Goal: Complete application form

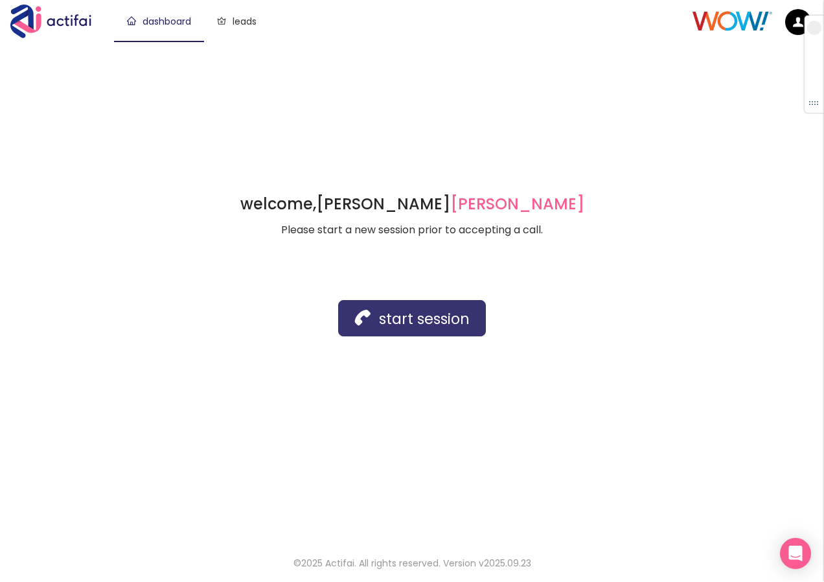
click at [371, 321] on button "start session" at bounding box center [412, 318] width 148 height 36
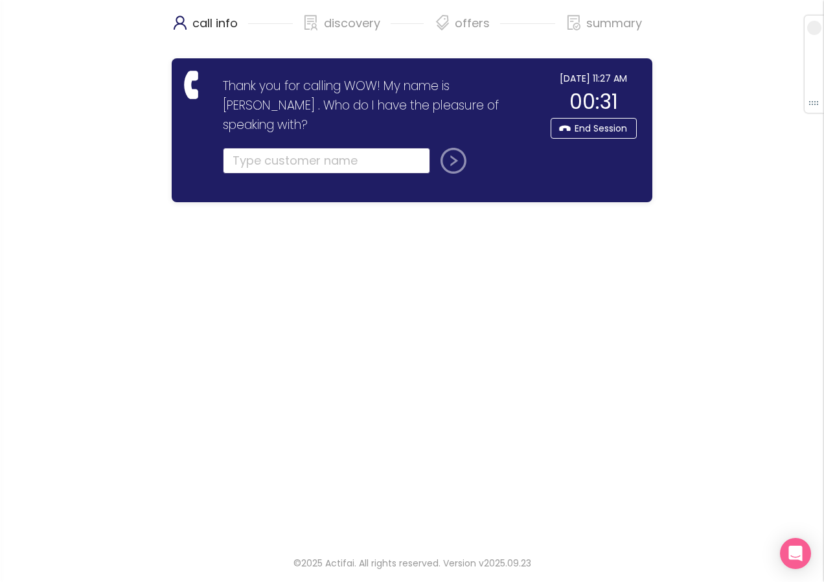
click at [236, 148] on input "text" at bounding box center [326, 161] width 207 height 26
click at [257, 148] on input "text" at bounding box center [326, 161] width 207 height 26
type input "hyatt"
click at [461, 148] on button "submit" at bounding box center [450, 161] width 31 height 26
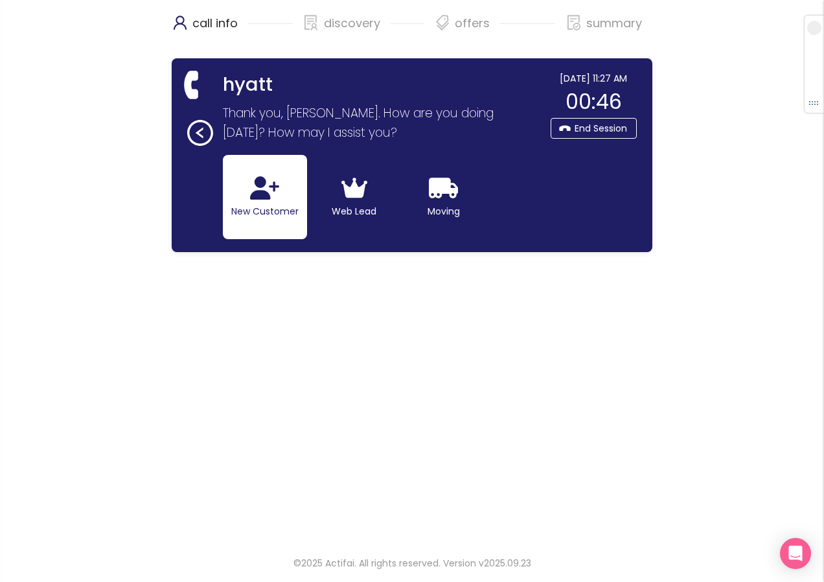
click at [238, 169] on button "New Customer" at bounding box center [265, 197] width 84 height 84
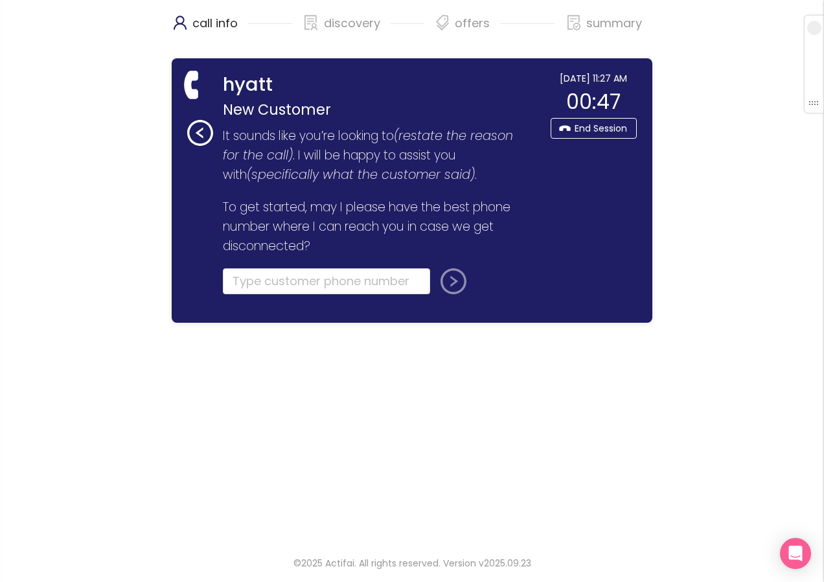
click at [259, 267] on form "It sounds like you’re looking to (restate the reason for the call) . I will be …" at bounding box center [378, 218] width 310 height 184
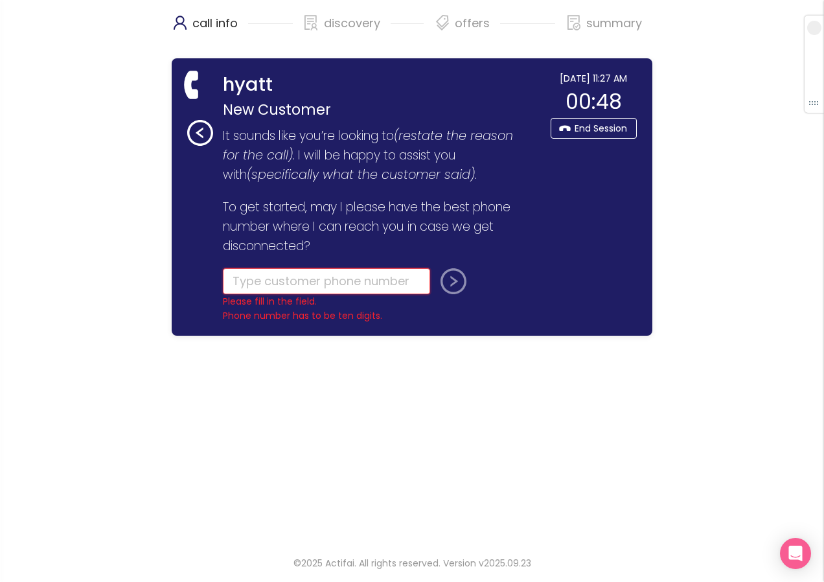
click at [243, 284] on input "tel" at bounding box center [326, 281] width 207 height 26
click at [270, 291] on input "tel" at bounding box center [326, 281] width 207 height 26
paste input "[PHONE_NUMBER]"
type input "[PHONE_NUMBER]"
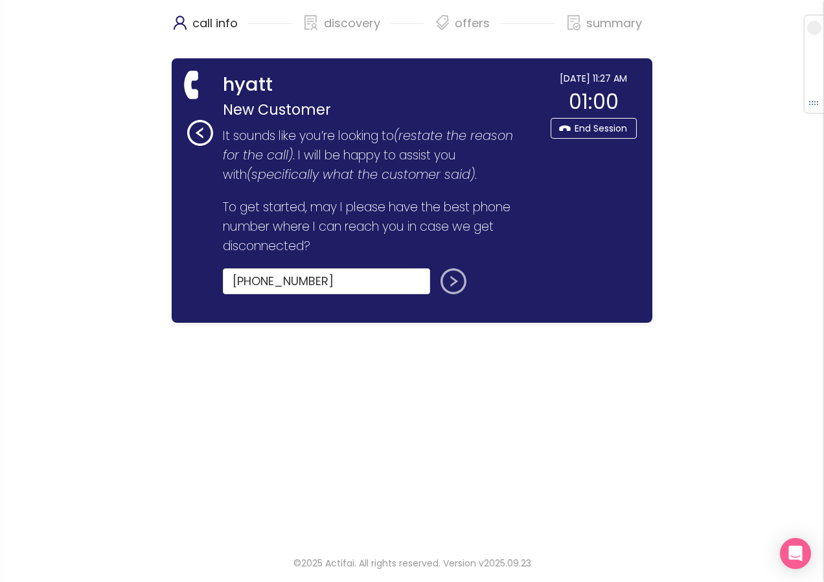
click at [441, 272] on button "submit" at bounding box center [450, 281] width 31 height 26
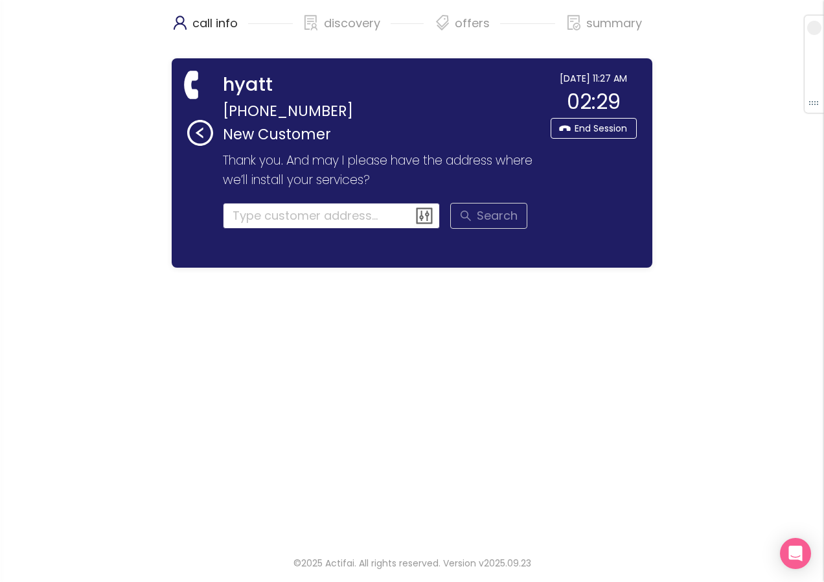
click at [305, 222] on input at bounding box center [332, 216] width 218 height 26
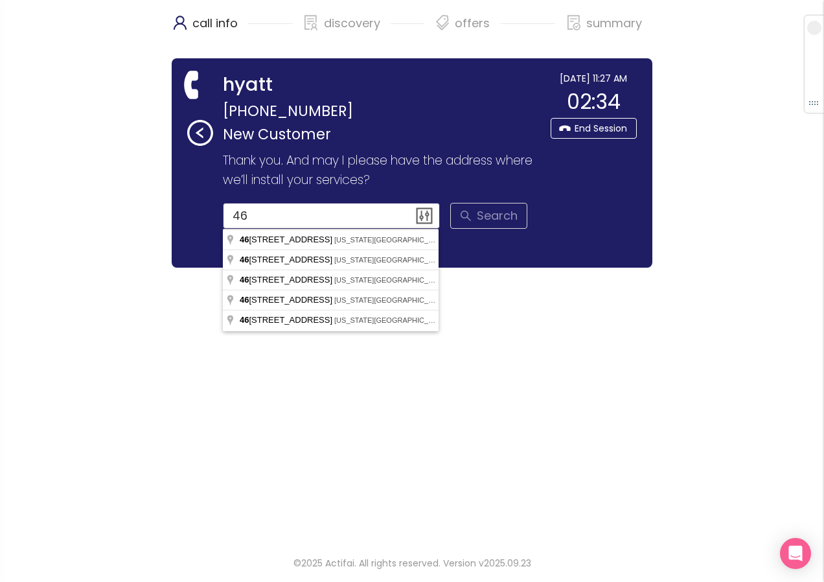
type input "4"
drag, startPoint x: 377, startPoint y: 348, endPoint x: 355, endPoint y: 214, distance: 135.8
click at [355, 214] on input "[STREET_ADDRESS][PERSON_NAME]" at bounding box center [332, 216] width 218 height 26
drag, startPoint x: 249, startPoint y: 207, endPoint x: 89, endPoint y: 195, distance: 160.4
click at [89, 195] on div "call info discovery offers summary hyatt [PHONE_NUMBER] New Customer Thank you …" at bounding box center [412, 270] width 824 height 540
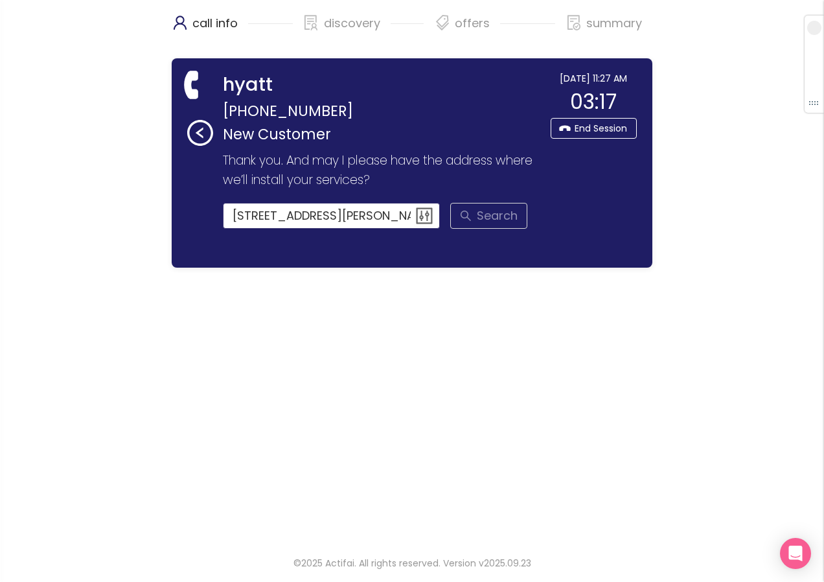
click at [364, 217] on input "[STREET_ADDRESS][PERSON_NAME]" at bounding box center [332, 216] width 218 height 26
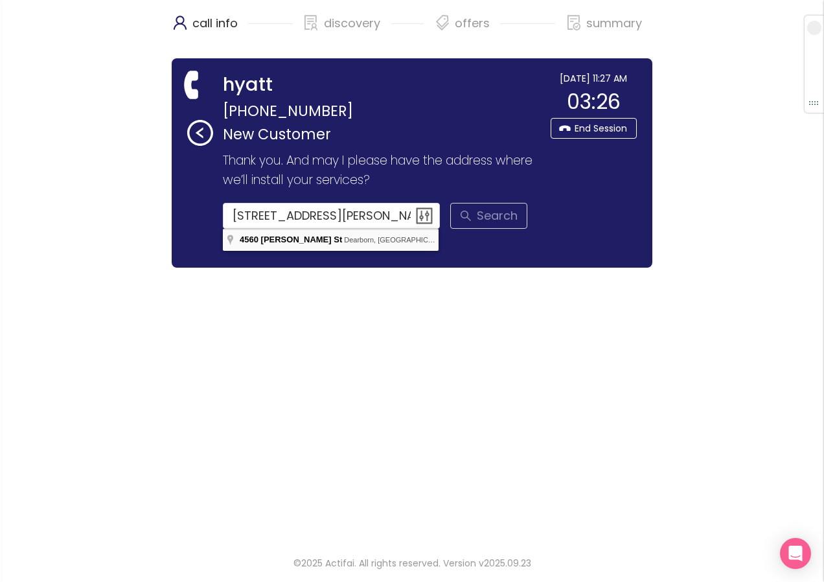
type input "[STREET_ADDRESS][PERSON_NAME]"
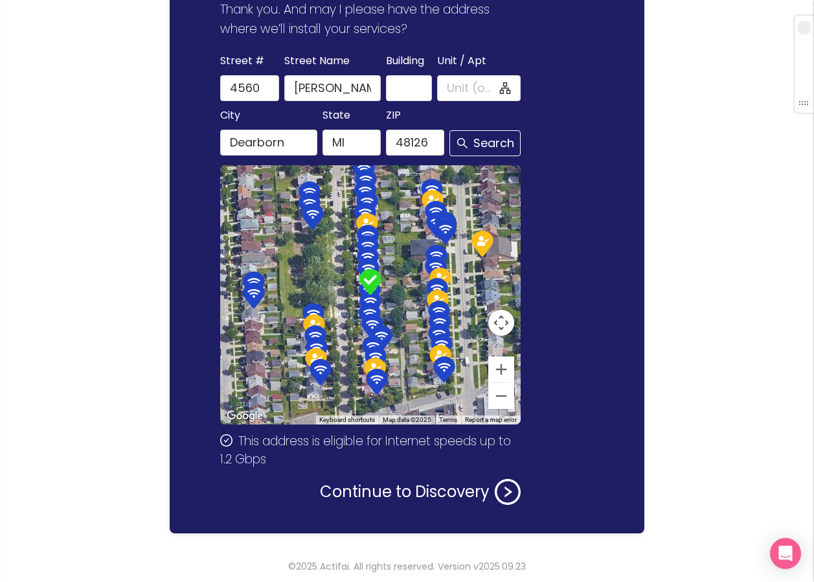
scroll to position [154, 0]
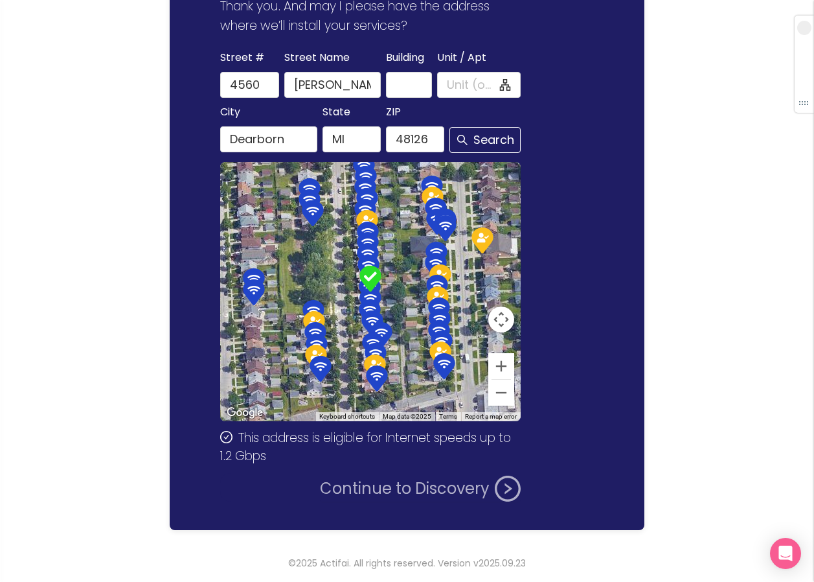
click at [420, 491] on button "Continue to Discovery" at bounding box center [420, 488] width 201 height 26
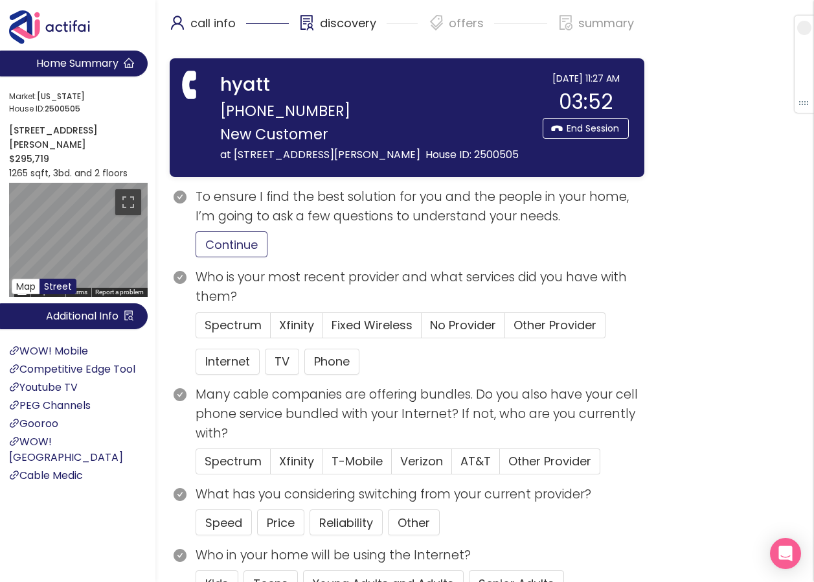
click at [208, 240] on button "Continue" at bounding box center [232, 244] width 72 height 26
click at [228, 361] on button "Internet" at bounding box center [228, 361] width 64 height 26
click at [468, 326] on span "No Provider" at bounding box center [463, 325] width 66 height 16
click at [422, 329] on input "No Provider" at bounding box center [422, 329] width 0 height 0
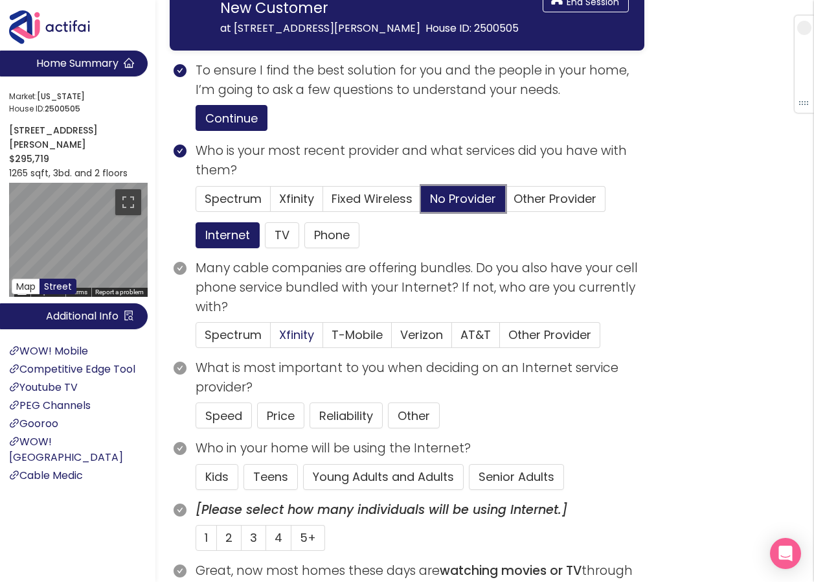
scroll to position [130, 0]
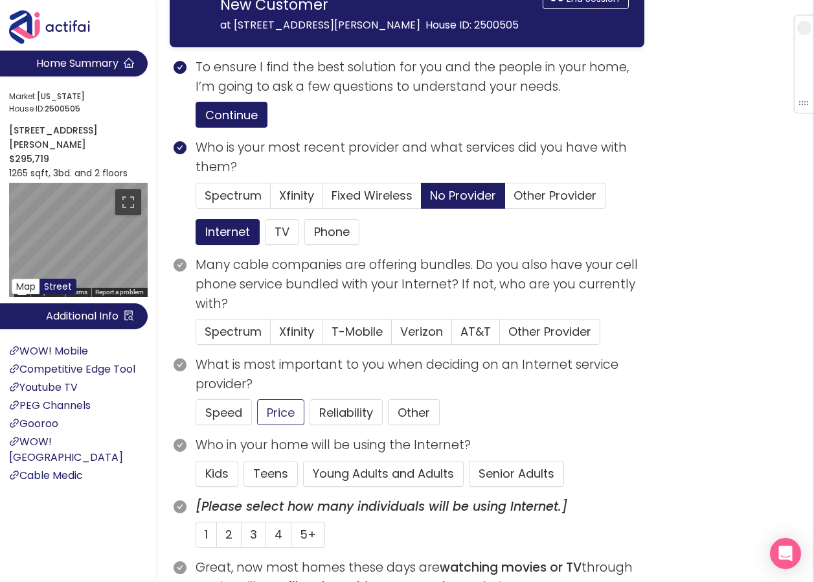
click at [273, 409] on button "Price" at bounding box center [280, 412] width 47 height 26
click at [504, 469] on button "Senior Adults" at bounding box center [516, 473] width 95 height 26
click at [220, 534] on label "2" at bounding box center [229, 534] width 25 height 26
click at [217, 538] on input "2" at bounding box center [217, 538] width 0 height 0
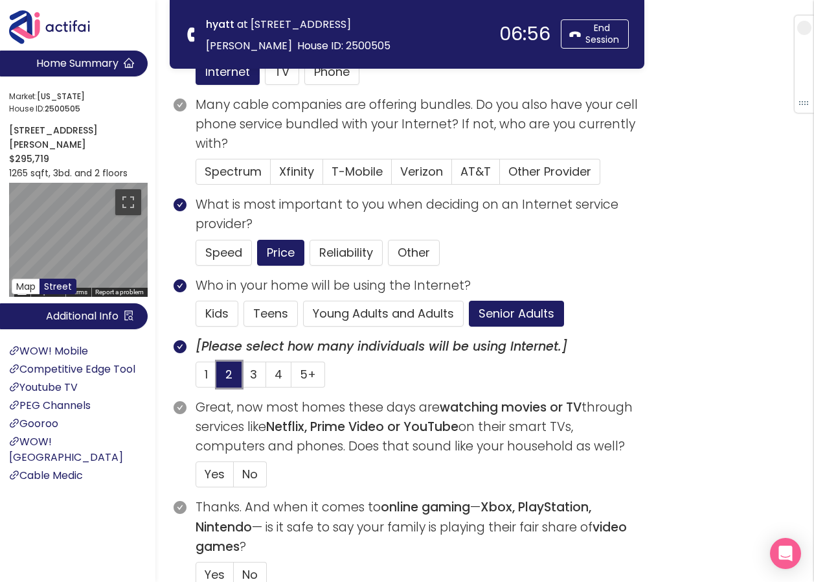
scroll to position [259, 0]
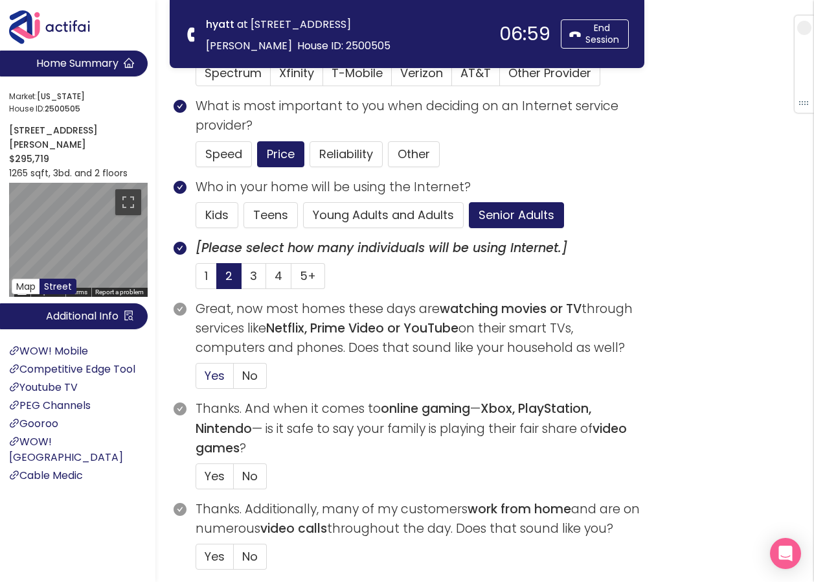
click at [209, 369] on span "Yes" at bounding box center [215, 375] width 20 height 16
click at [196, 379] on input "Yes" at bounding box center [196, 379] width 0 height 0
click at [245, 477] on span "No" at bounding box center [250, 476] width 16 height 16
click at [234, 480] on input "No" at bounding box center [234, 480] width 0 height 0
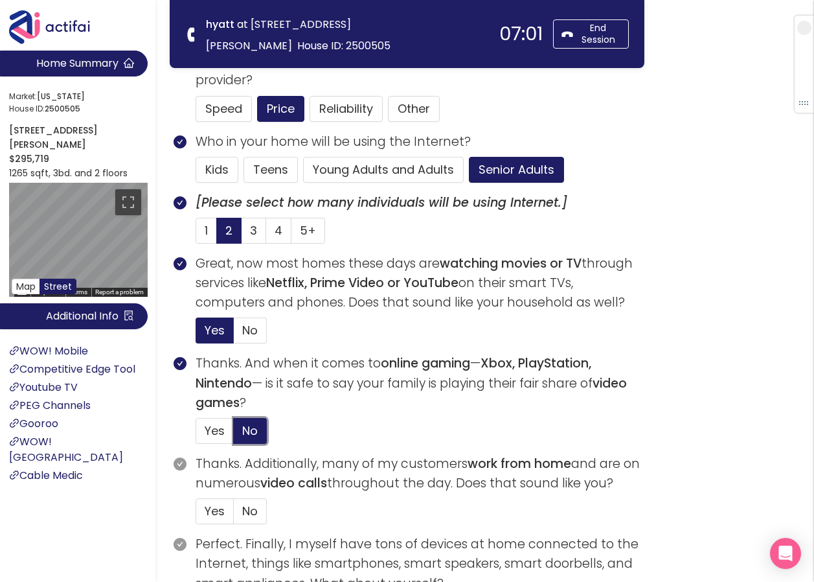
scroll to position [389, 0]
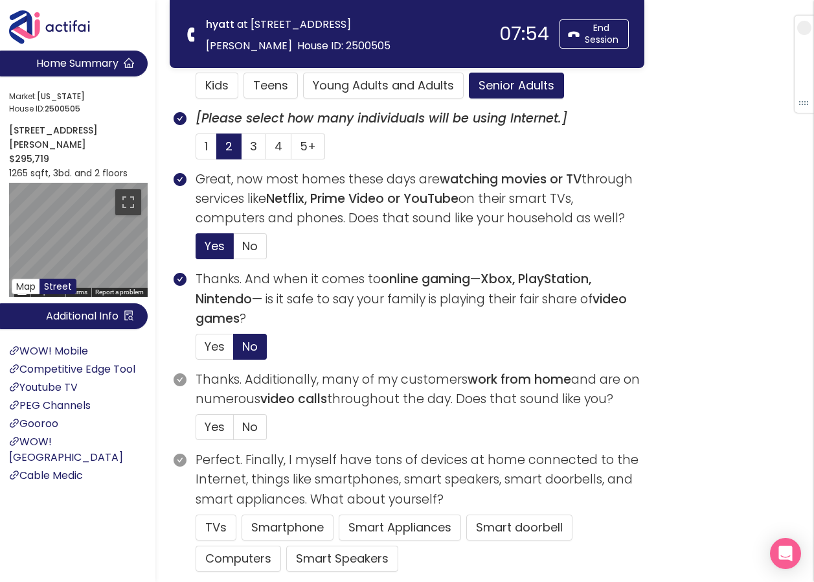
click at [245, 438] on label "No" at bounding box center [250, 427] width 33 height 26
click at [234, 431] on input "No" at bounding box center [234, 431] width 0 height 0
click at [221, 530] on button "TVs" at bounding box center [216, 527] width 41 height 26
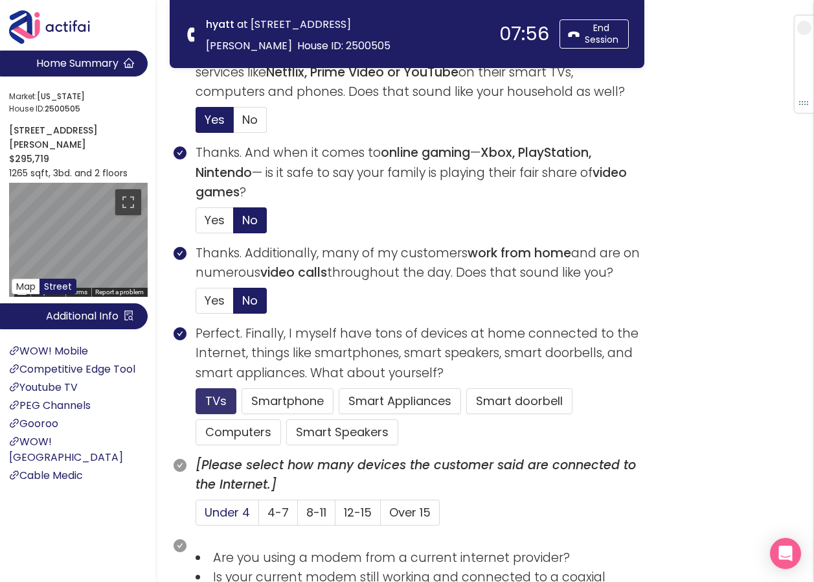
scroll to position [518, 0]
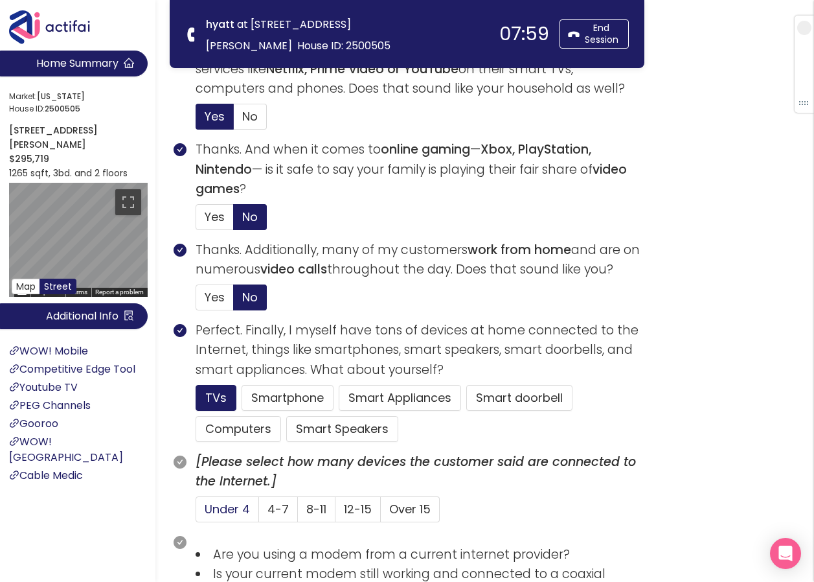
click at [221, 509] on span "Under 4" at bounding box center [227, 509] width 45 height 16
click at [196, 513] on input "Under 4" at bounding box center [196, 513] width 0 height 0
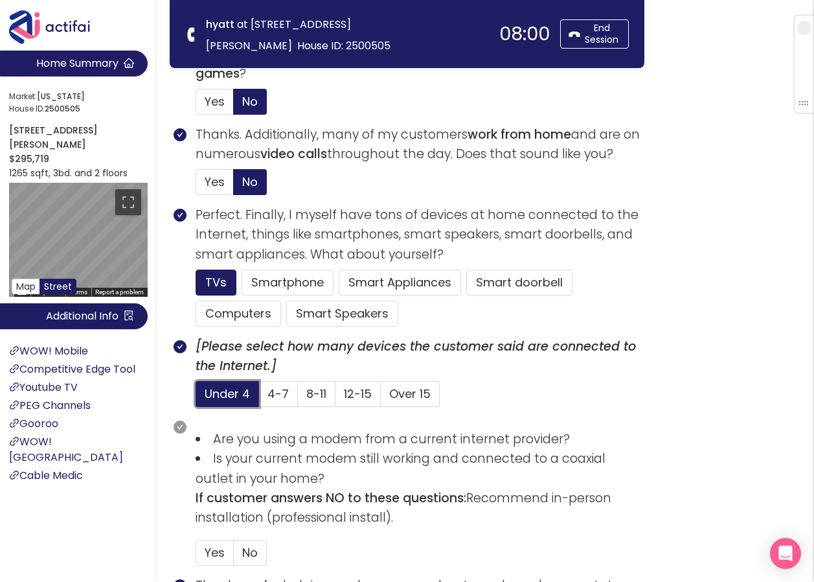
scroll to position [648, 0]
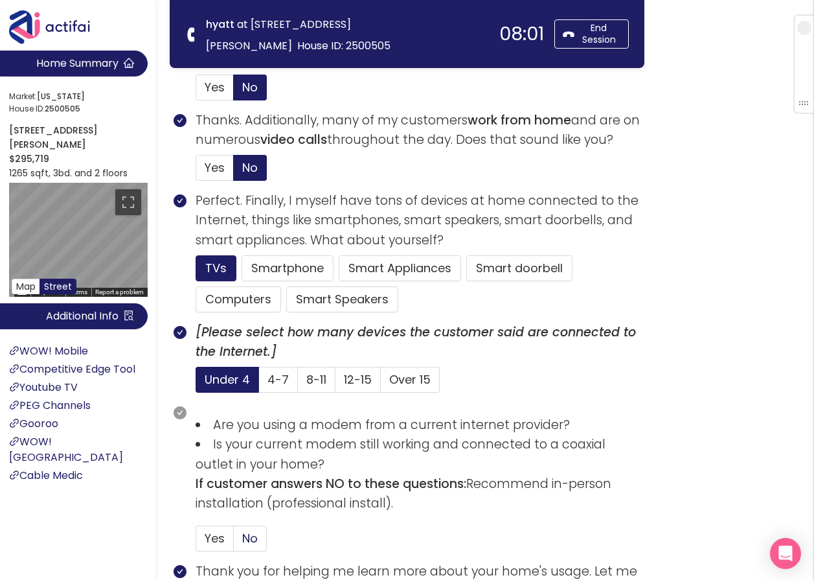
click at [262, 536] on label "No" at bounding box center [250, 538] width 33 height 26
click at [234, 542] on input "No" at bounding box center [234, 542] width 0 height 0
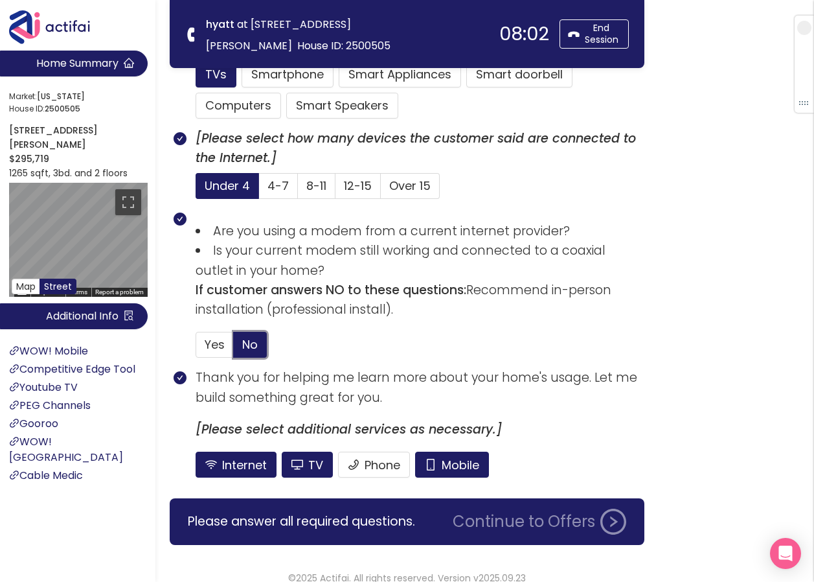
scroll to position [856, 0]
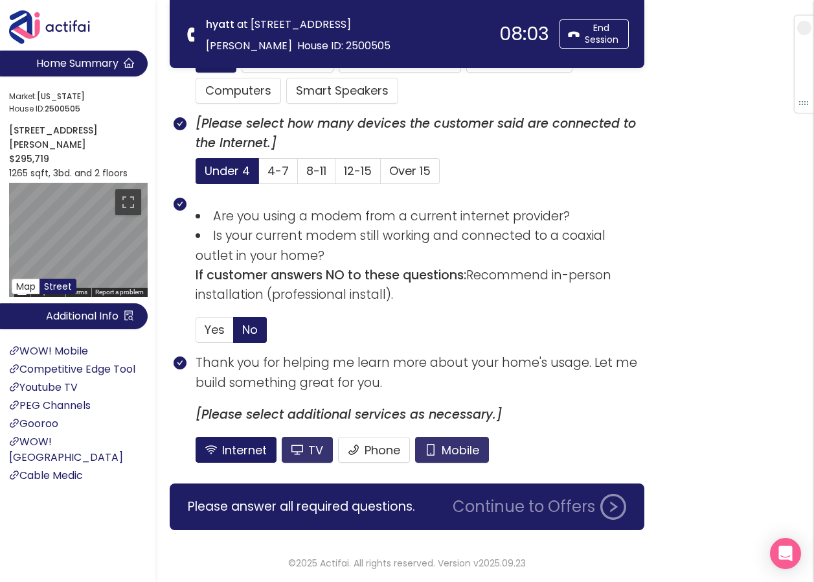
drag, startPoint x: 439, startPoint y: 441, endPoint x: 311, endPoint y: 443, distance: 127.6
click at [439, 442] on button "Mobile" at bounding box center [452, 449] width 74 height 26
click at [296, 442] on button "TV" at bounding box center [307, 449] width 51 height 26
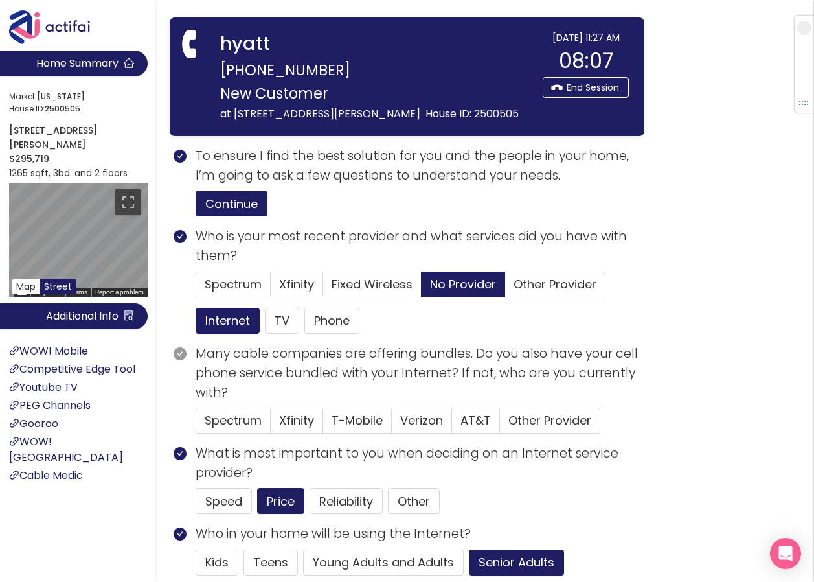
scroll to position [0, 0]
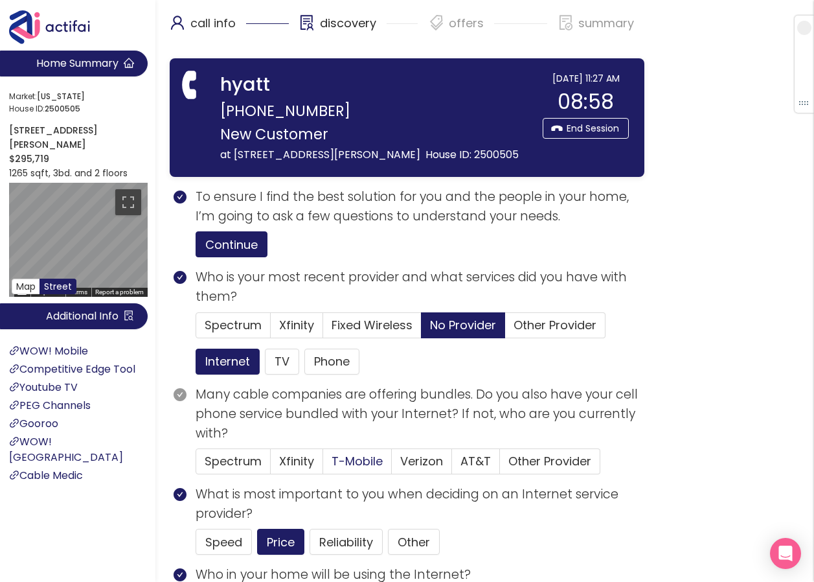
click at [351, 467] on span "T-Mobile" at bounding box center [357, 461] width 51 height 16
click at [323, 465] on input "T-Mobile" at bounding box center [323, 465] width 0 height 0
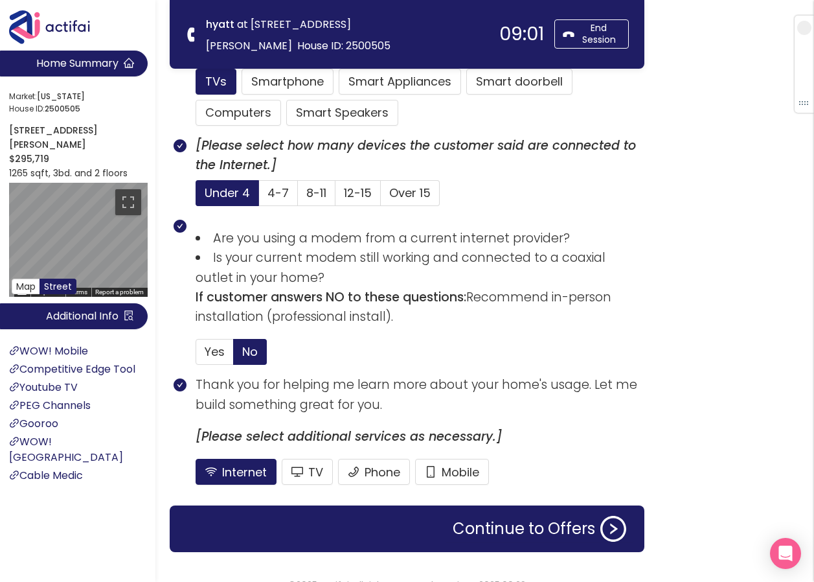
scroll to position [856, 0]
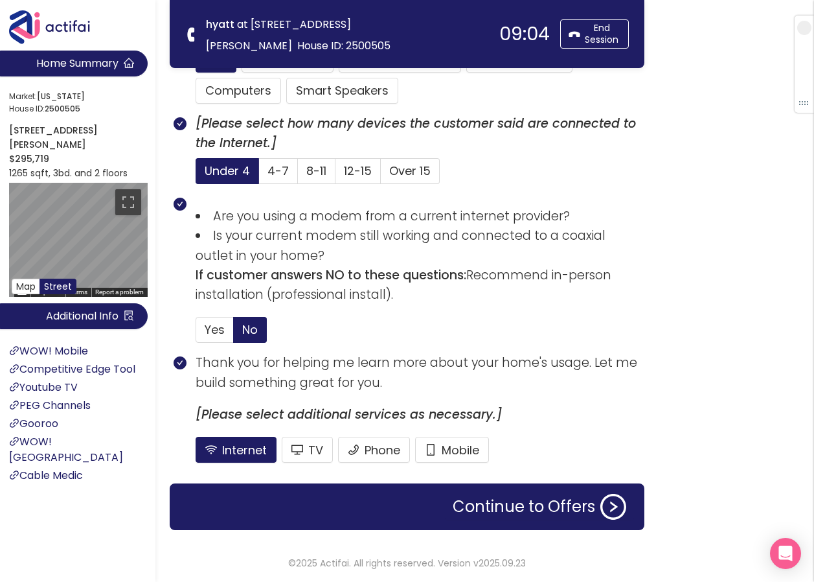
click at [473, 493] on div "Continue to Offers" at bounding box center [407, 506] width 475 height 47
click at [466, 499] on button "Continue to Offers" at bounding box center [539, 506] width 189 height 26
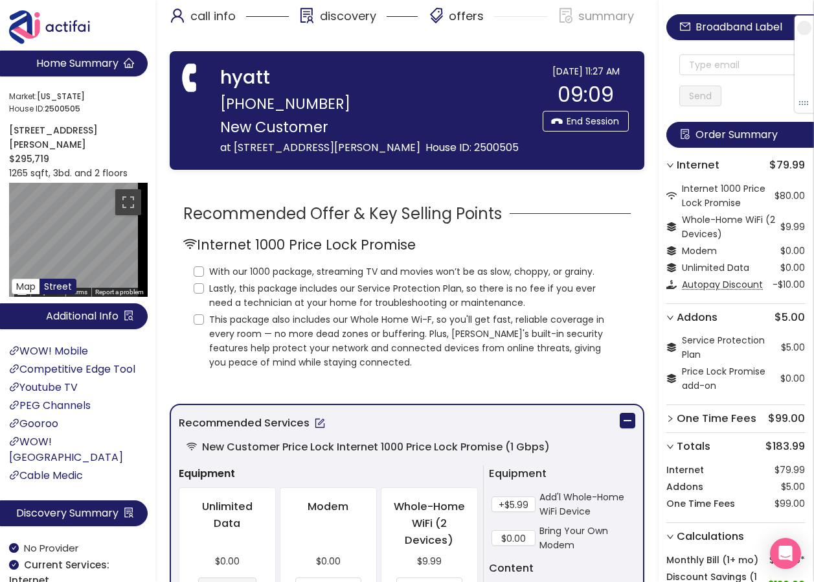
scroll to position [0, 0]
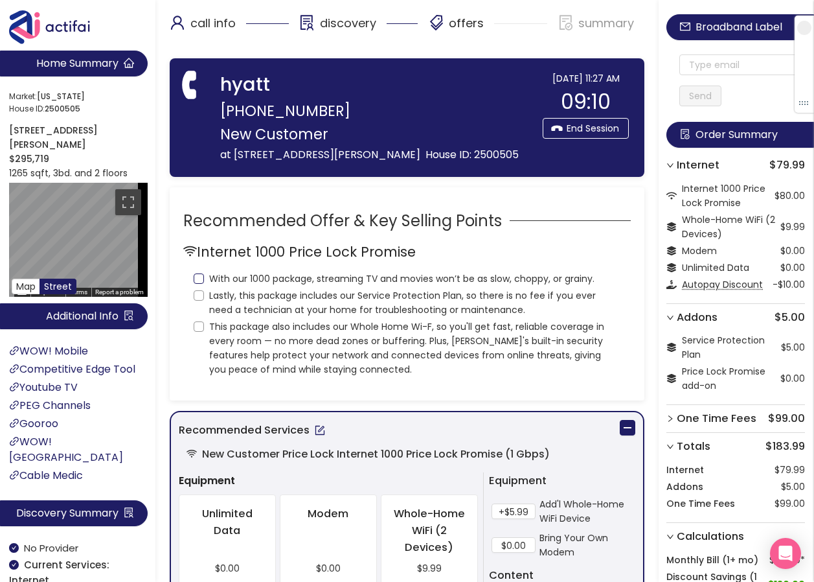
click at [199, 277] on input "With our 1000 package, streaming TV and movies won’t be as slow, choppy, or gra…" at bounding box center [199, 278] width 10 height 10
checkbox input "true"
click at [199, 295] on input "Lastly, this package includes our Service Protection Plan, so there is no fee i…" at bounding box center [199, 295] width 10 height 10
checkbox input "true"
click at [196, 319] on label "This package also includes our Whole Home Wi-F, so you'll get fast, reliable co…" at bounding box center [407, 347] width 427 height 60
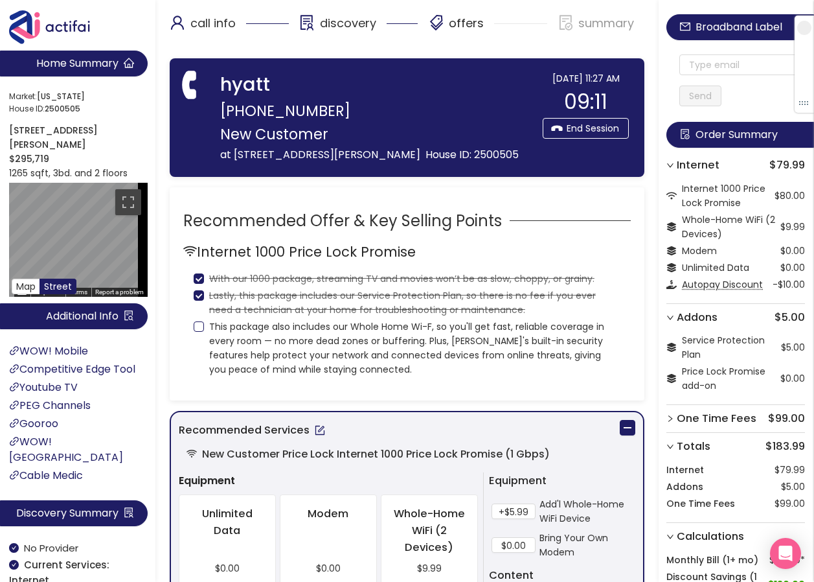
click at [196, 321] on input "This package also includes our Whole Home Wi-F, so you'll get fast, reliable co…" at bounding box center [199, 326] width 10 height 10
checkbox input "true"
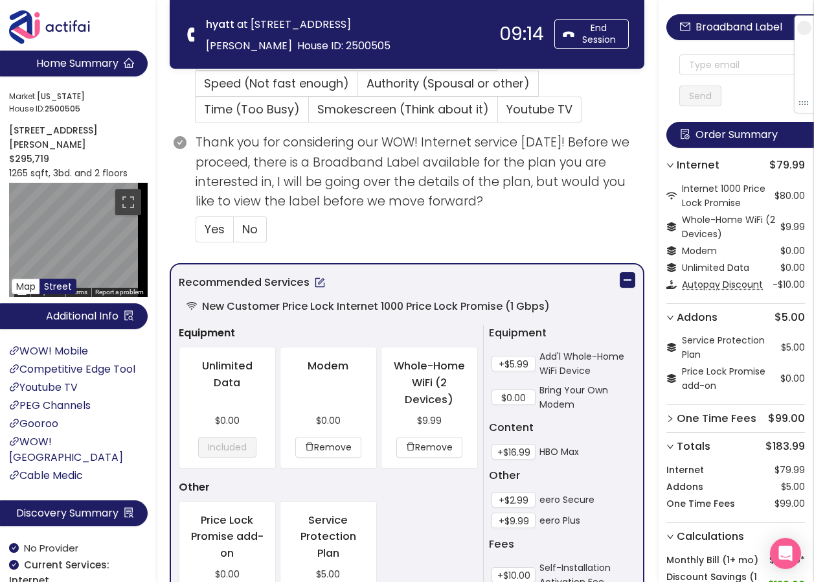
scroll to position [453, 0]
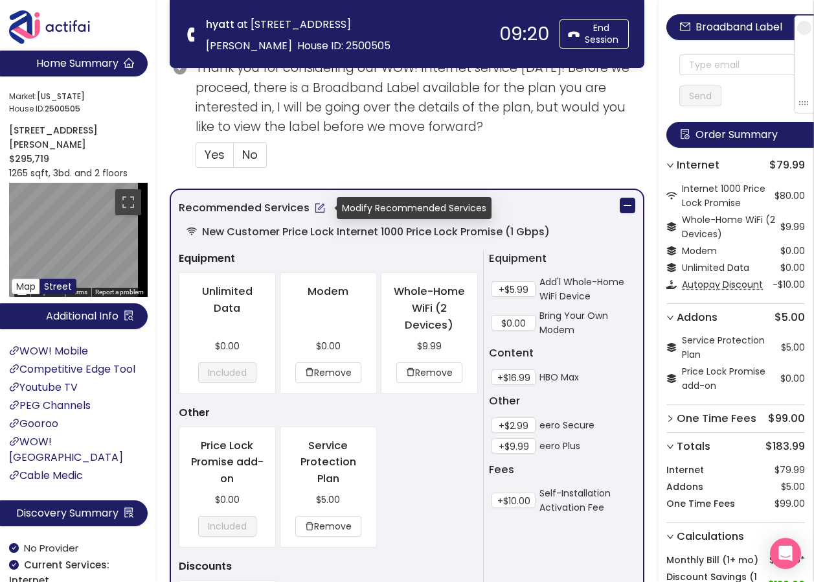
click at [317, 208] on button "button" at bounding box center [320, 208] width 21 height 21
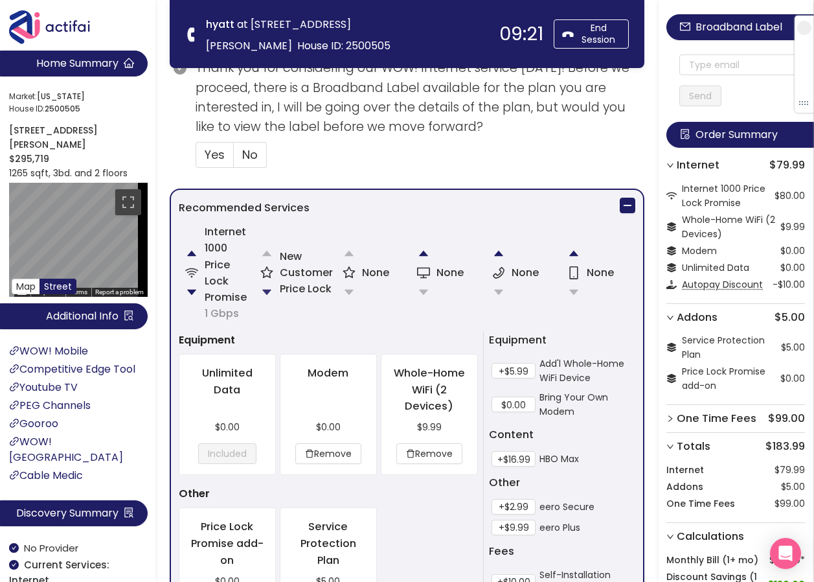
click at [266, 298] on button "button" at bounding box center [267, 292] width 26 height 26
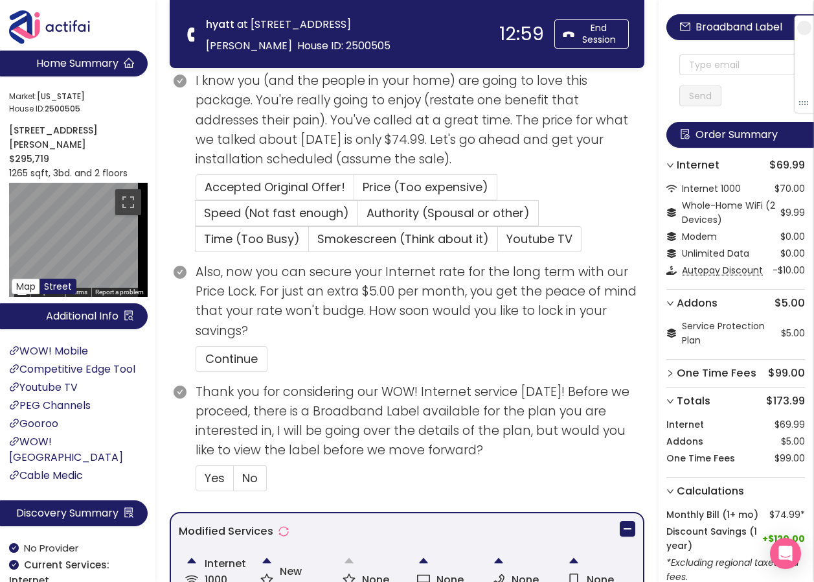
scroll to position [81, 0]
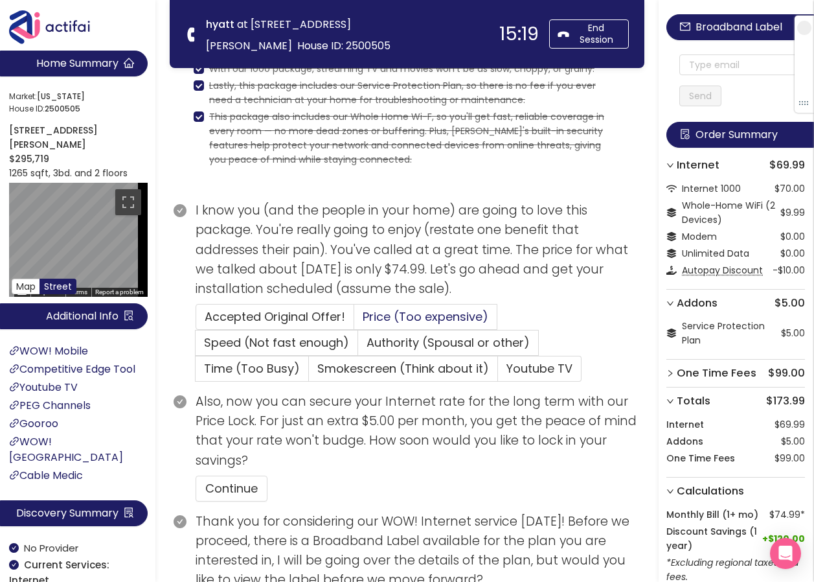
click at [396, 319] on span "Price (Too expensive)" at bounding box center [426, 316] width 126 height 16
click at [354, 321] on input "Price (Too expensive)" at bounding box center [354, 321] width 0 height 0
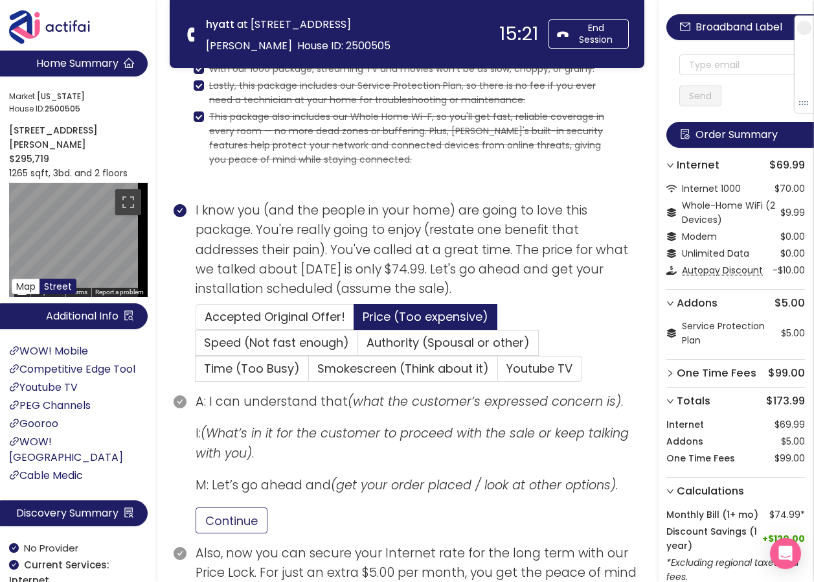
drag, startPoint x: 241, startPoint y: 521, endPoint x: 255, endPoint y: 520, distance: 13.6
click at [245, 521] on button "Continue" at bounding box center [232, 520] width 72 height 26
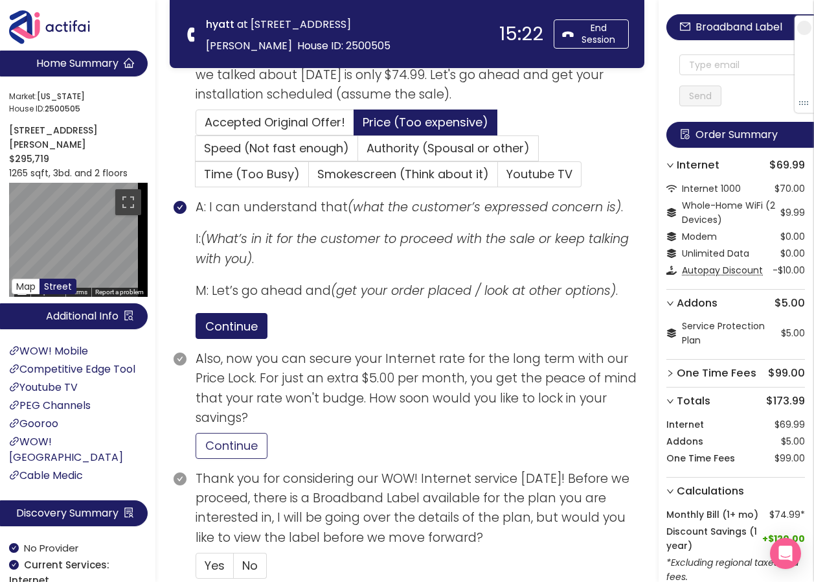
click at [235, 451] on button "Continue" at bounding box center [232, 446] width 72 height 26
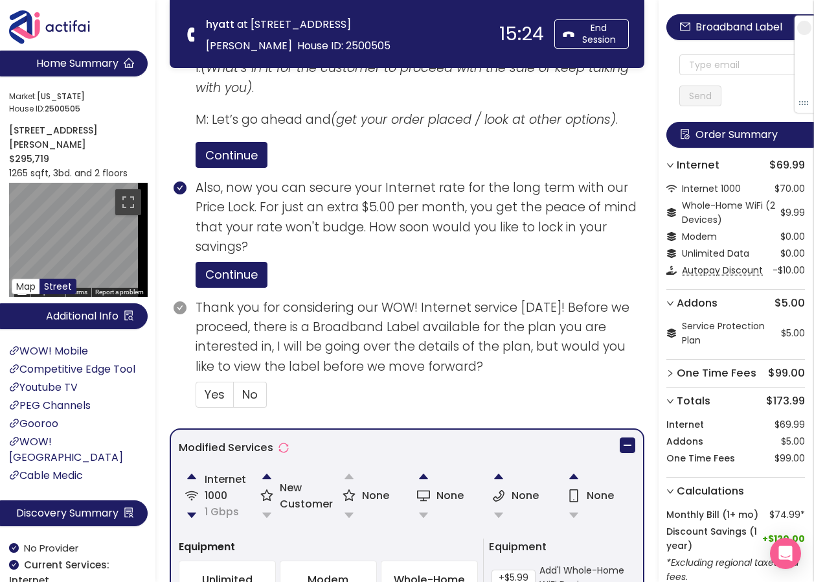
scroll to position [469, 0]
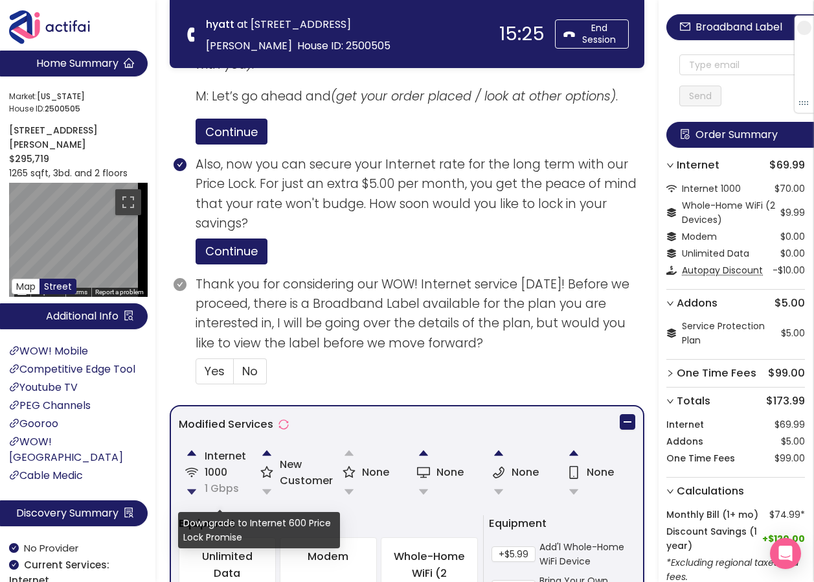
click at [188, 492] on button "button" at bounding box center [192, 492] width 26 height 26
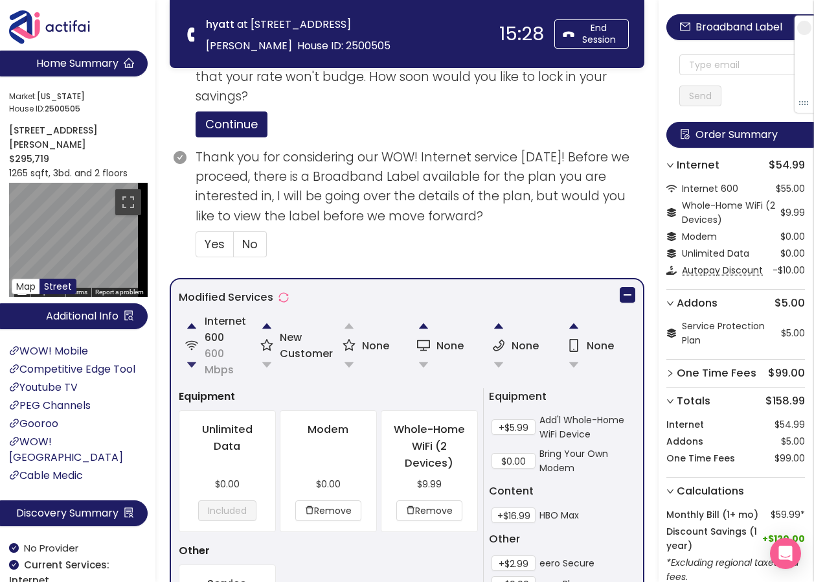
scroll to position [599, 0]
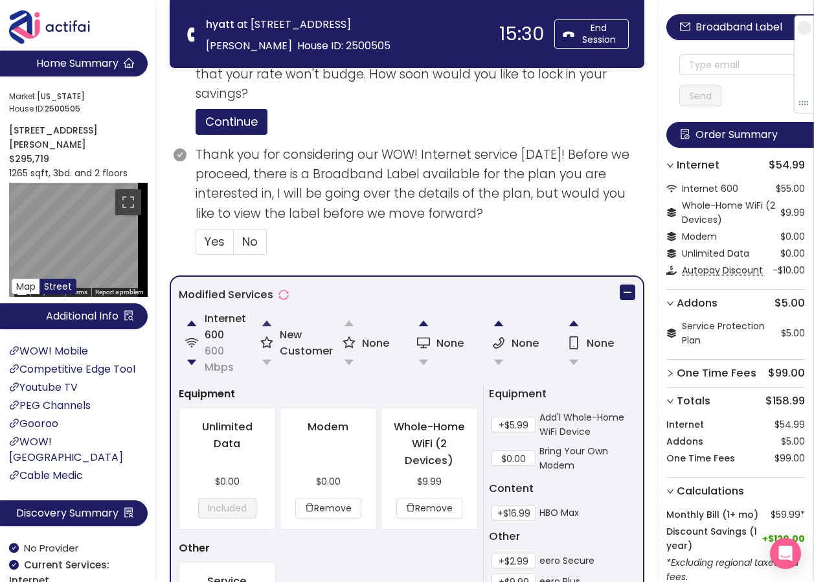
click at [266, 322] on button "button" at bounding box center [267, 323] width 26 height 26
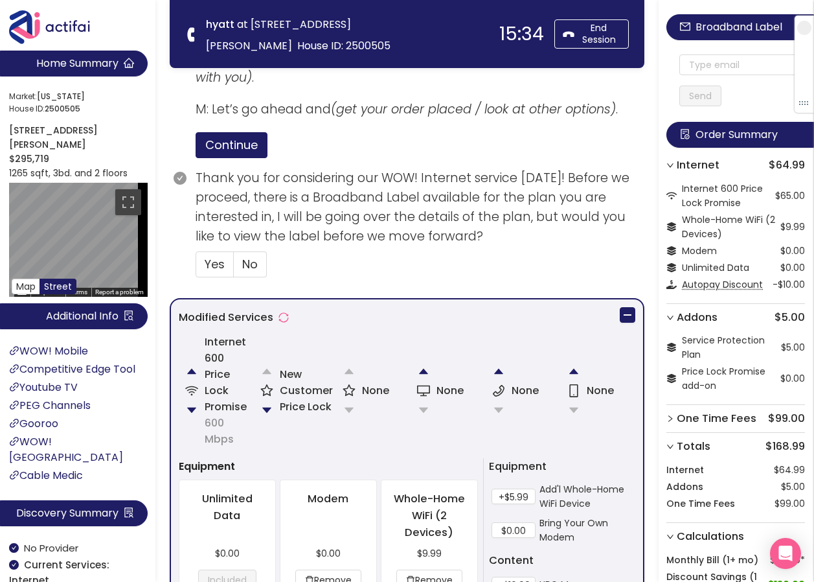
scroll to position [573, 0]
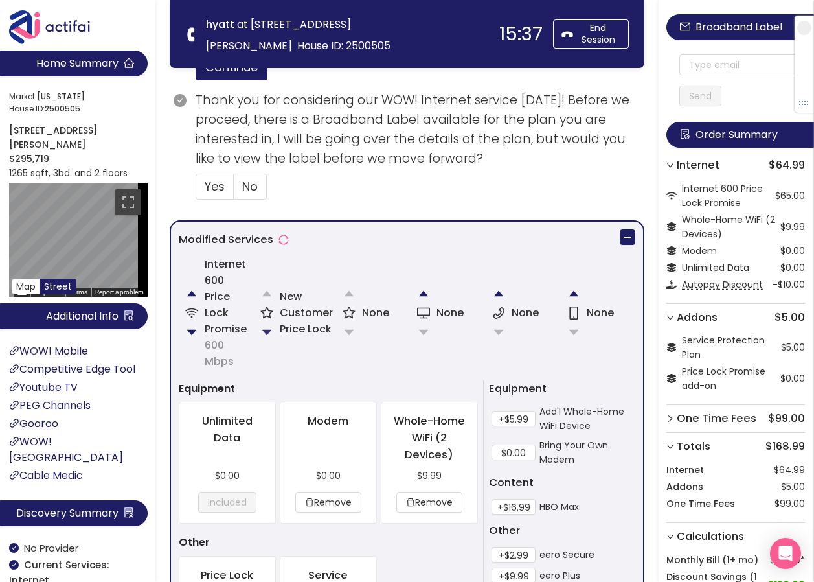
click at [268, 328] on button "button" at bounding box center [267, 332] width 26 height 26
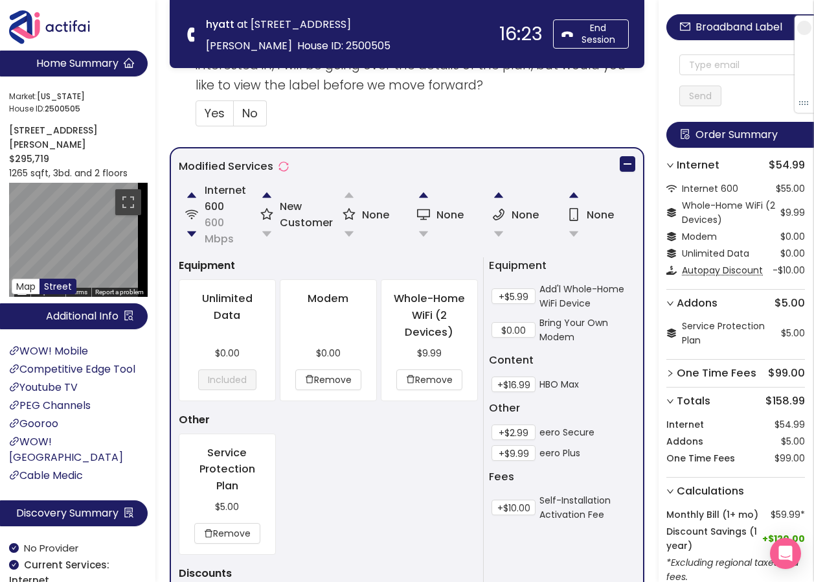
scroll to position [729, 0]
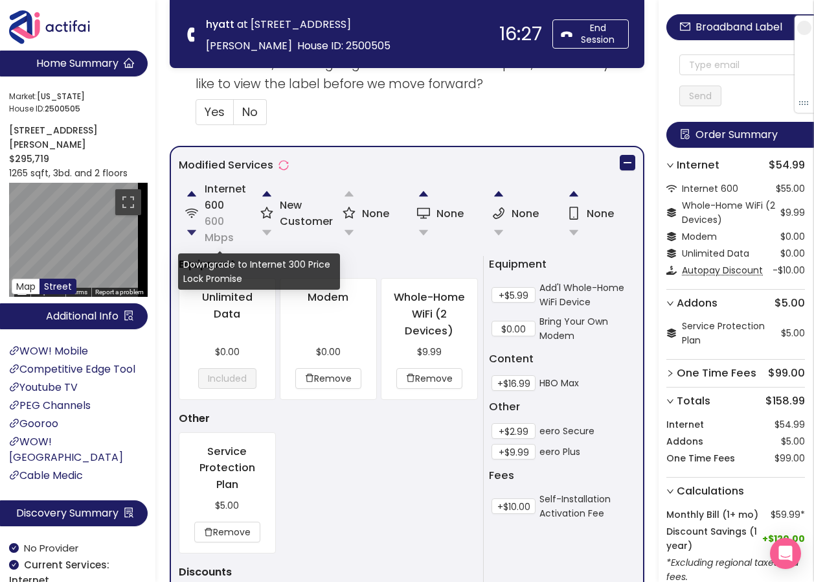
click at [192, 229] on button "button" at bounding box center [192, 233] width 26 height 26
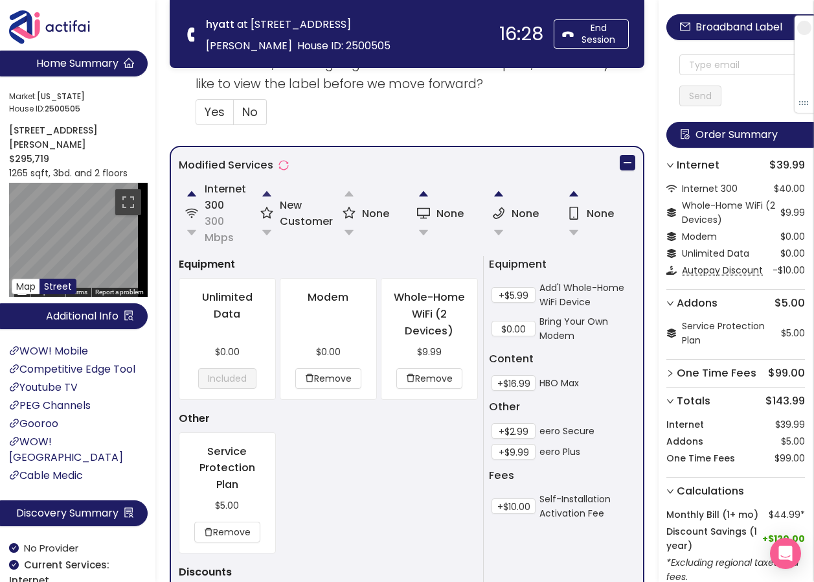
click at [266, 192] on button "button" at bounding box center [267, 194] width 26 height 26
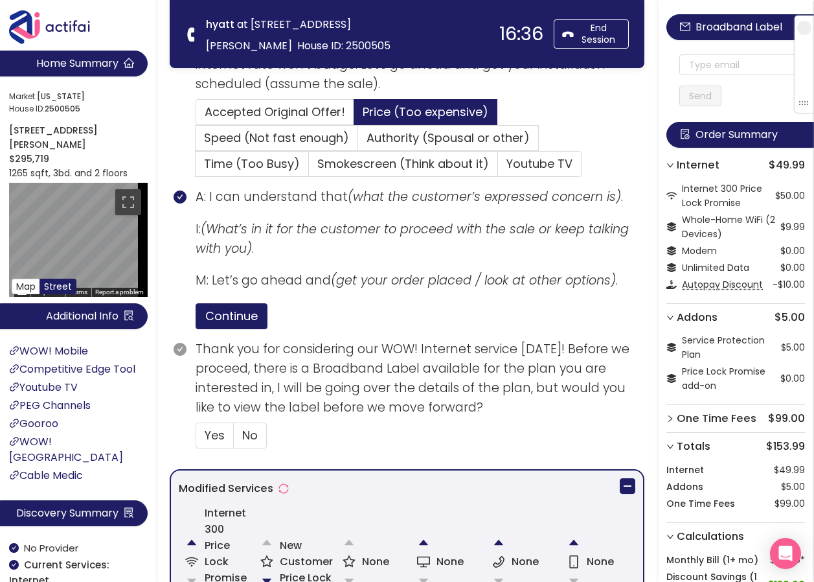
scroll to position [454, 0]
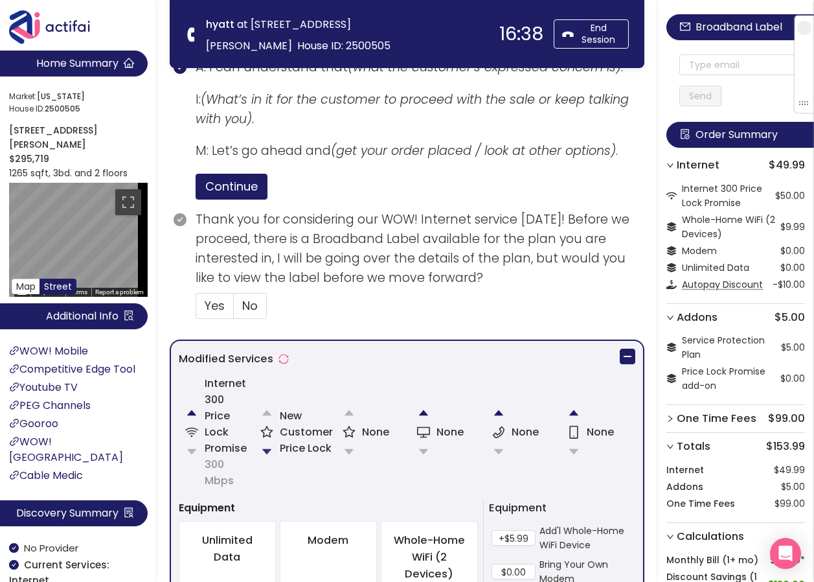
click at [266, 449] on button "button" at bounding box center [267, 451] width 26 height 26
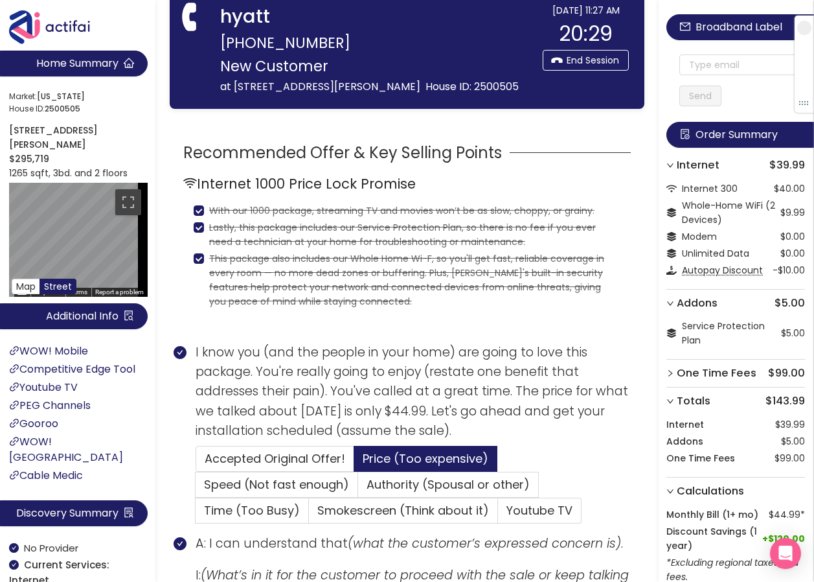
scroll to position [91, 0]
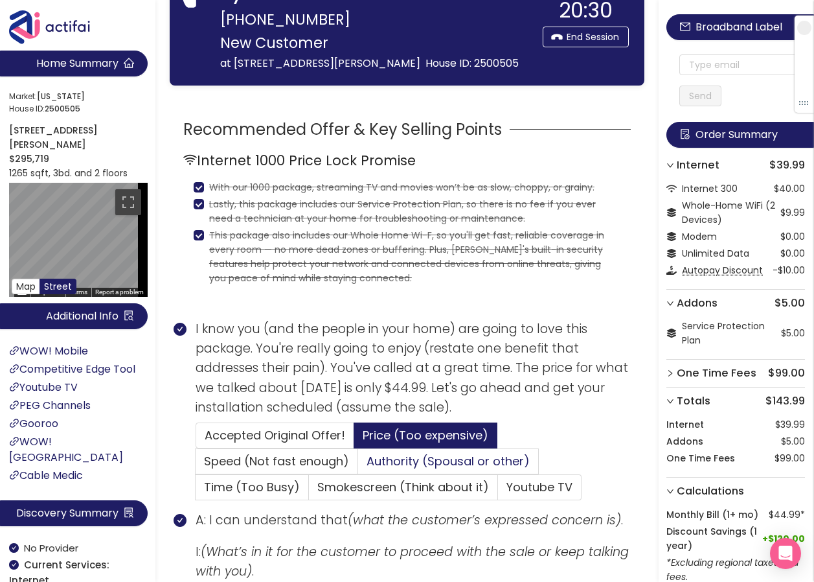
click at [389, 462] on span "Authority (Spousal or other)" at bounding box center [448, 461] width 163 height 16
click at [358, 465] on input "Authority (Spousal or other)" at bounding box center [358, 465] width 0 height 0
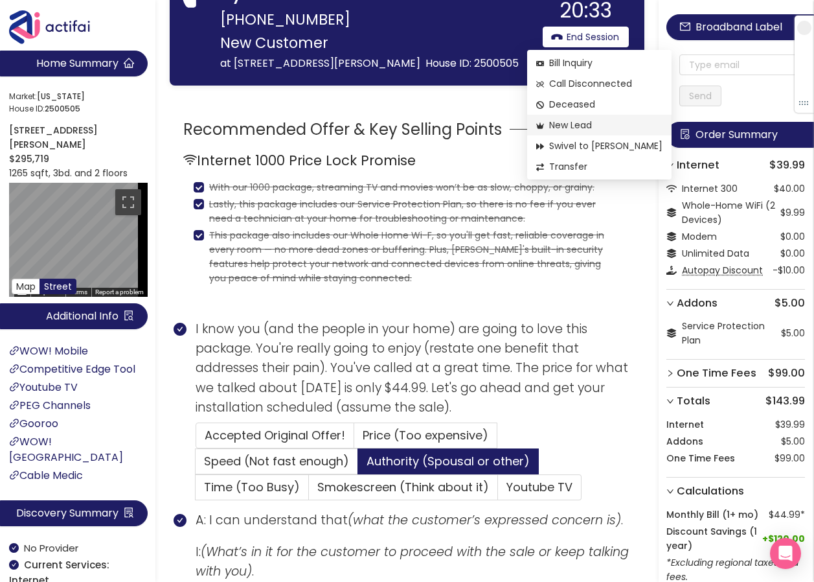
click at [554, 122] on span "New Lead" at bounding box center [599, 125] width 126 height 14
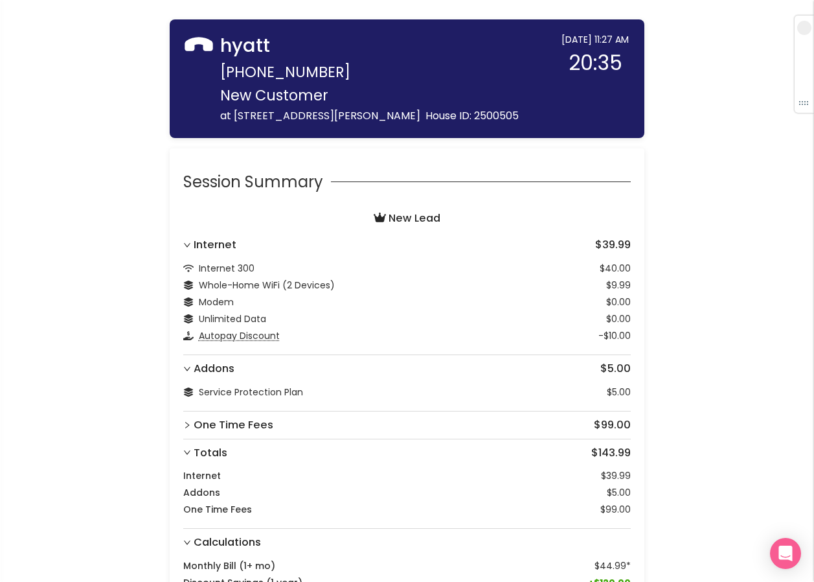
scroll to position [132, 0]
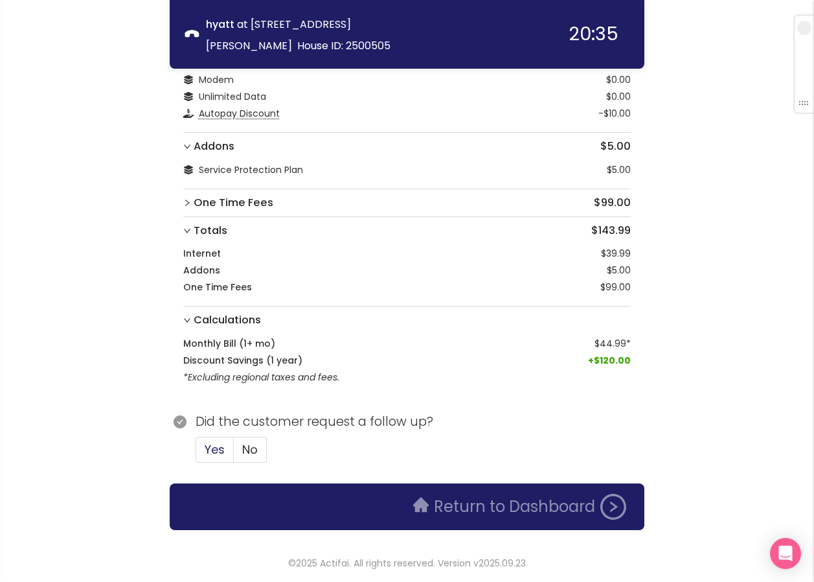
click at [215, 451] on span "Yes" at bounding box center [215, 449] width 20 height 16
click at [196, 453] on input "Yes" at bounding box center [196, 453] width 0 height 0
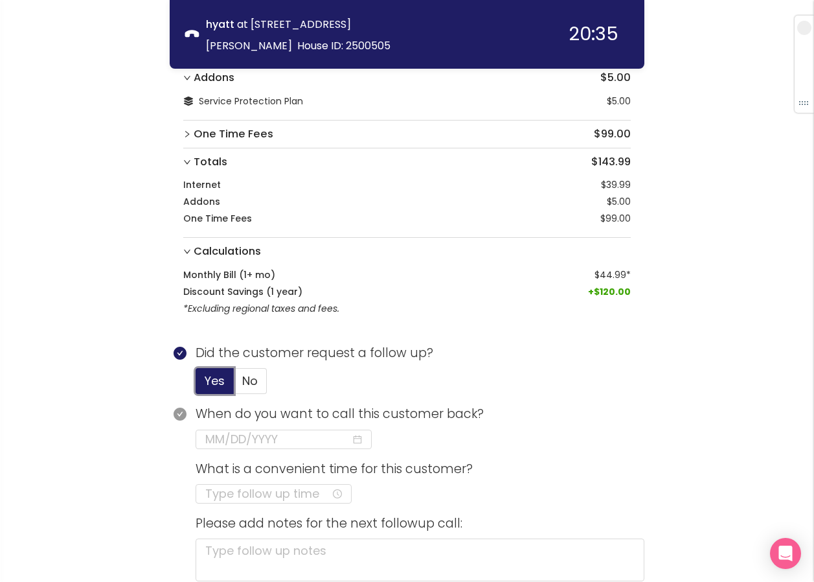
scroll to position [262, 0]
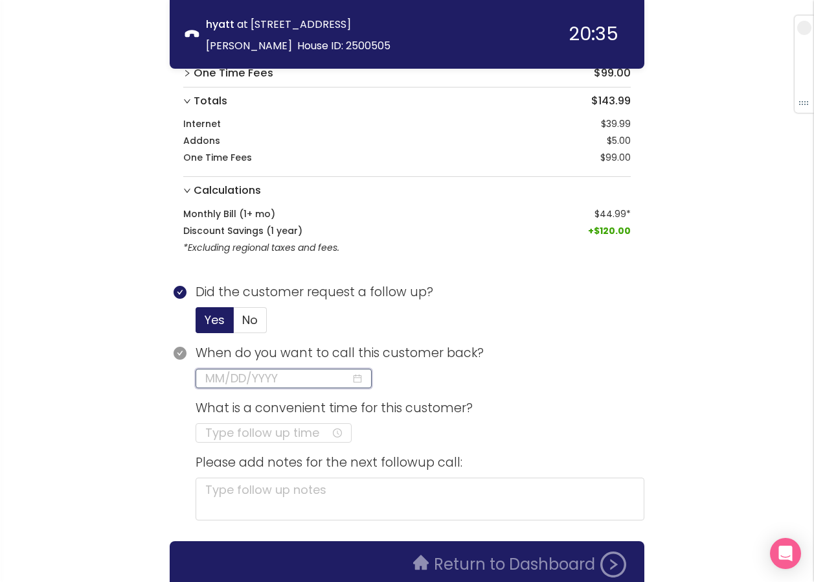
click at [230, 381] on input at bounding box center [278, 378] width 146 height 18
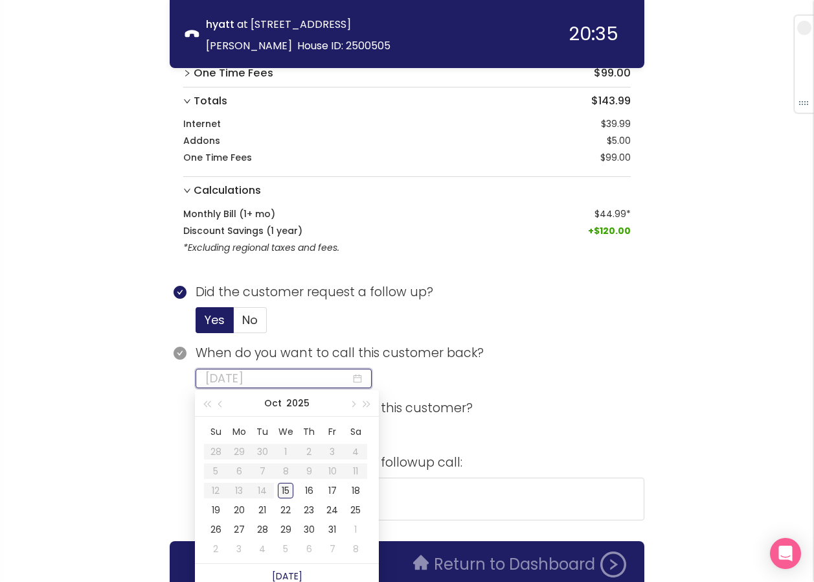
type input "[DATE]"
click at [286, 493] on div "15" at bounding box center [286, 490] width 16 height 16
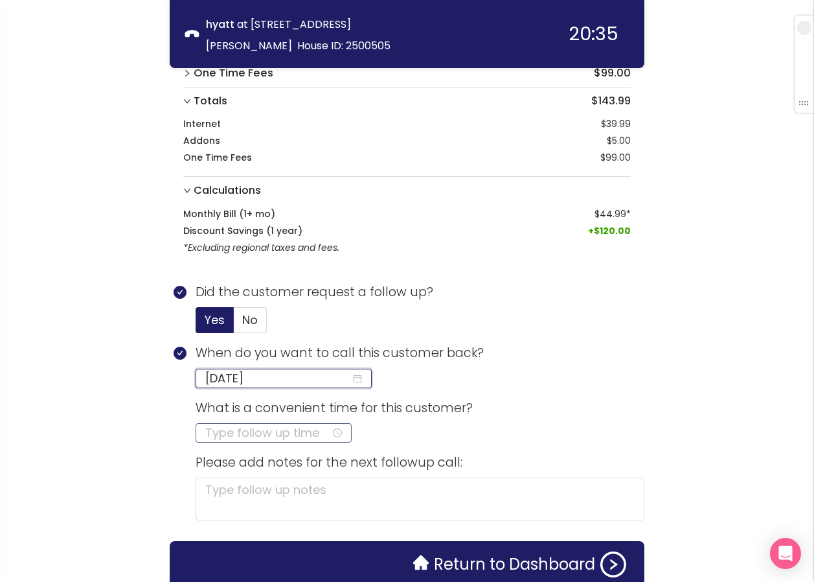
click at [214, 430] on input at bounding box center [268, 433] width 126 height 18
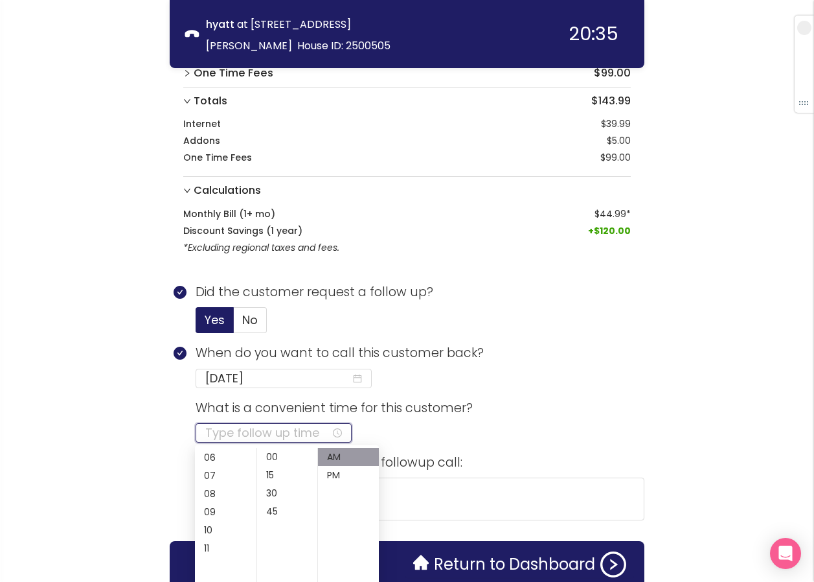
scroll to position [130, 0]
click at [213, 533] on div "11" at bounding box center [226, 526] width 62 height 18
click at [273, 514] on div "45" at bounding box center [287, 511] width 61 height 18
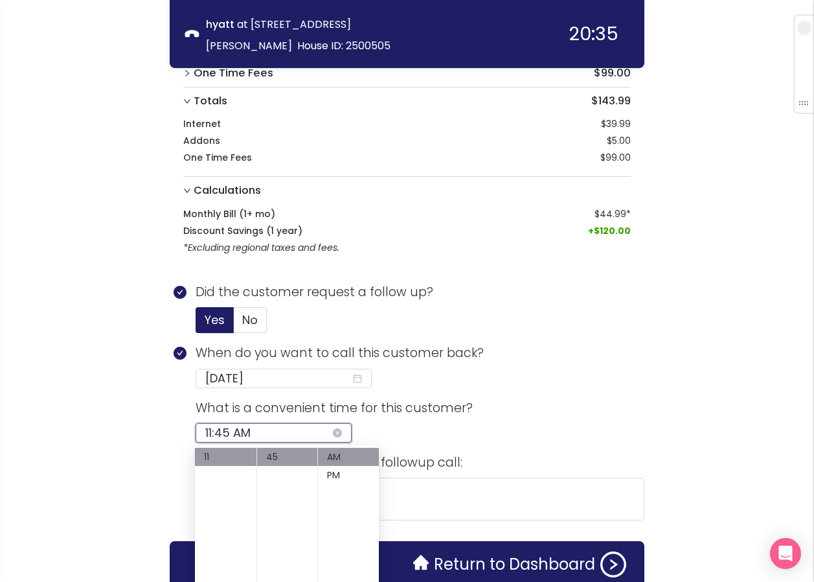
click at [257, 435] on input "11:45 AM" at bounding box center [268, 433] width 126 height 18
click at [242, 458] on div "11" at bounding box center [226, 456] width 62 height 18
click at [210, 458] on div "12" at bounding box center [226, 456] width 62 height 18
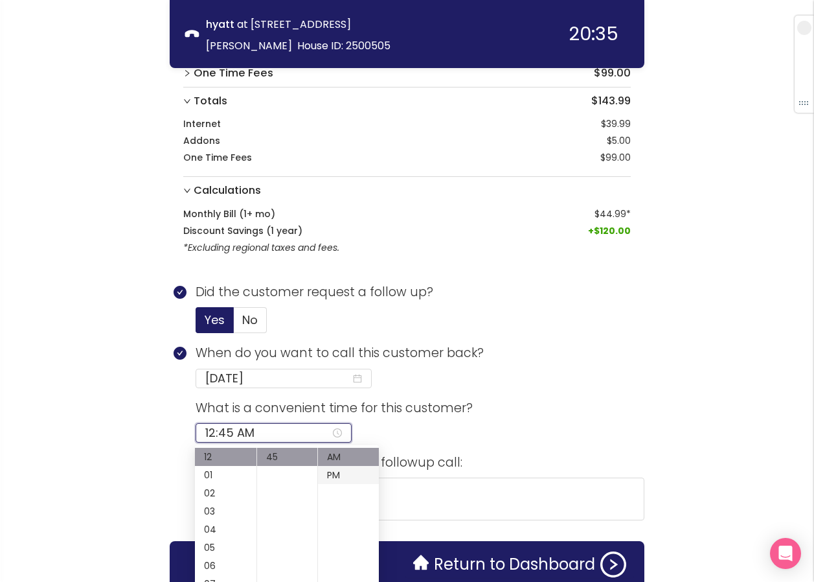
click at [328, 474] on div "PM" at bounding box center [348, 475] width 61 height 18
type input "12:45 PM"
click at [442, 488] on textarea at bounding box center [420, 498] width 449 height 43
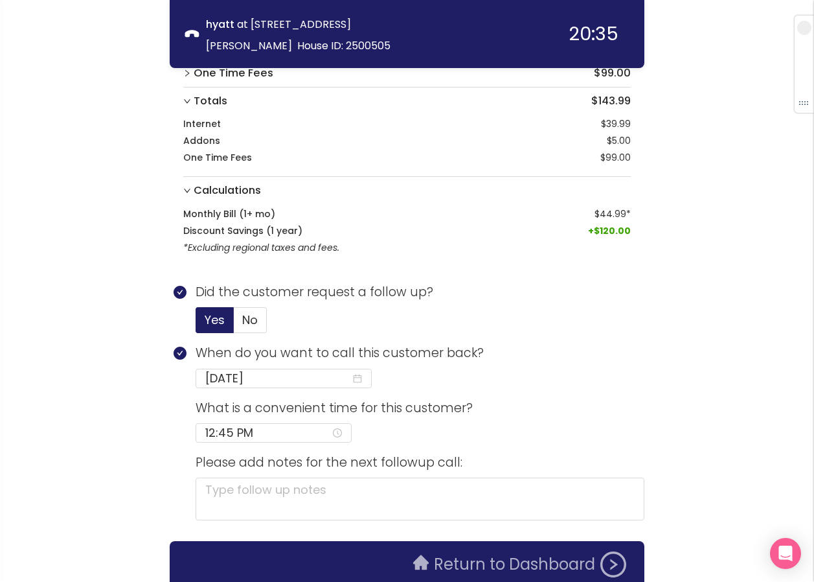
click at [440, 563] on button "Return to Dashboard" at bounding box center [519, 564] width 229 height 26
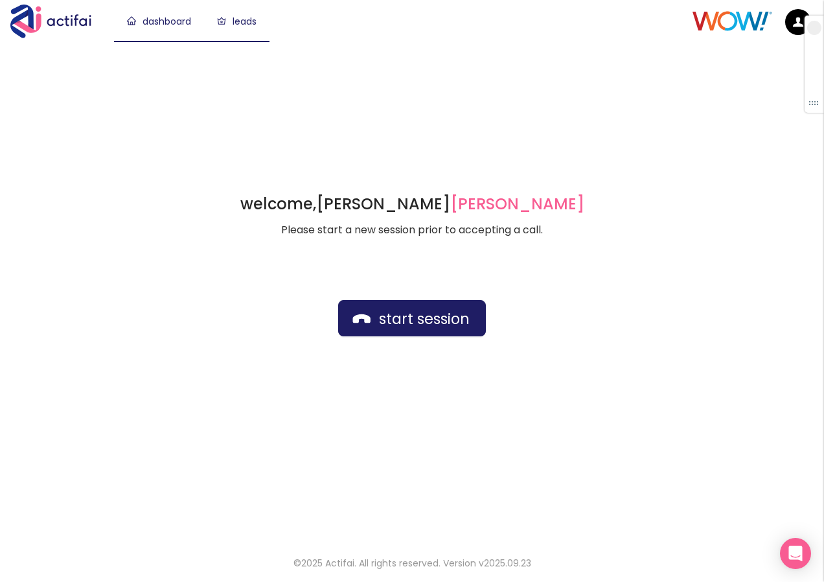
click at [232, 16] on link "leads" at bounding box center [237, 21] width 40 height 13
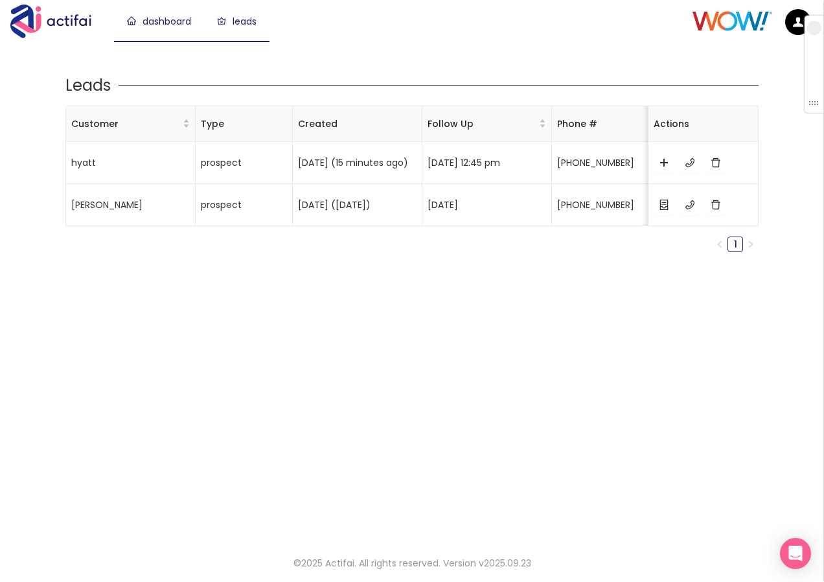
click at [175, 24] on link "dashboard" at bounding box center [159, 21] width 64 height 13
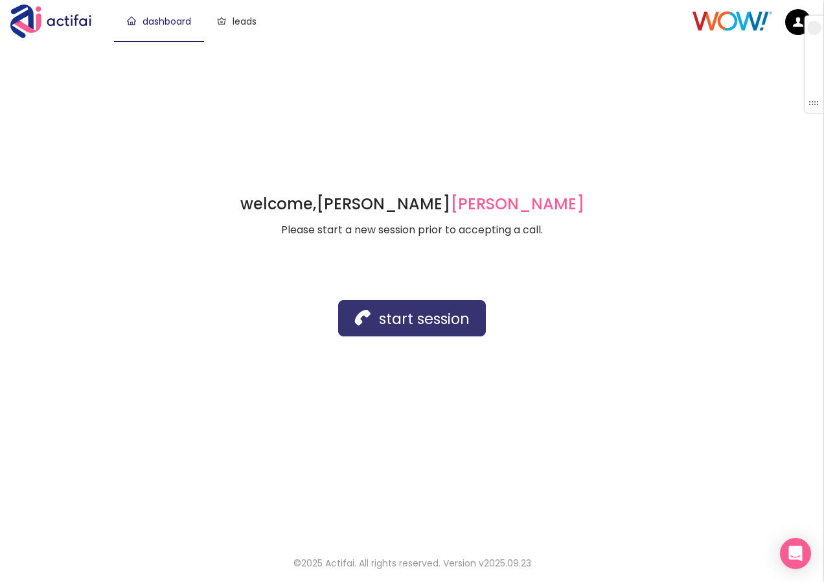
click at [433, 321] on button "start session" at bounding box center [412, 318] width 148 height 36
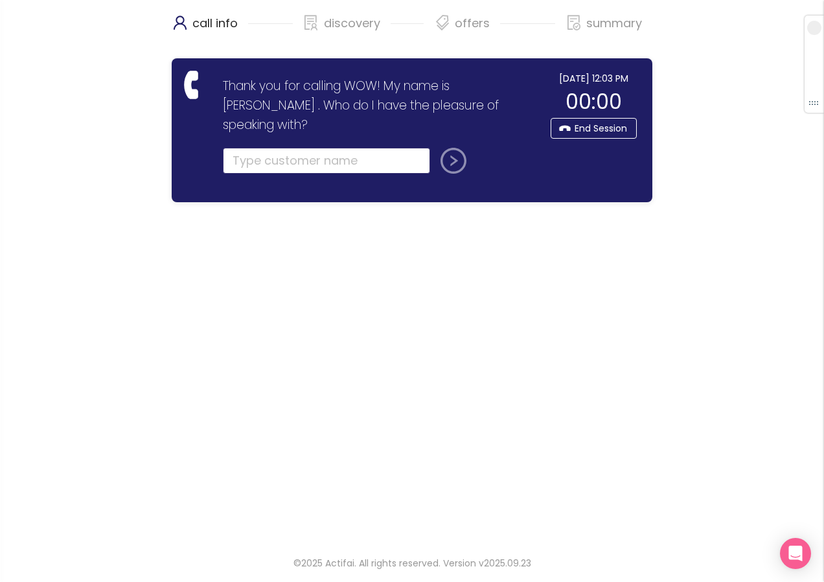
click at [263, 148] on input "text" at bounding box center [326, 161] width 207 height 26
type input "[PERSON_NAME]"
click at [455, 148] on button "submit" at bounding box center [450, 161] width 31 height 26
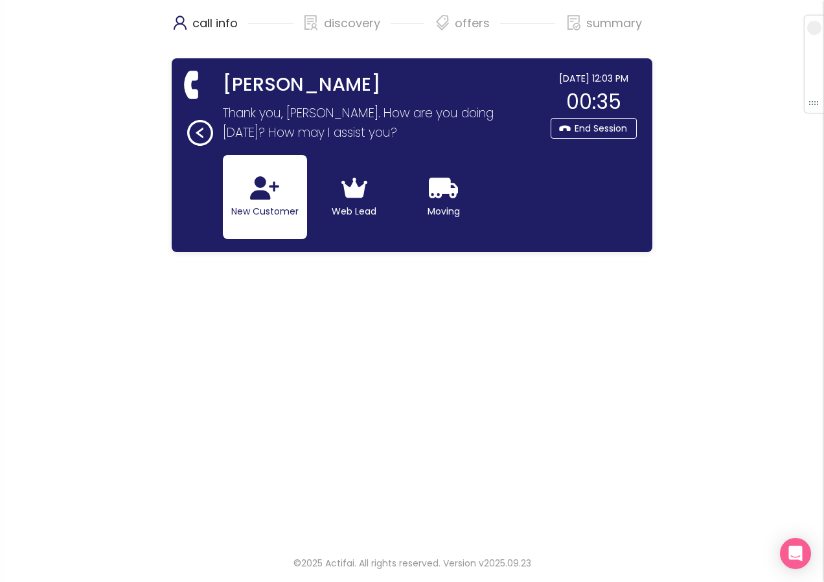
click at [250, 193] on button "New Customer" at bounding box center [265, 197] width 84 height 84
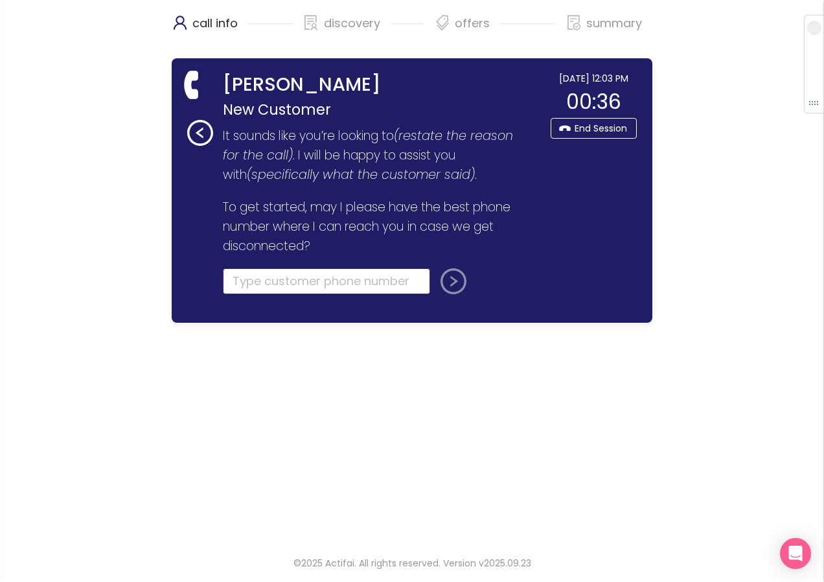
click at [243, 276] on input "tel" at bounding box center [326, 281] width 207 height 26
type input "[PHONE_NUMBER]"
drag, startPoint x: 440, startPoint y: 284, endPoint x: 450, endPoint y: 277, distance: 11.7
click at [450, 277] on button "submit" at bounding box center [450, 281] width 31 height 26
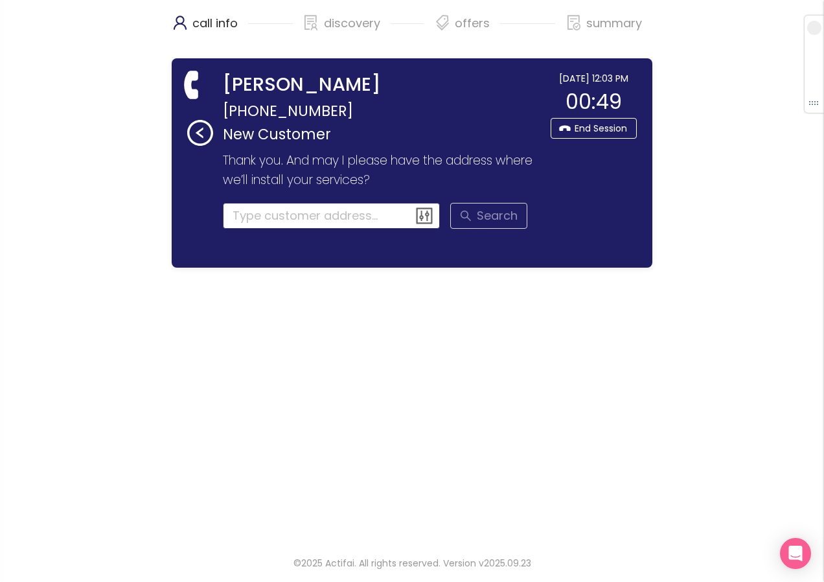
click at [275, 213] on input at bounding box center [332, 216] width 218 height 26
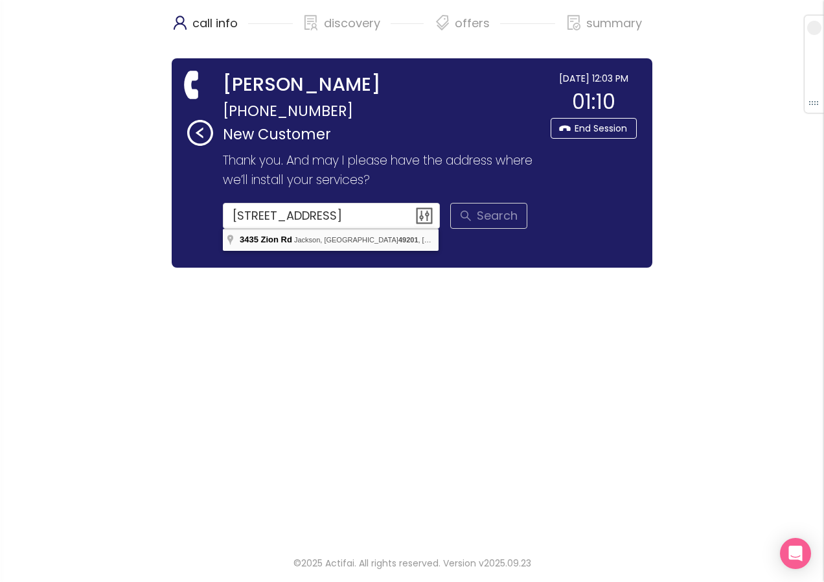
type input "[STREET_ADDRESS]"
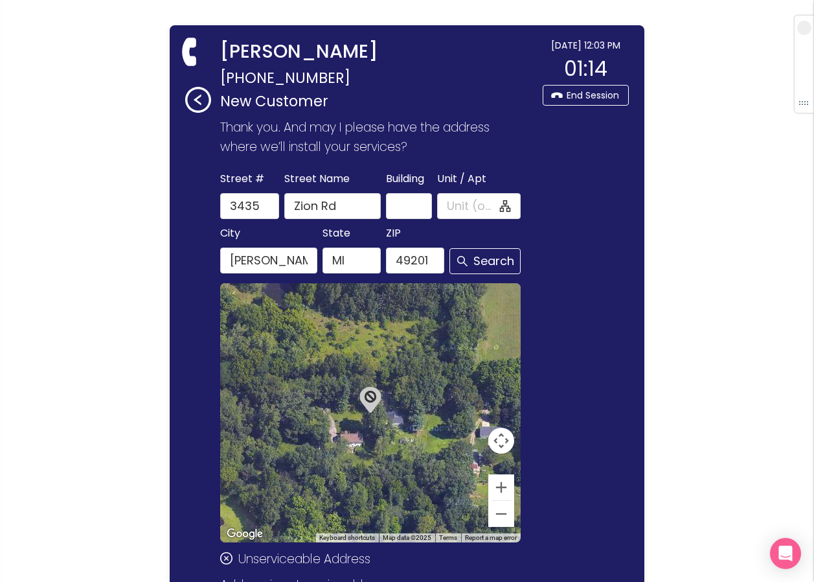
scroll to position [65, 0]
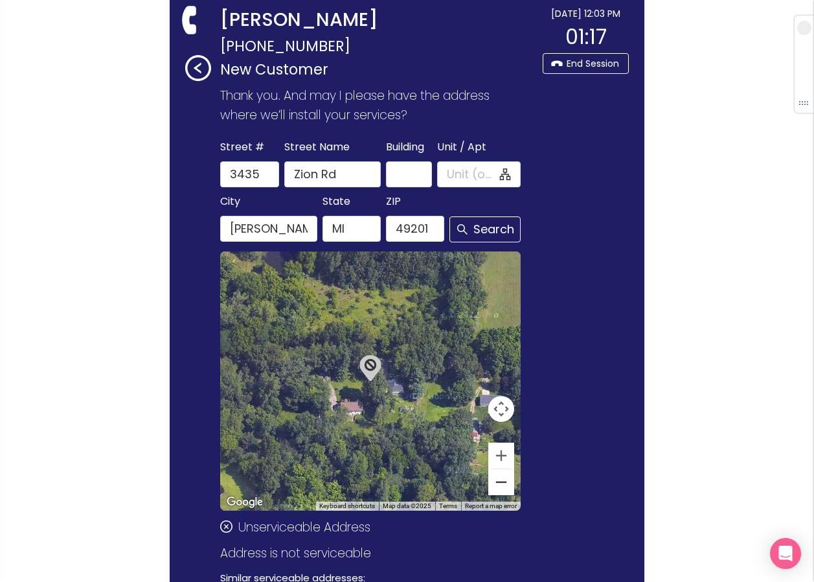
click at [493, 490] on button "Zoom out" at bounding box center [501, 482] width 26 height 26
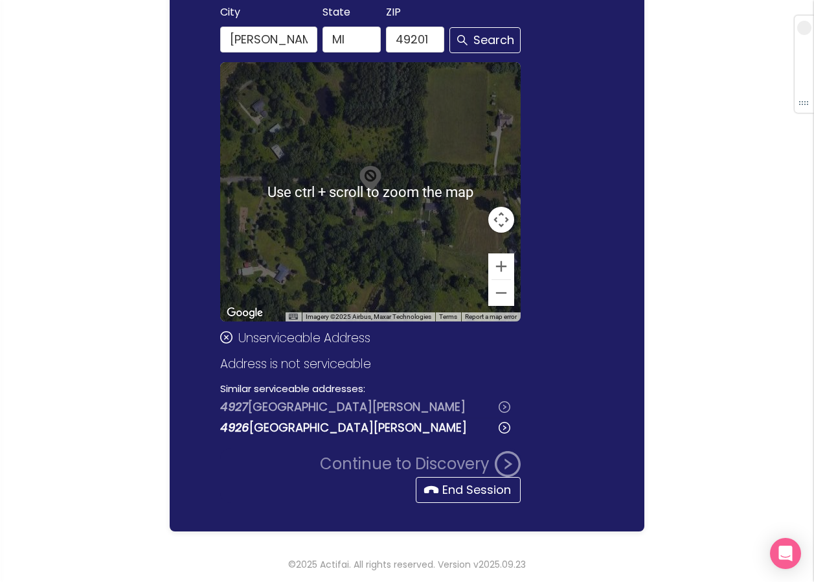
scroll to position [255, 0]
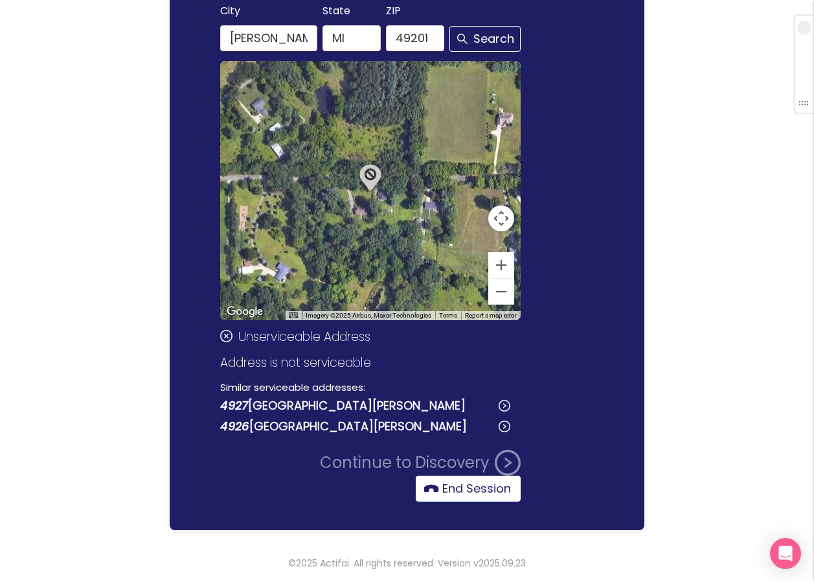
click at [455, 490] on button "End Session" at bounding box center [468, 488] width 105 height 26
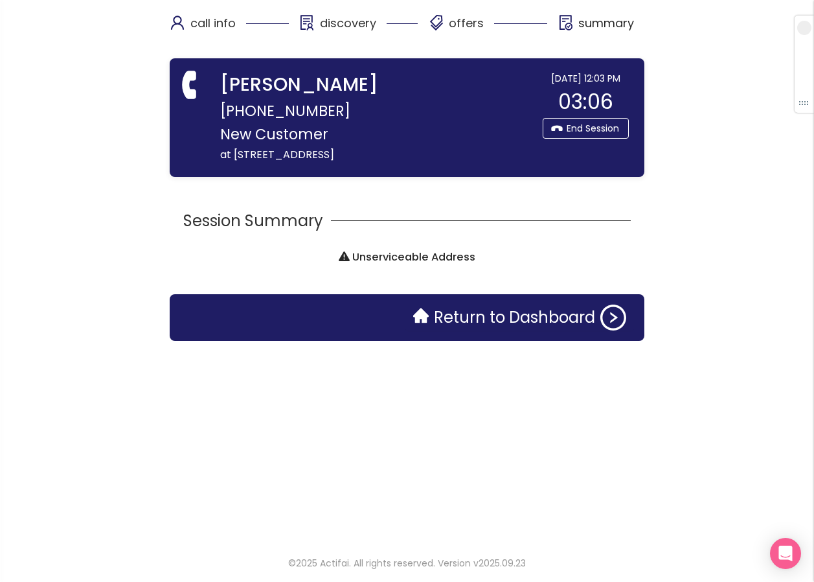
scroll to position [0, 0]
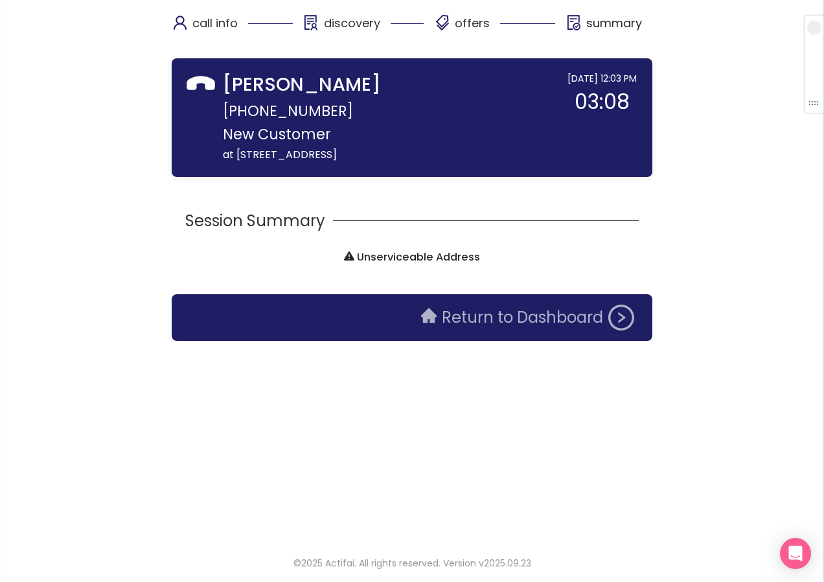
click at [506, 321] on button "Return to Dashboard" at bounding box center [527, 317] width 229 height 26
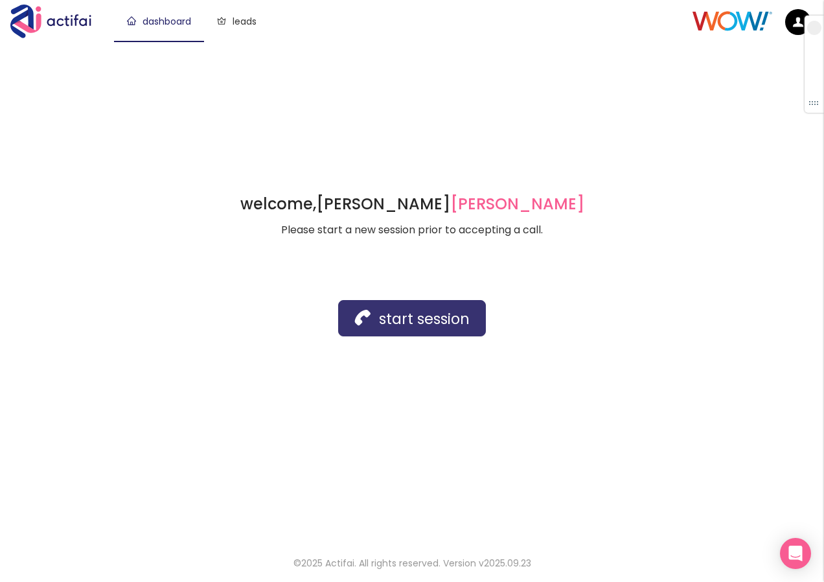
click at [396, 328] on button "start session" at bounding box center [412, 318] width 148 height 36
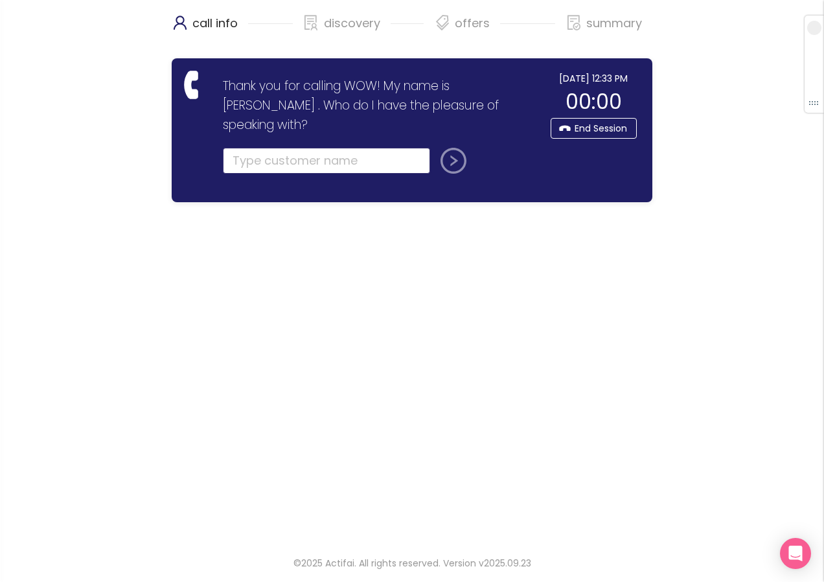
click at [263, 148] on input "text" at bounding box center [326, 161] width 207 height 26
type input "[PERSON_NAME]"
click at [452, 148] on button "submit" at bounding box center [450, 161] width 31 height 26
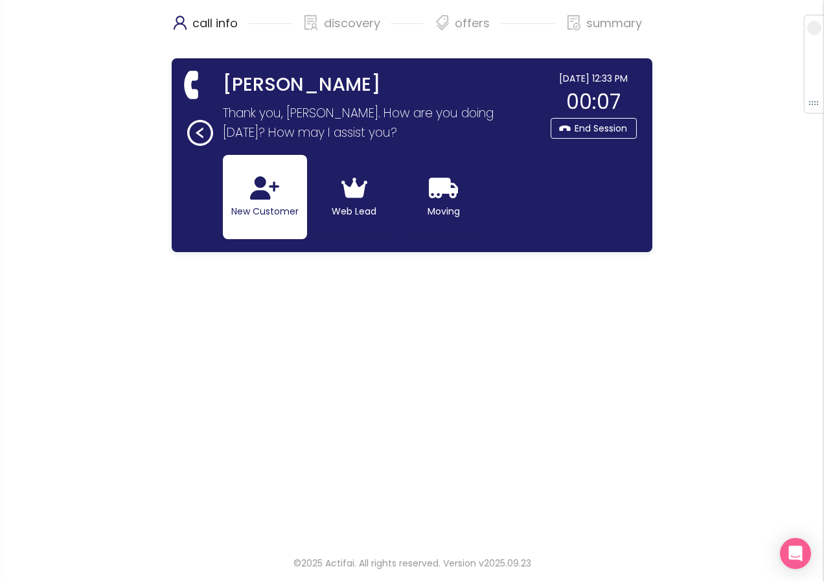
click at [269, 197] on icon "button" at bounding box center [264, 187] width 29 height 23
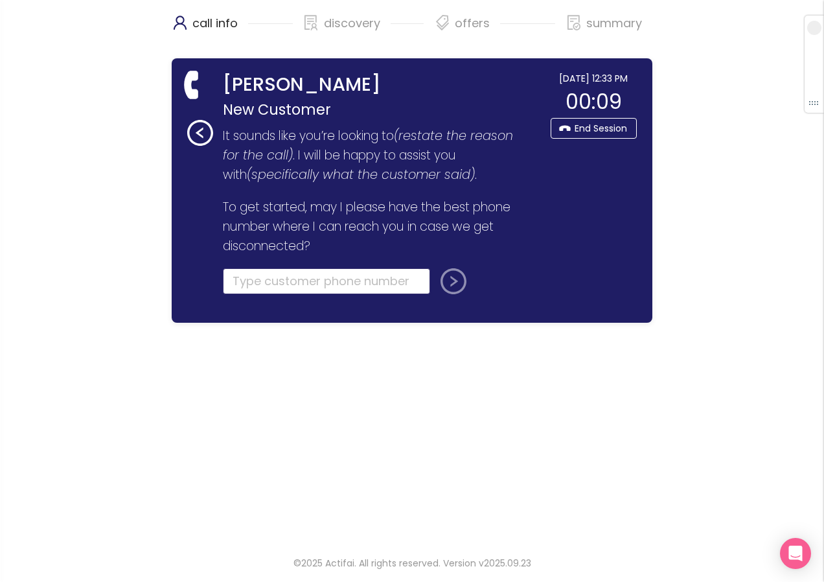
click at [264, 276] on input "tel" at bounding box center [326, 281] width 207 height 26
type input "[PHONE_NUMBER]"
click at [447, 281] on button "submit" at bounding box center [450, 281] width 31 height 26
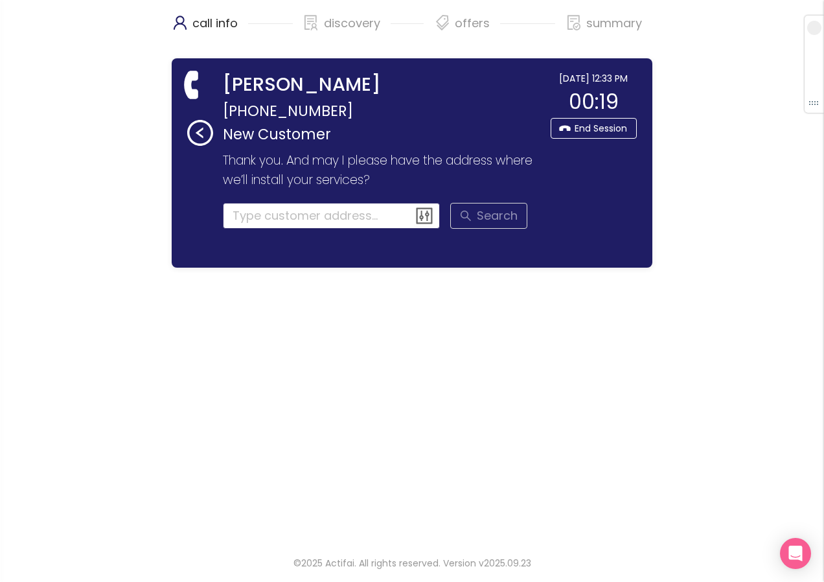
click at [250, 214] on input at bounding box center [332, 216] width 218 height 26
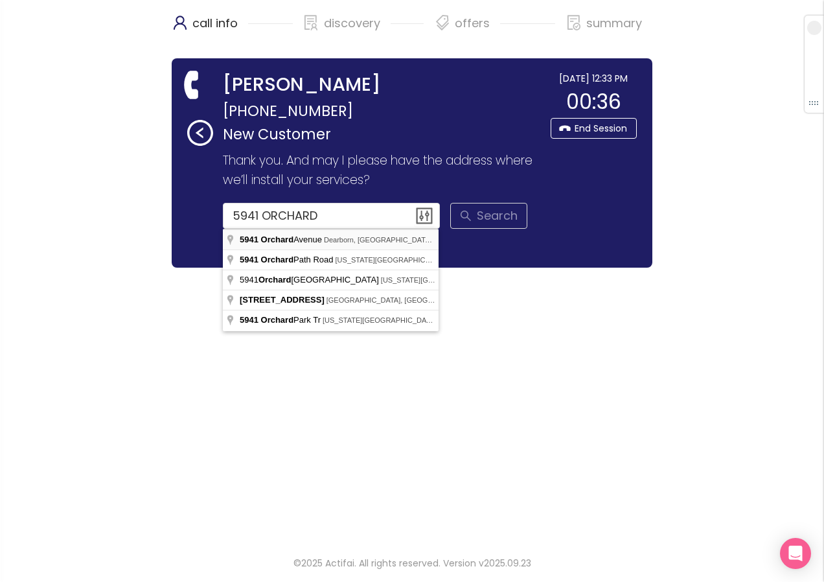
type input "[STREET_ADDRESS]"
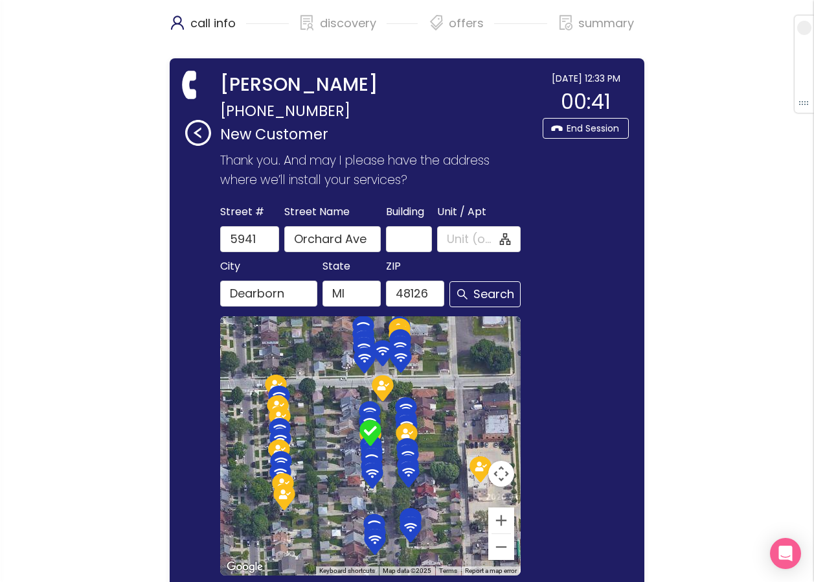
click at [534, 359] on section "Thank you for calling WOW! My name is [PERSON_NAME] . Who do I have the pleasur…" at bounding box center [367, 408] width 337 height 525
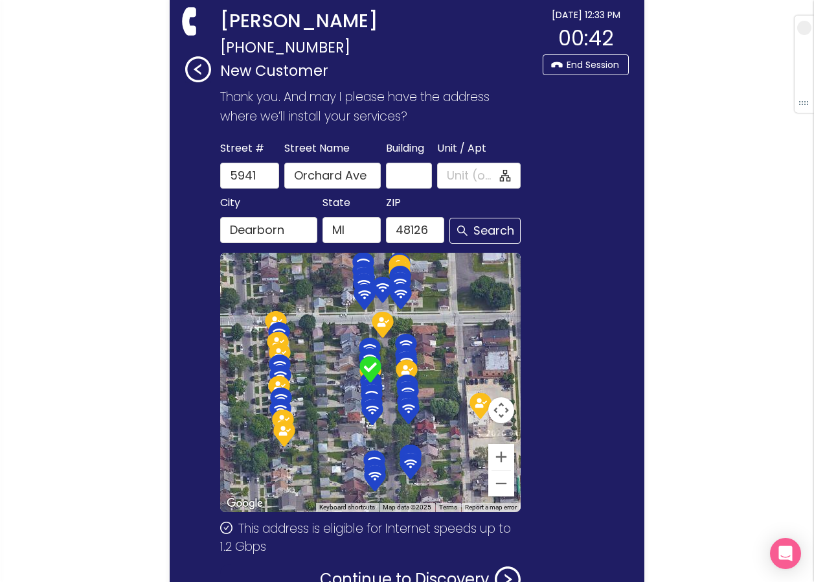
scroll to position [154, 0]
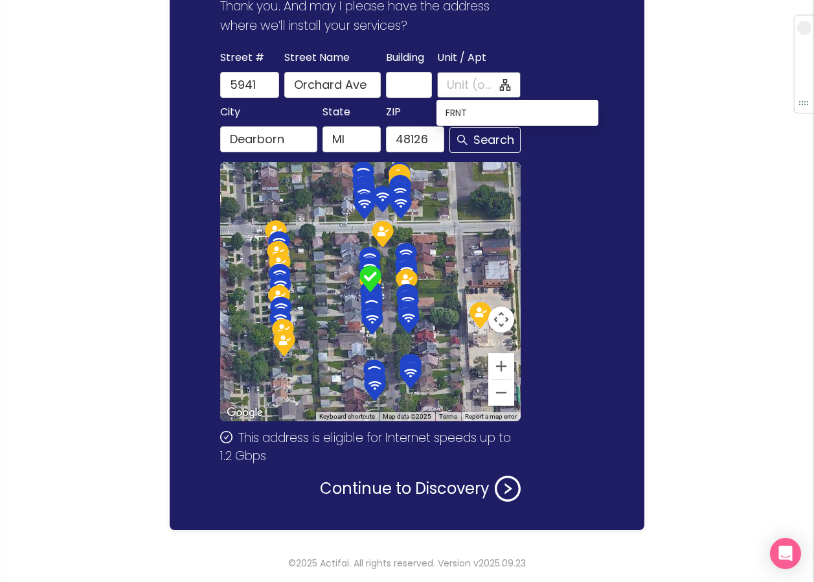
click at [453, 88] on input "Unit / Apt" at bounding box center [472, 85] width 51 height 18
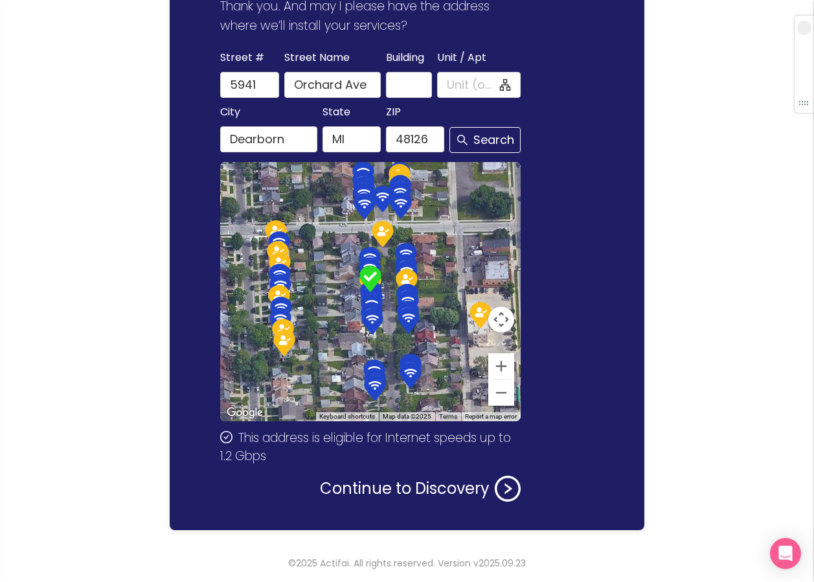
click at [611, 255] on div "[DATE] 12:33 PM 00:59 End Session" at bounding box center [582, 217] width 93 height 600
click at [376, 487] on button "Continue to Discovery" at bounding box center [420, 488] width 201 height 26
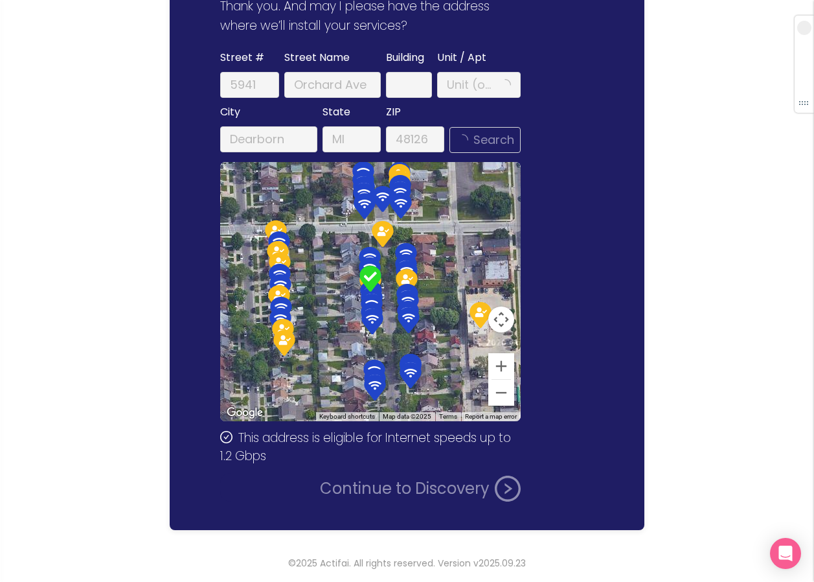
scroll to position [0, 0]
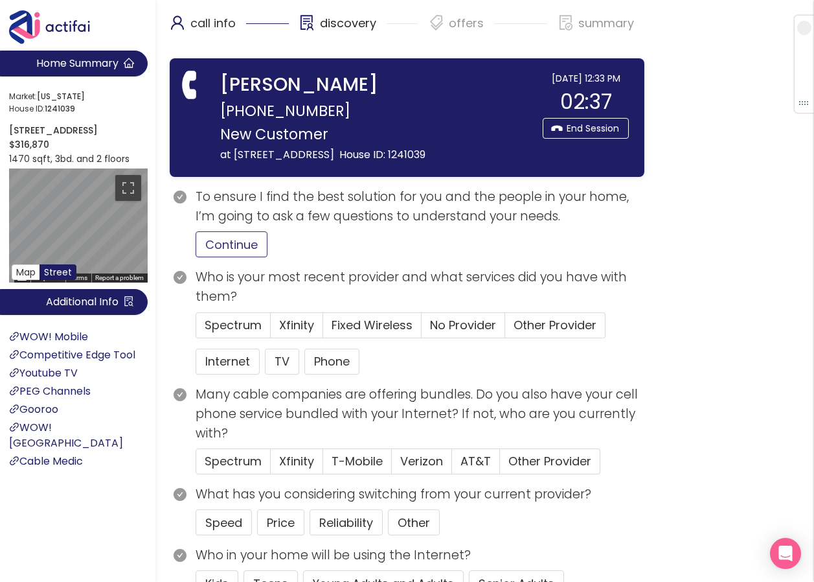
click at [232, 245] on button "Continue" at bounding box center [232, 244] width 72 height 26
click at [476, 328] on span "No Provider" at bounding box center [463, 325] width 66 height 16
click at [422, 329] on input "No Provider" at bounding box center [422, 329] width 0 height 0
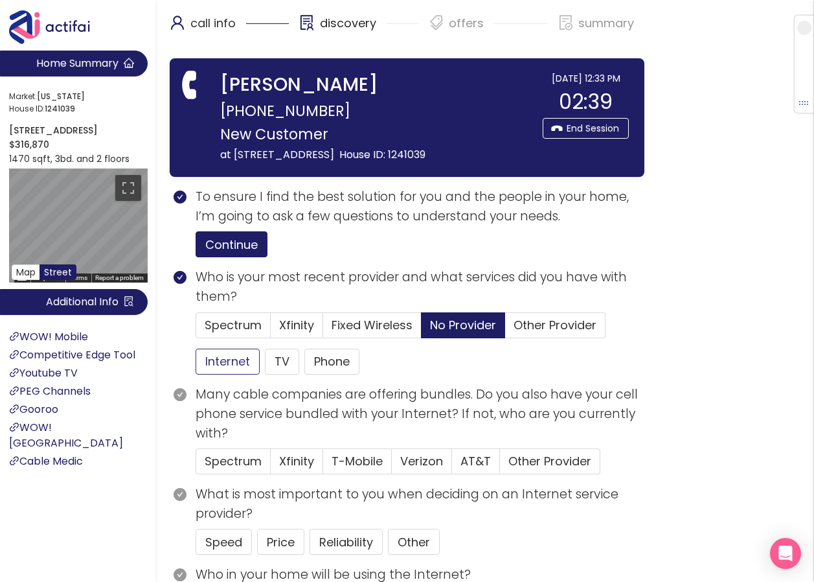
click at [235, 359] on button "Internet" at bounding box center [228, 361] width 64 height 26
click at [290, 537] on button "Price" at bounding box center [280, 541] width 47 height 26
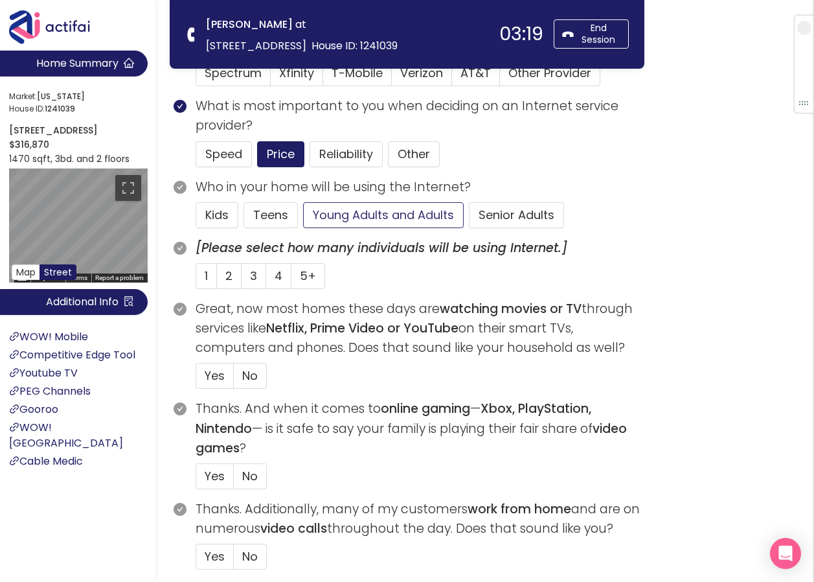
click at [320, 223] on button "Young Adults and Adults" at bounding box center [383, 215] width 161 height 26
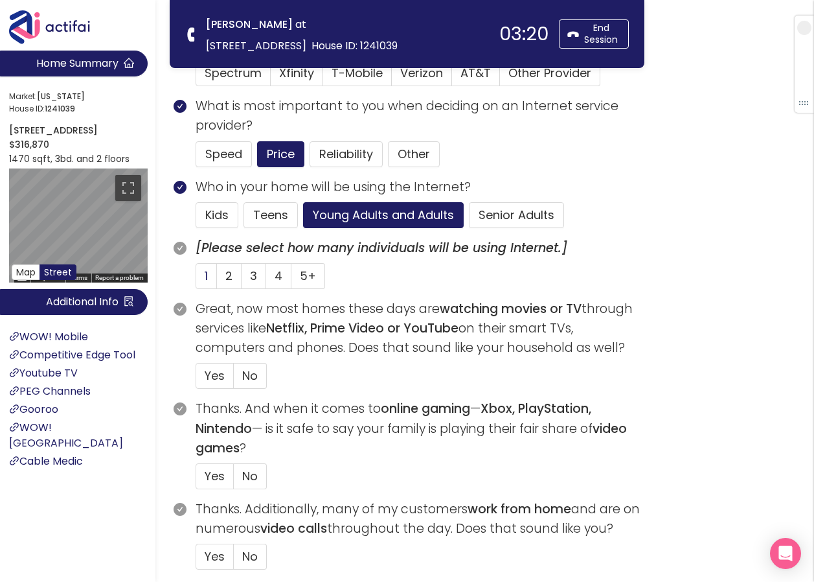
click at [204, 278] on label "1" at bounding box center [206, 276] width 21 height 26
click at [196, 280] on input "1" at bounding box center [196, 280] width 0 height 0
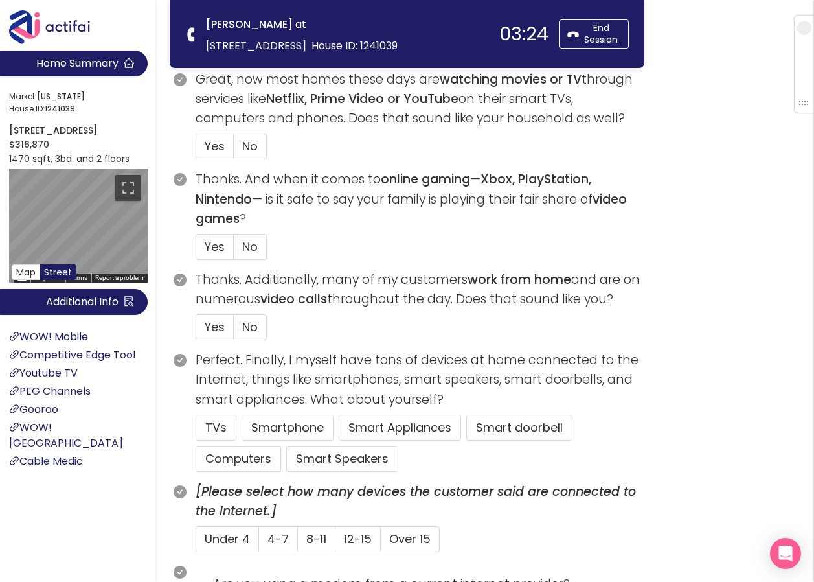
scroll to position [518, 0]
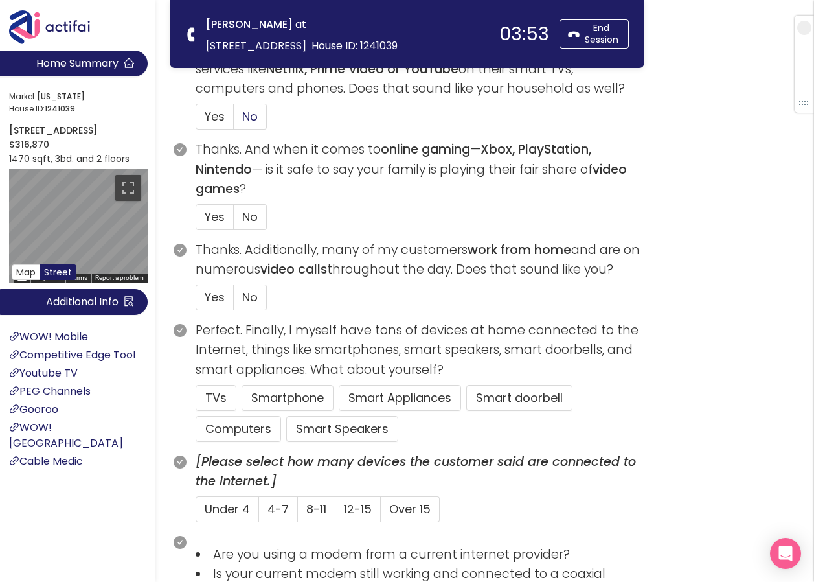
click at [250, 124] on span "No" at bounding box center [250, 116] width 16 height 16
click at [234, 120] on input "No" at bounding box center [234, 120] width 0 height 0
click at [209, 120] on span "Yes" at bounding box center [215, 116] width 20 height 16
click at [221, 122] on span "Yes" at bounding box center [215, 116] width 20 height 16
click at [196, 120] on input "Yes" at bounding box center [196, 120] width 0 height 0
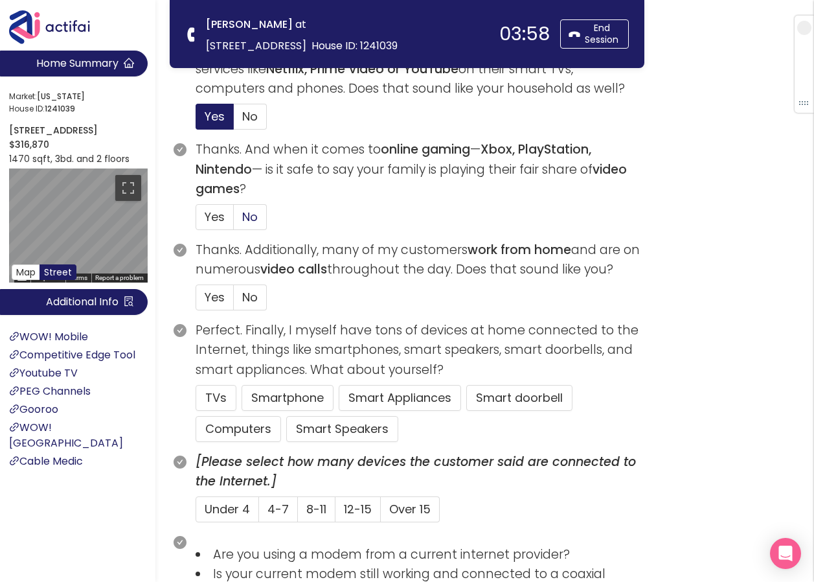
click at [247, 214] on span "No" at bounding box center [250, 217] width 16 height 16
click at [234, 221] on input "No" at bounding box center [234, 221] width 0 height 0
click at [245, 291] on span "No" at bounding box center [250, 297] width 16 height 16
click at [234, 301] on input "No" at bounding box center [234, 301] width 0 height 0
click at [228, 400] on button "TVs" at bounding box center [216, 398] width 41 height 26
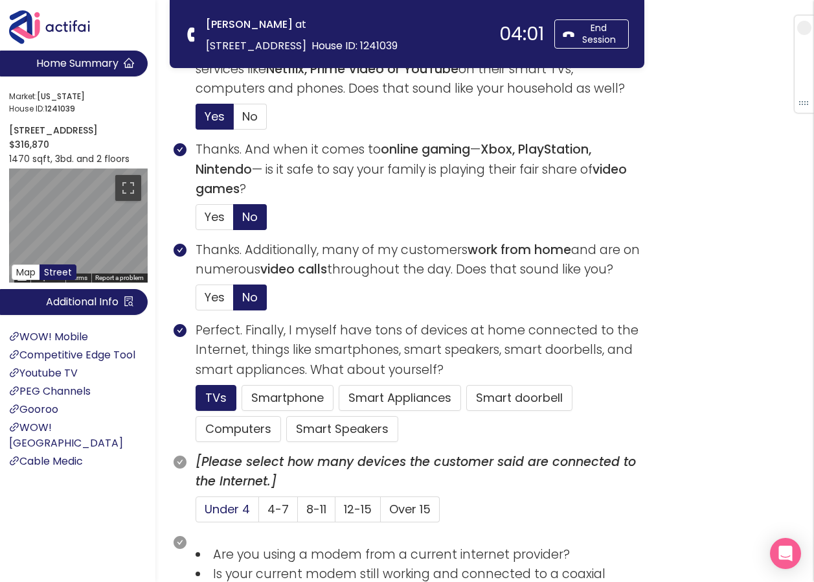
click at [238, 510] on span "Under 4" at bounding box center [227, 509] width 45 height 16
click at [196, 513] on input "Under 4" at bounding box center [196, 513] width 0 height 0
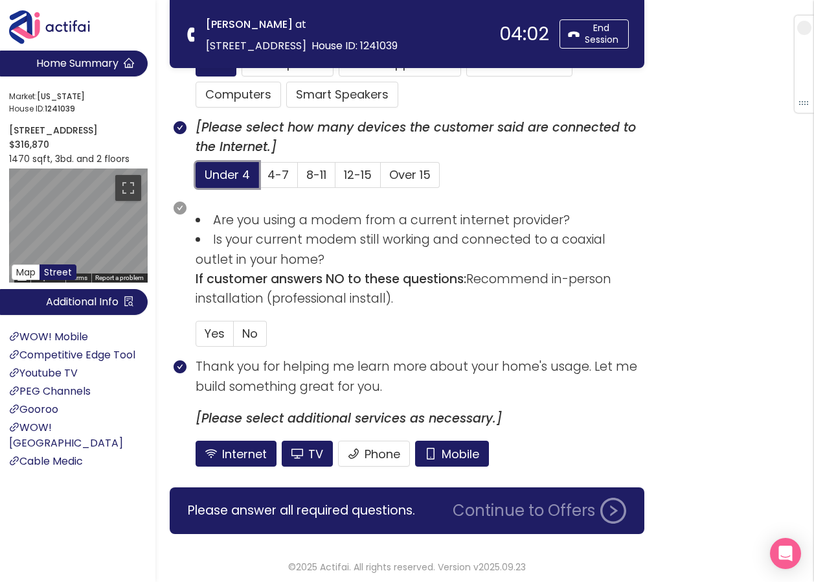
scroll to position [856, 0]
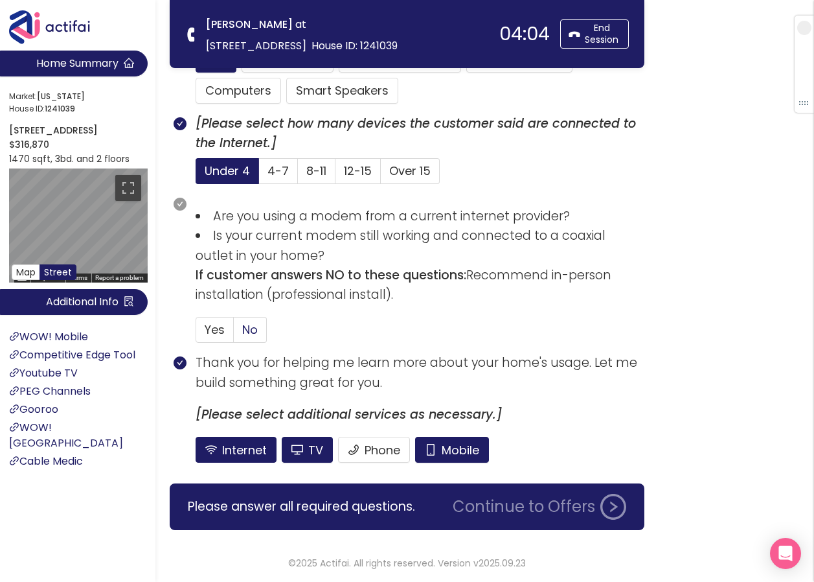
click at [249, 329] on span "No" at bounding box center [250, 329] width 16 height 16
click at [234, 334] on input "No" at bounding box center [234, 334] width 0 height 0
click at [205, 326] on span "Yes" at bounding box center [215, 329] width 20 height 16
click at [196, 334] on input "Yes" at bounding box center [196, 334] width 0 height 0
drag, startPoint x: 458, startPoint y: 447, endPoint x: 444, endPoint y: 447, distance: 14.2
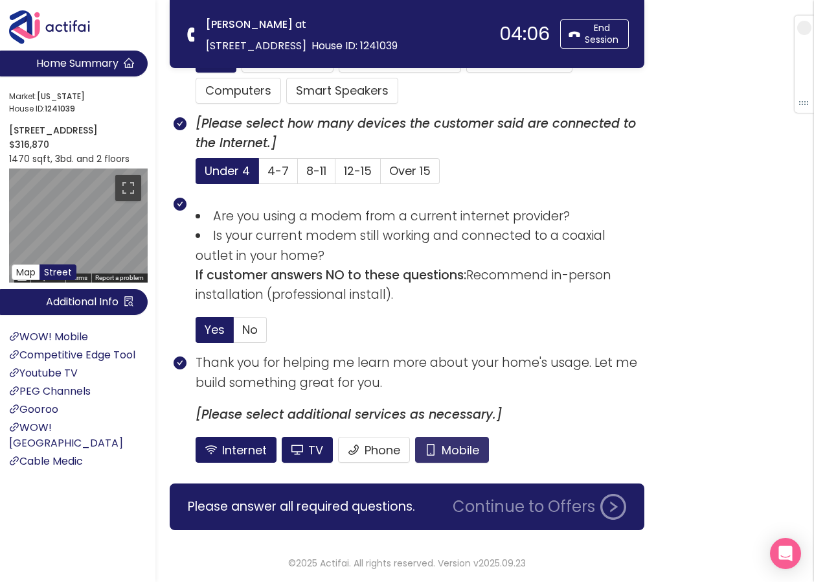
click at [457, 447] on button "Mobile" at bounding box center [452, 449] width 74 height 26
click at [295, 441] on button "TV" at bounding box center [307, 449] width 51 height 26
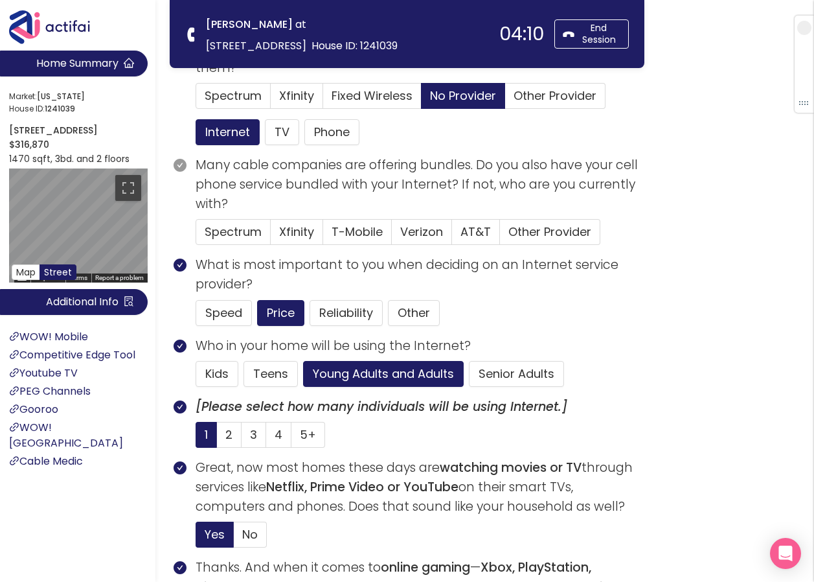
scroll to position [79, 0]
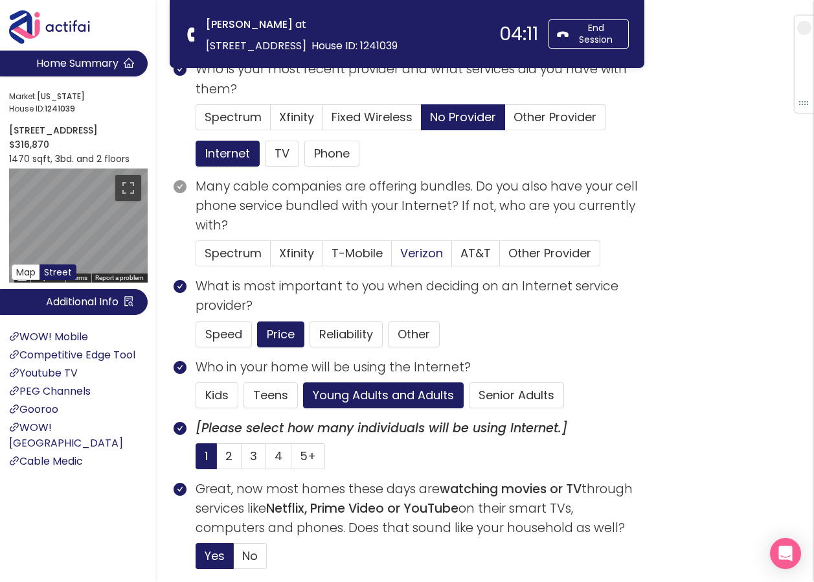
click at [419, 255] on span "Verizon" at bounding box center [421, 253] width 43 height 16
click at [392, 257] on input "Verizon" at bounding box center [392, 257] width 0 height 0
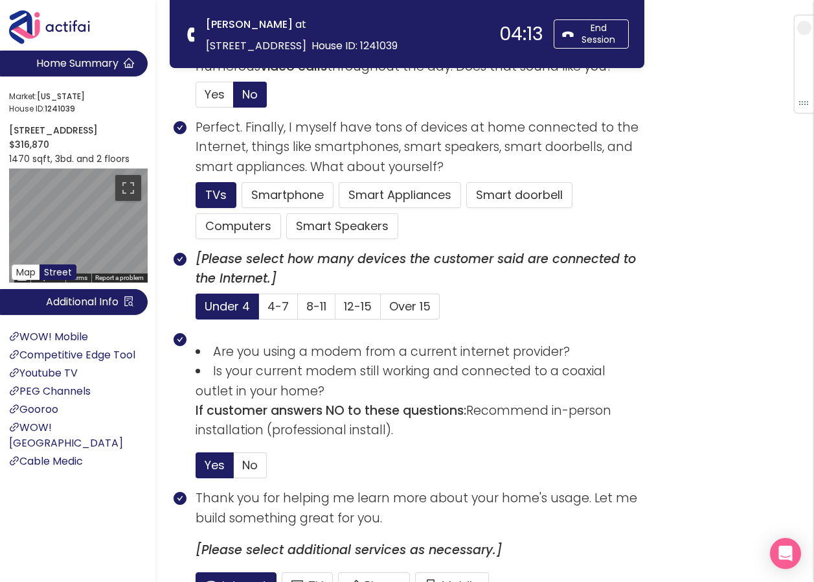
scroll to position [856, 0]
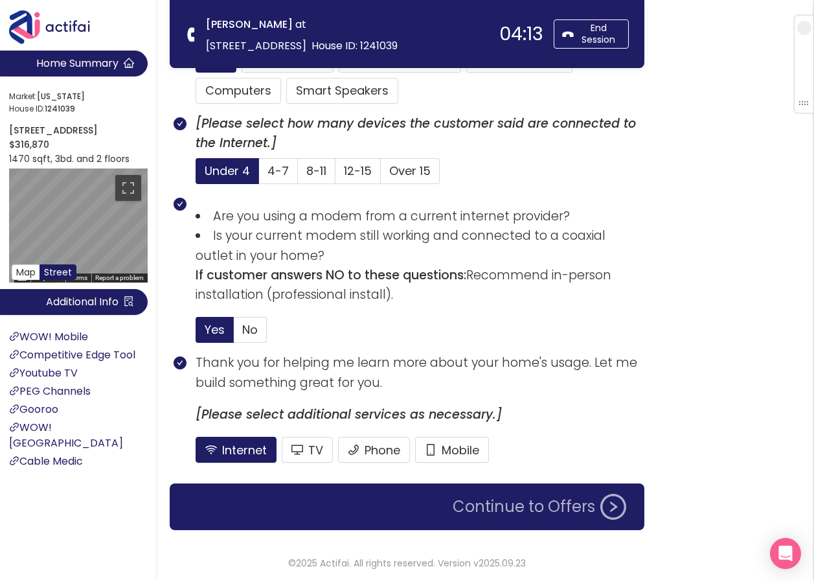
click at [478, 504] on button "Continue to Offers" at bounding box center [539, 506] width 189 height 26
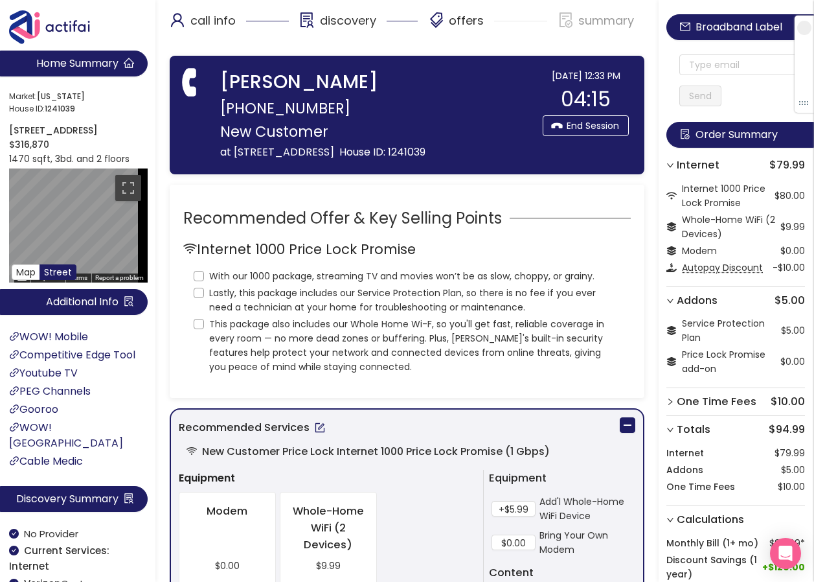
scroll to position [0, 0]
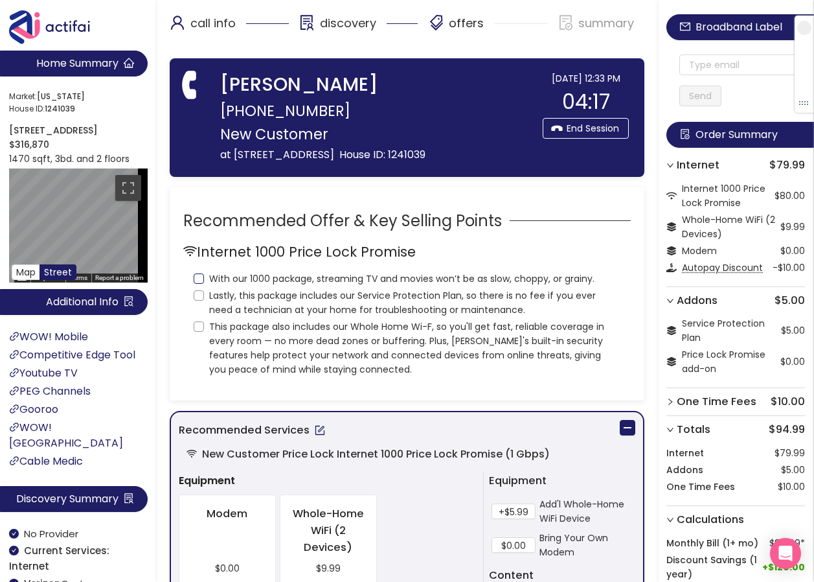
click at [198, 280] on input "With our 1000 package, streaming TV and movies won’t be as slow, choppy, or gra…" at bounding box center [199, 278] width 10 height 10
checkbox input "true"
click at [194, 295] on input "Lastly, this package includes our Service Protection Plan, so there is no fee i…" at bounding box center [199, 295] width 10 height 10
checkbox input "true"
click at [198, 324] on input "This package also includes our Whole Home Wi-F, so you'll get fast, reliable co…" at bounding box center [199, 326] width 10 height 10
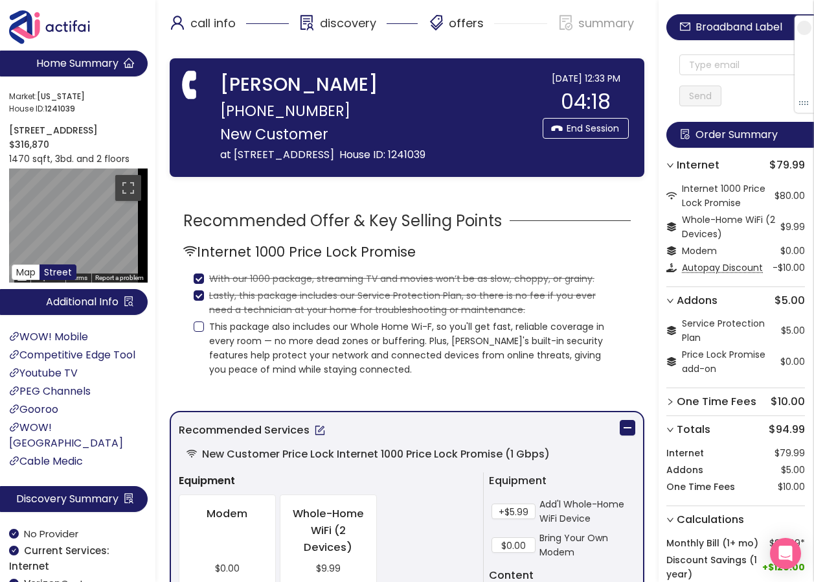
checkbox input "true"
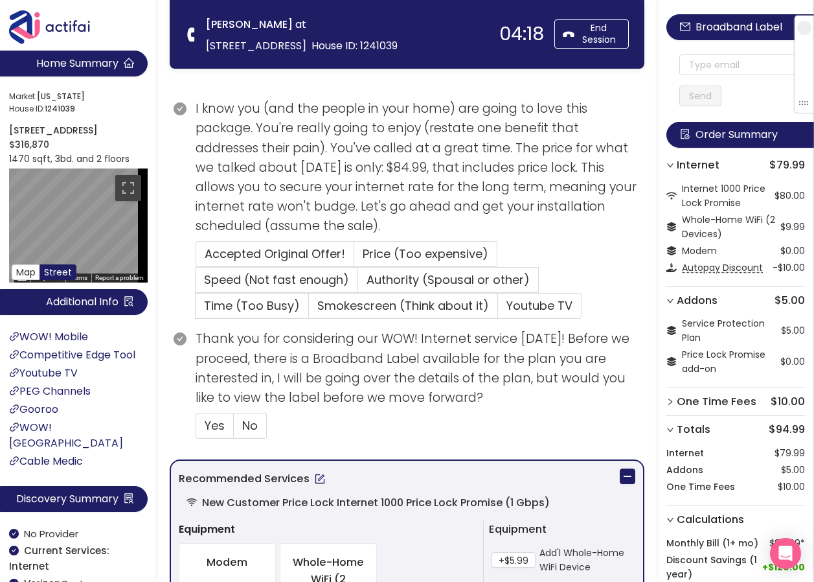
scroll to position [259, 0]
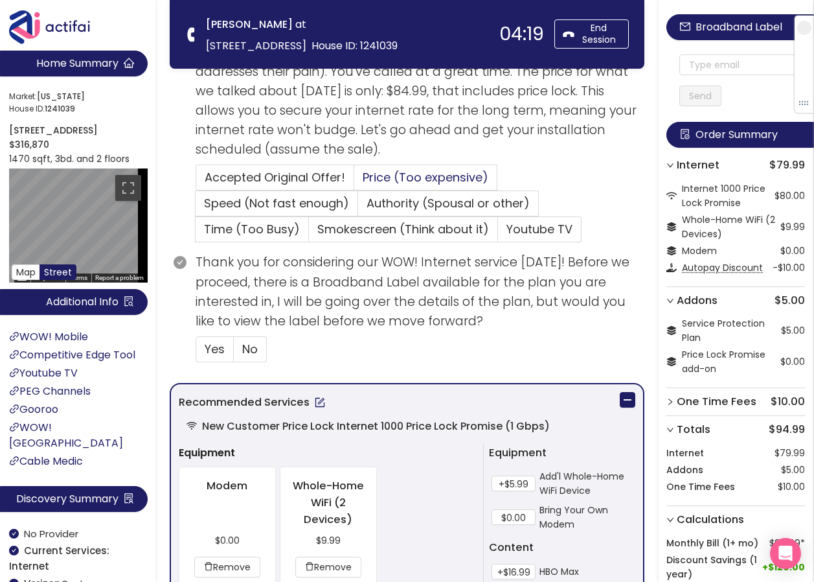
click at [388, 175] on span "Price (Too expensive)" at bounding box center [426, 177] width 126 height 16
click at [354, 181] on input "Price (Too expensive)" at bounding box center [354, 181] width 0 height 0
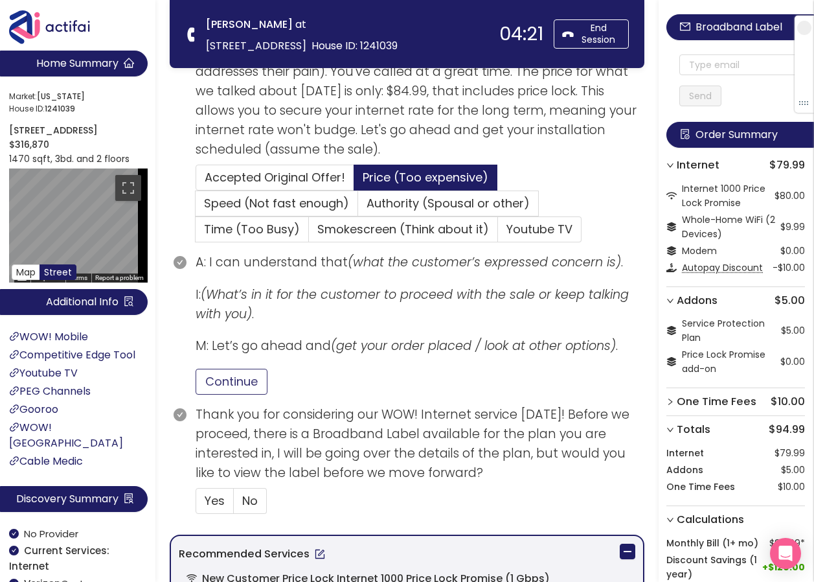
click at [255, 386] on button "Continue" at bounding box center [232, 381] width 72 height 26
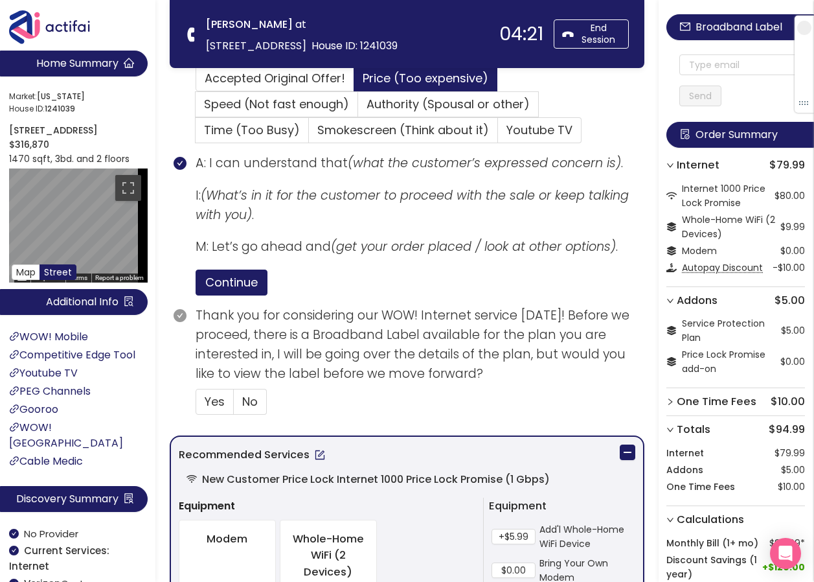
scroll to position [453, 0]
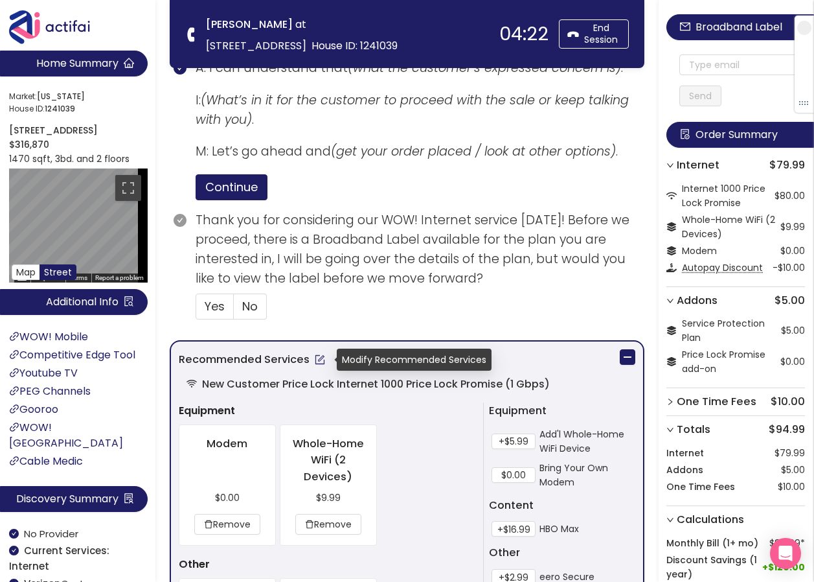
click at [313, 354] on button "button" at bounding box center [320, 359] width 21 height 21
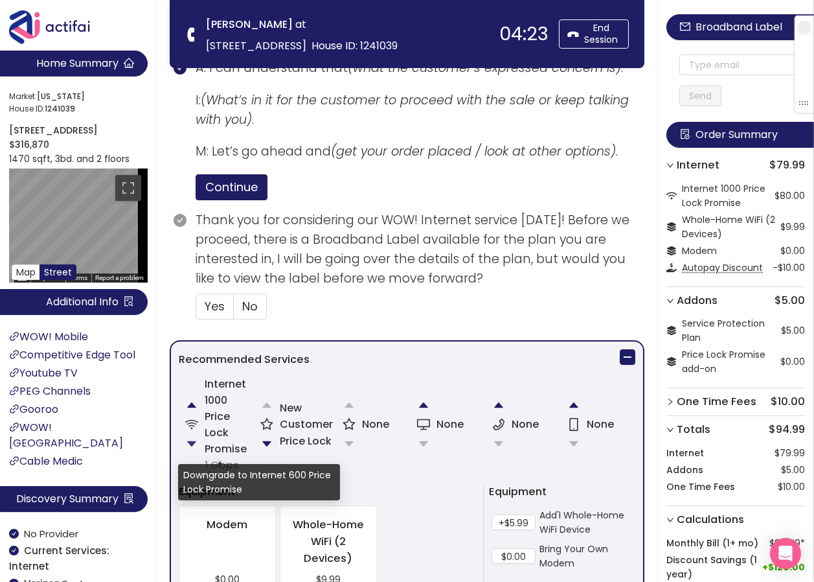
drag, startPoint x: 188, startPoint y: 443, endPoint x: 228, endPoint y: 438, distance: 39.8
click at [188, 444] on button "button" at bounding box center [192, 444] width 26 height 26
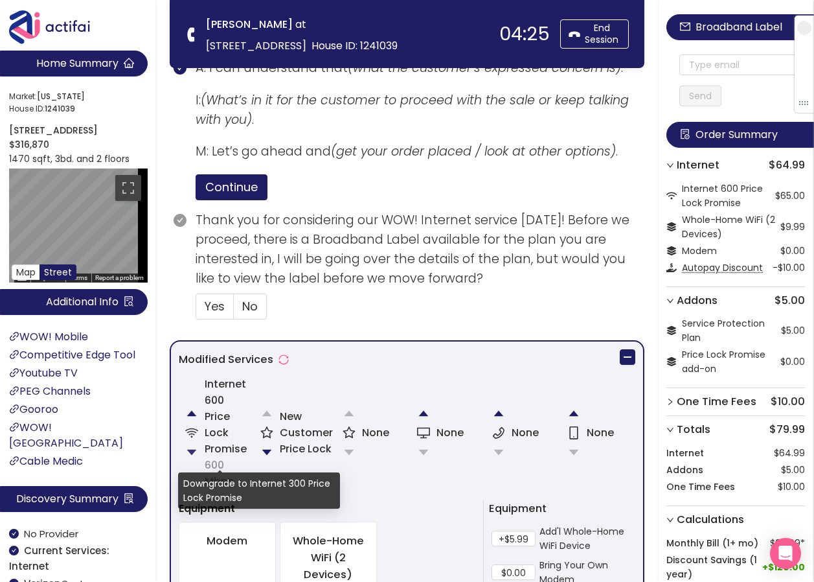
click at [193, 450] on button "button" at bounding box center [192, 452] width 26 height 26
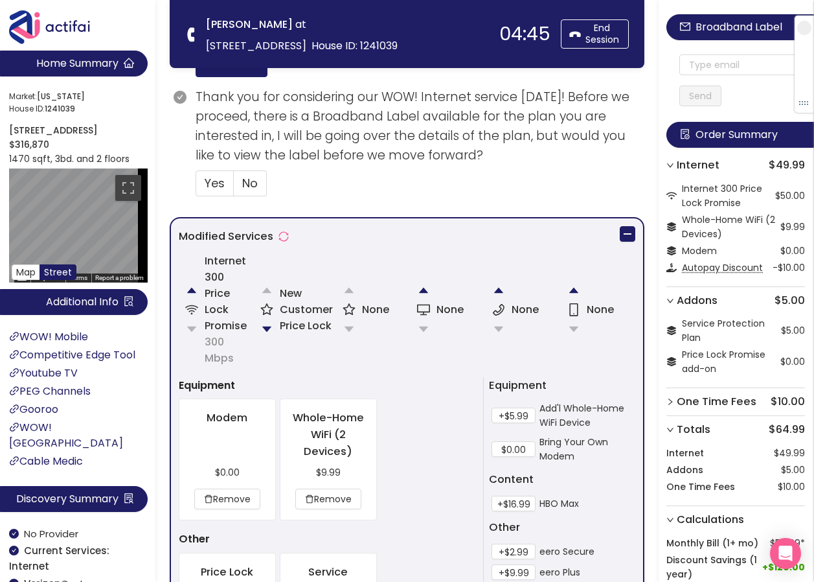
scroll to position [583, 0]
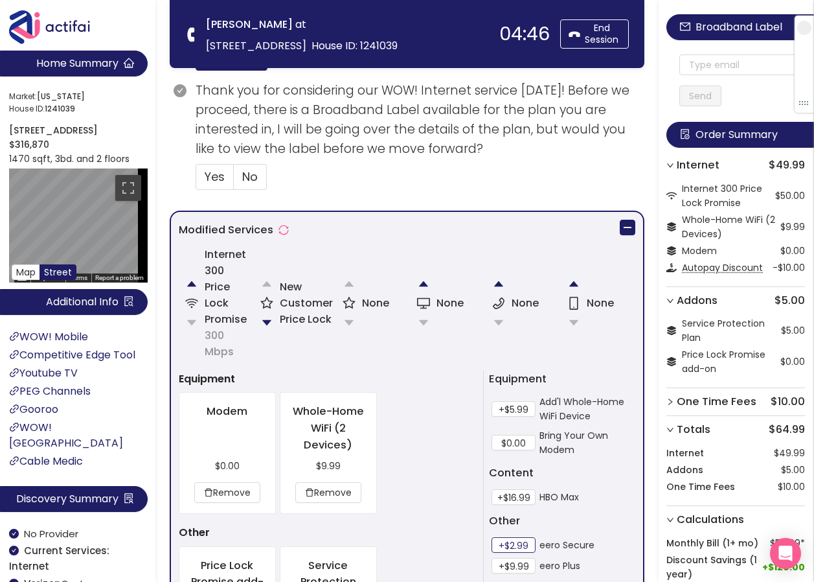
click at [511, 544] on button "+$2.99" at bounding box center [514, 545] width 44 height 16
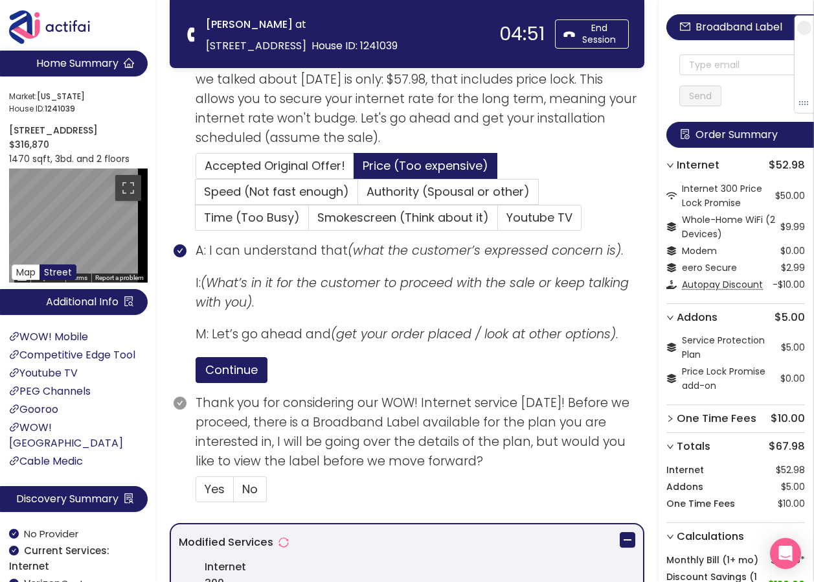
scroll to position [389, 0]
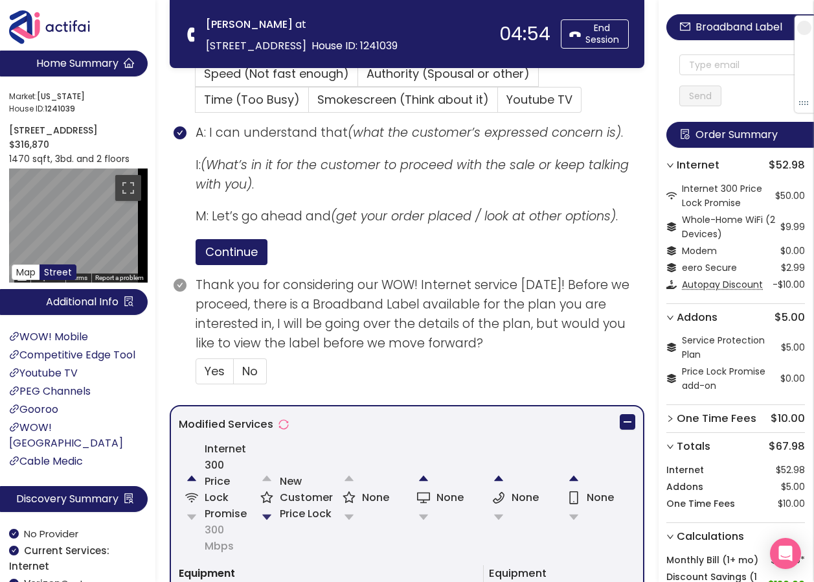
click at [273, 521] on button "button" at bounding box center [267, 517] width 26 height 26
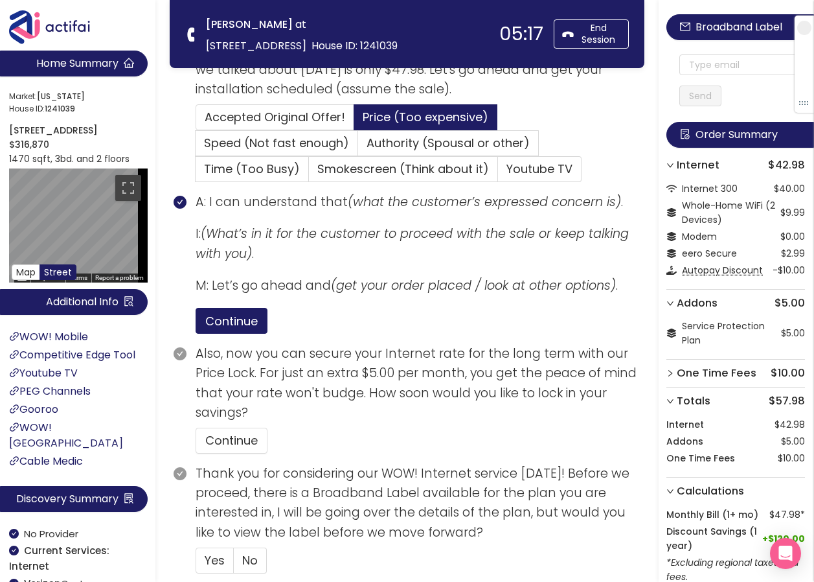
scroll to position [350, 0]
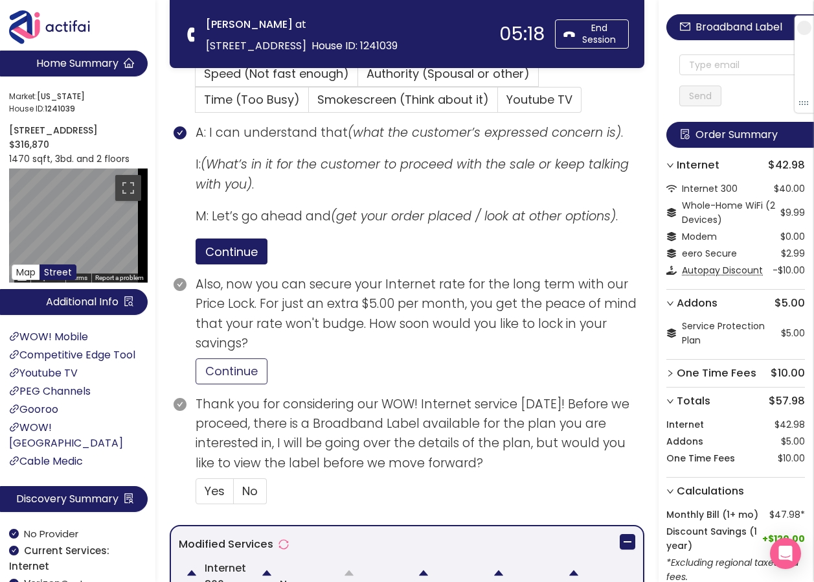
drag, startPoint x: 229, startPoint y: 370, endPoint x: 236, endPoint y: 370, distance: 7.1
click at [232, 370] on button "Continue" at bounding box center [232, 371] width 72 height 26
click at [256, 494] on span "No" at bounding box center [250, 490] width 16 height 16
click at [234, 495] on input "No" at bounding box center [234, 495] width 0 height 0
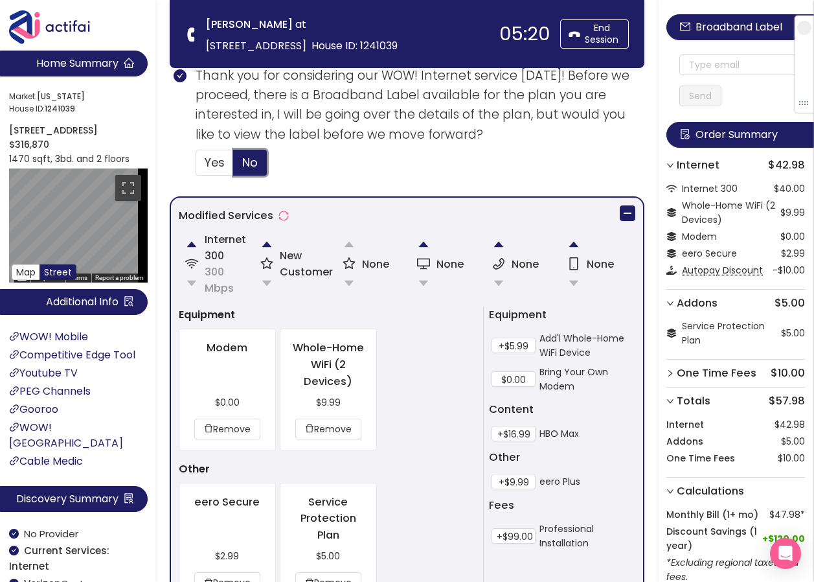
scroll to position [1125, 0]
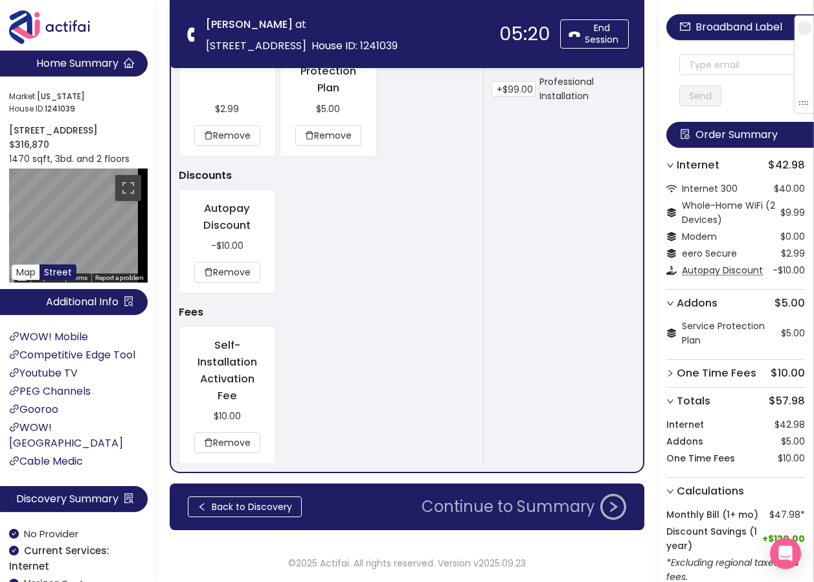
click at [460, 501] on button "Continue to Summary" at bounding box center [524, 506] width 220 height 26
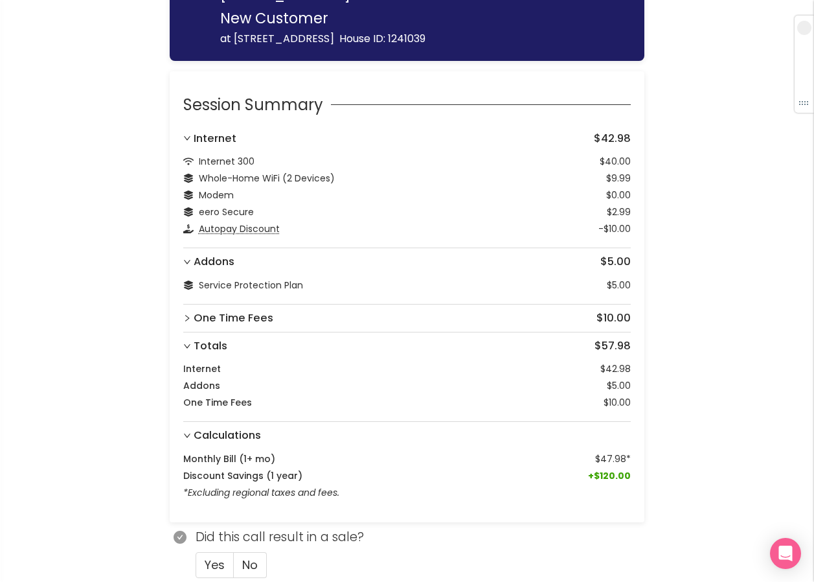
scroll to position [102, 0]
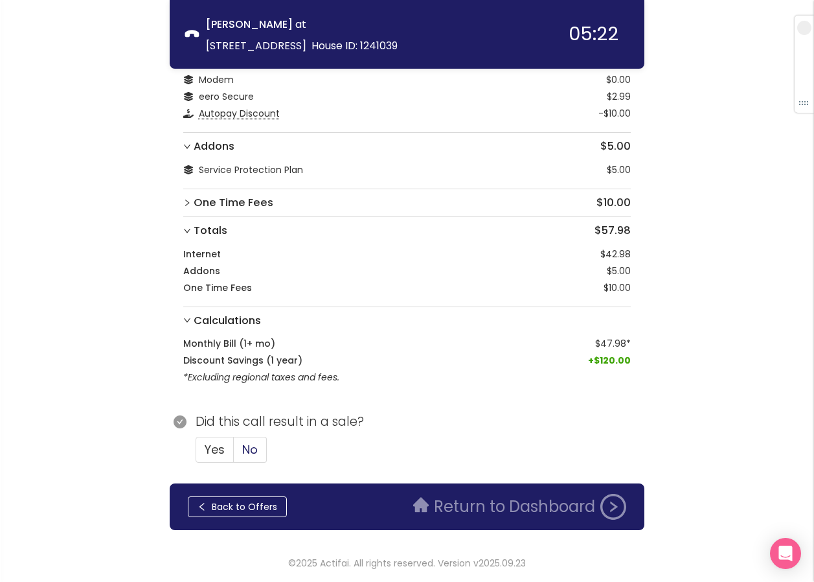
click at [243, 448] on span "No" at bounding box center [250, 449] width 16 height 16
click at [234, 453] on input "No" at bounding box center [234, 453] width 0 height 0
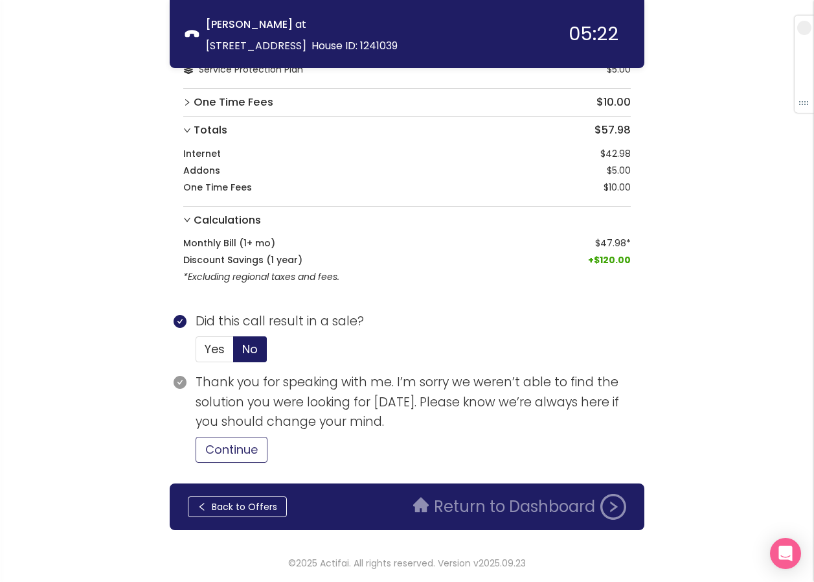
drag, startPoint x: 244, startPoint y: 449, endPoint x: 434, endPoint y: 429, distance: 190.9
click at [245, 449] on button "Continue" at bounding box center [232, 449] width 72 height 26
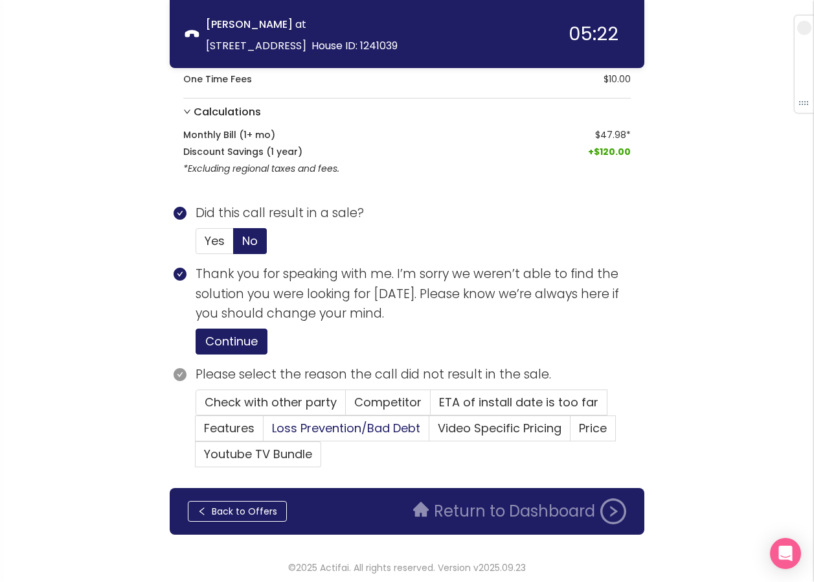
scroll to position [315, 0]
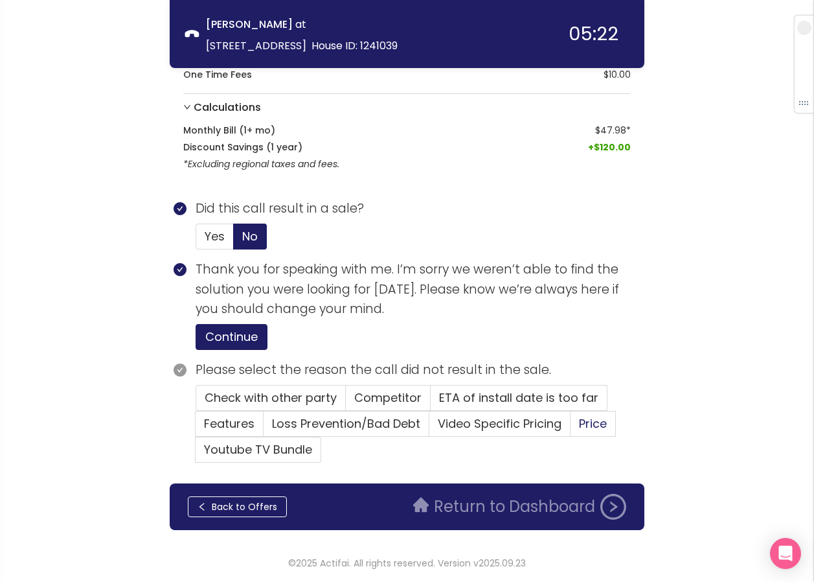
click at [594, 419] on span "Price" at bounding box center [593, 423] width 28 height 16
click at [571, 427] on input "Price" at bounding box center [571, 427] width 0 height 0
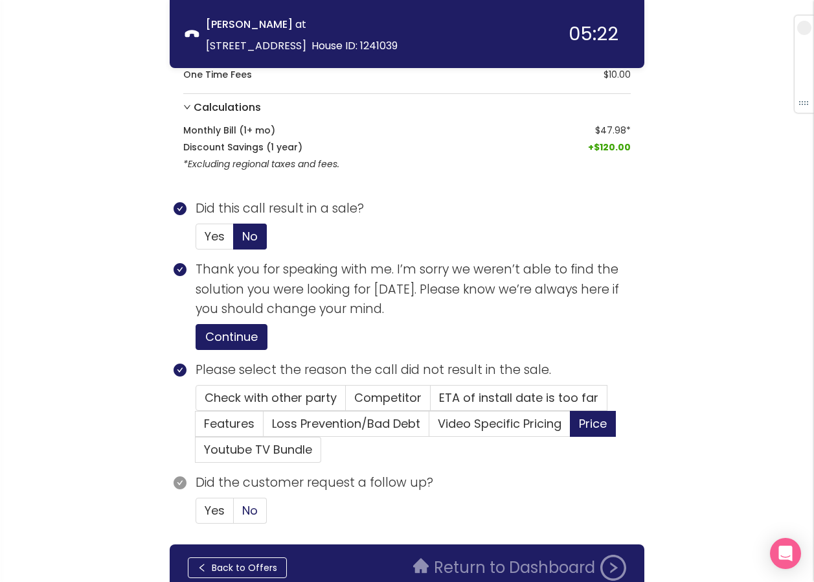
click at [258, 514] on span "No" at bounding box center [250, 510] width 16 height 16
click at [234, 514] on input "No" at bounding box center [234, 514] width 0 height 0
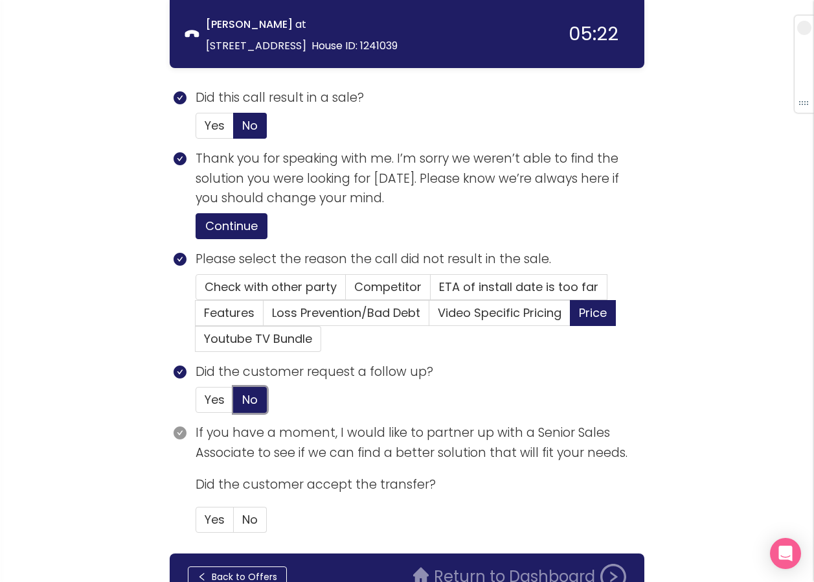
scroll to position [496, 0]
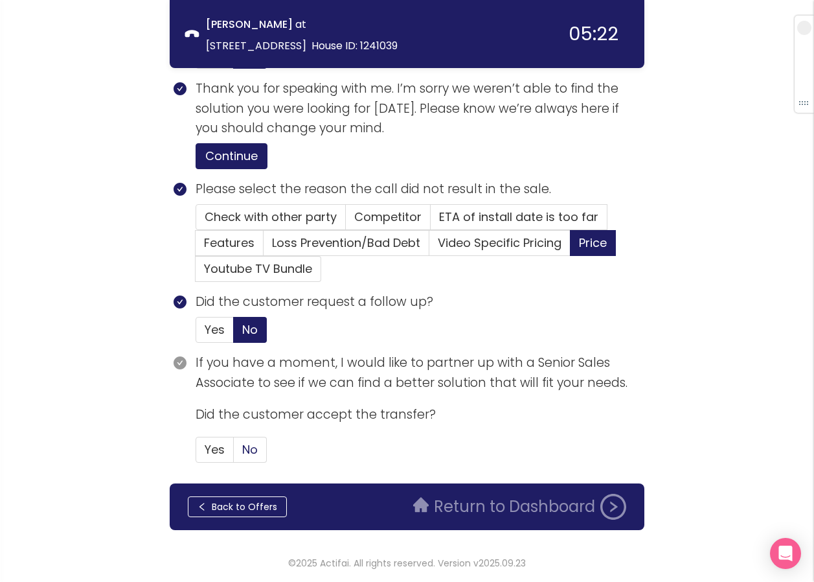
click at [243, 444] on span "No" at bounding box center [250, 449] width 16 height 16
click at [234, 453] on input "No" at bounding box center [234, 453] width 0 height 0
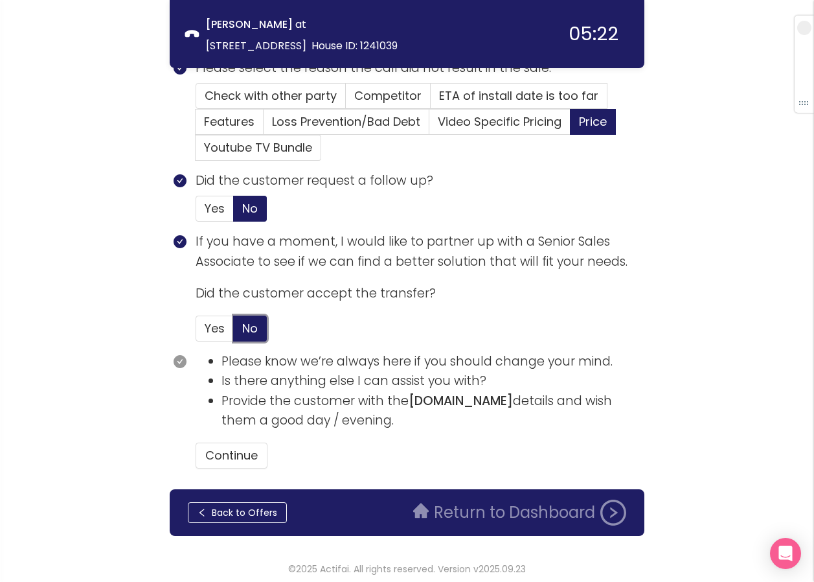
scroll to position [623, 0]
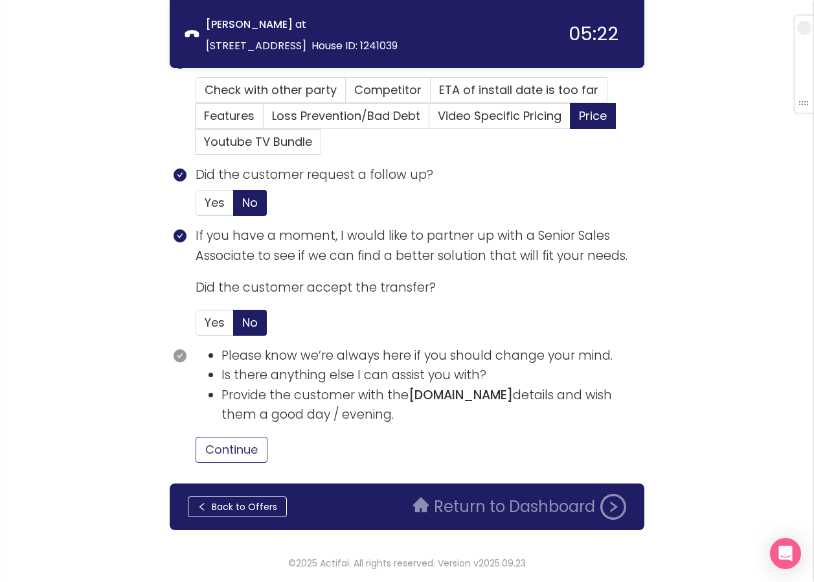
click at [248, 447] on button "Continue" at bounding box center [232, 449] width 72 height 26
click at [469, 507] on button "Return to Dashboard" at bounding box center [519, 506] width 229 height 26
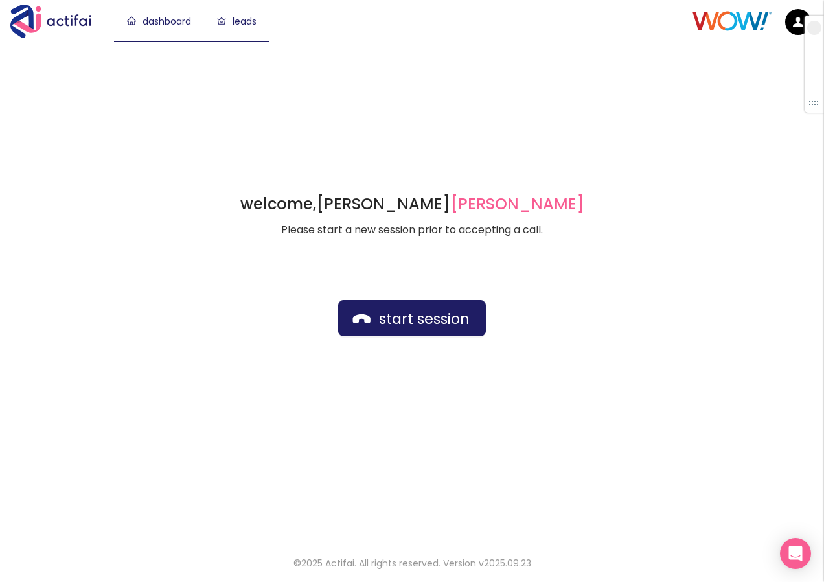
click at [240, 24] on link "leads" at bounding box center [237, 21] width 40 height 13
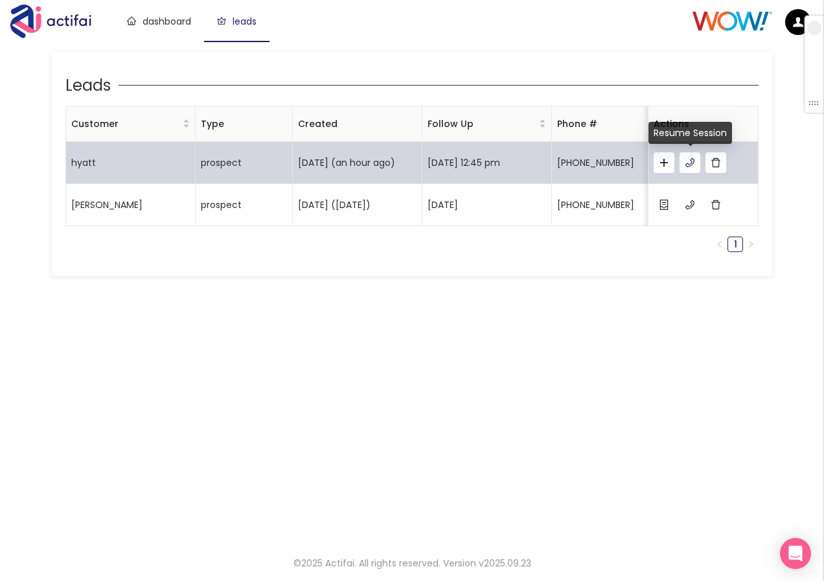
click at [689, 162] on button "button" at bounding box center [689, 162] width 21 height 21
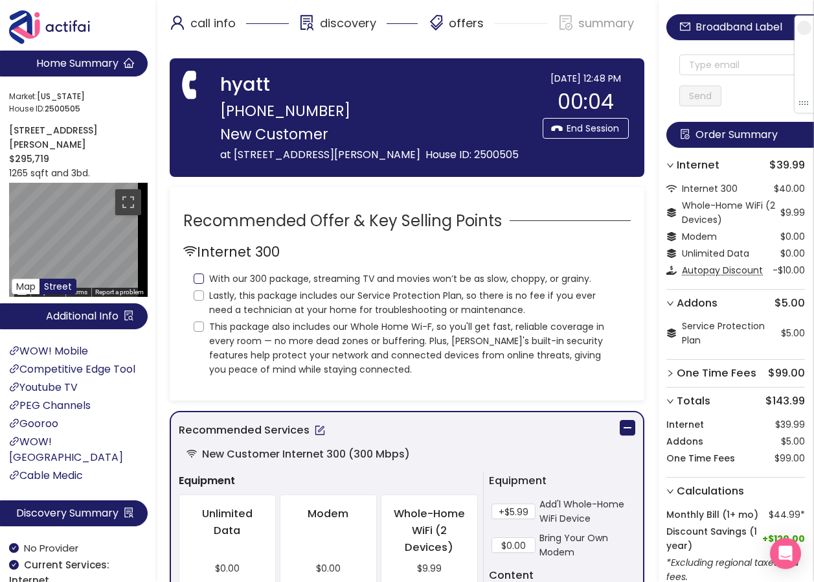
click at [201, 280] on input "With our 300 package, streaming TV and movies won’t be as slow, choppy, or grai…" at bounding box center [199, 278] width 10 height 10
checkbox input "true"
click at [197, 297] on input "Lastly, this package includes our Service Protection Plan, so there is no fee i…" at bounding box center [199, 295] width 10 height 10
checkbox input "true"
click at [199, 328] on input "This package also includes our Whole Home Wi-F, so you'll get fast, reliable co…" at bounding box center [199, 326] width 10 height 10
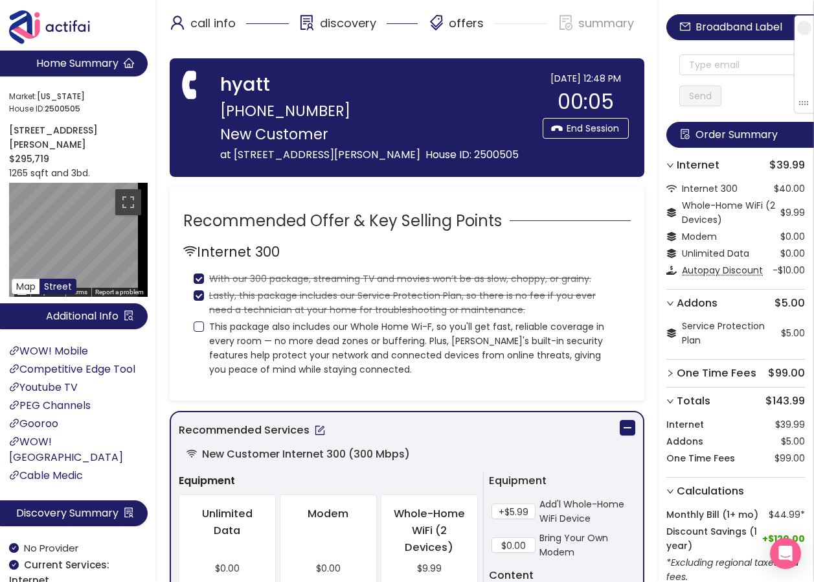
checkbox input "true"
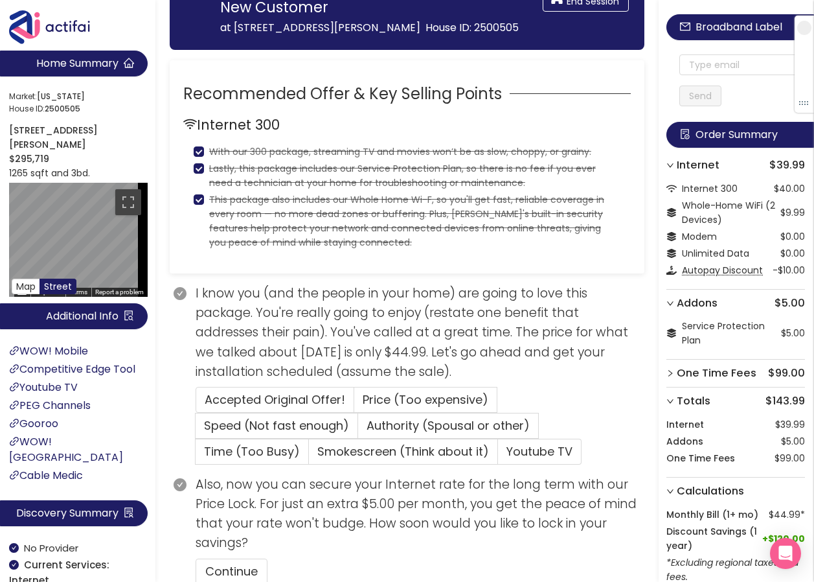
scroll to position [130, 0]
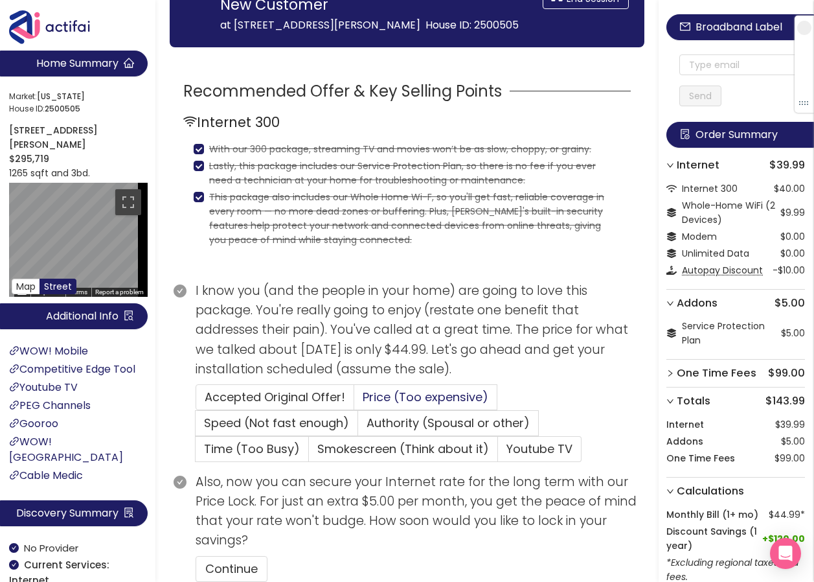
click at [387, 387] on label "Price (Too expensive)" at bounding box center [425, 397] width 143 height 26
drag, startPoint x: 387, startPoint y: 387, endPoint x: 393, endPoint y: 402, distance: 15.6
click at [386, 395] on span "Price (Too expensive)" at bounding box center [426, 397] width 126 height 16
click at [354, 401] on input "Price (Too expensive)" at bounding box center [354, 401] width 0 height 0
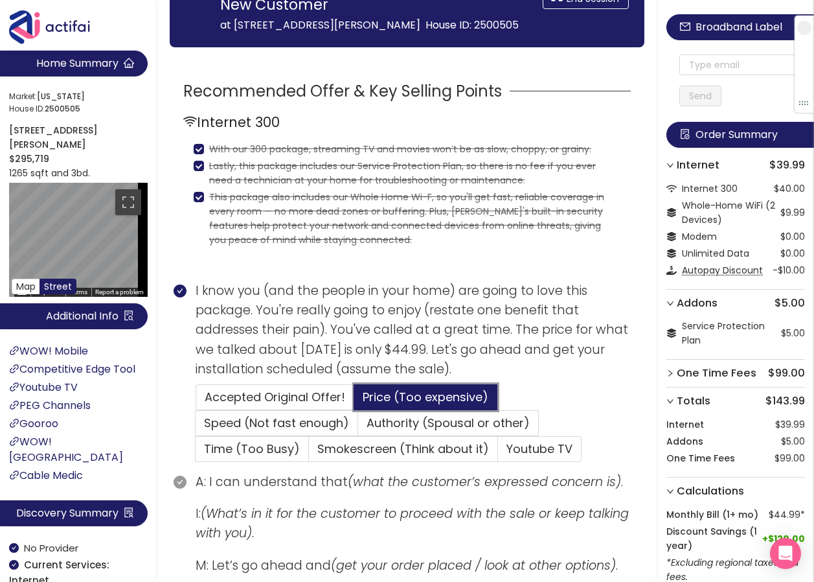
scroll to position [259, 0]
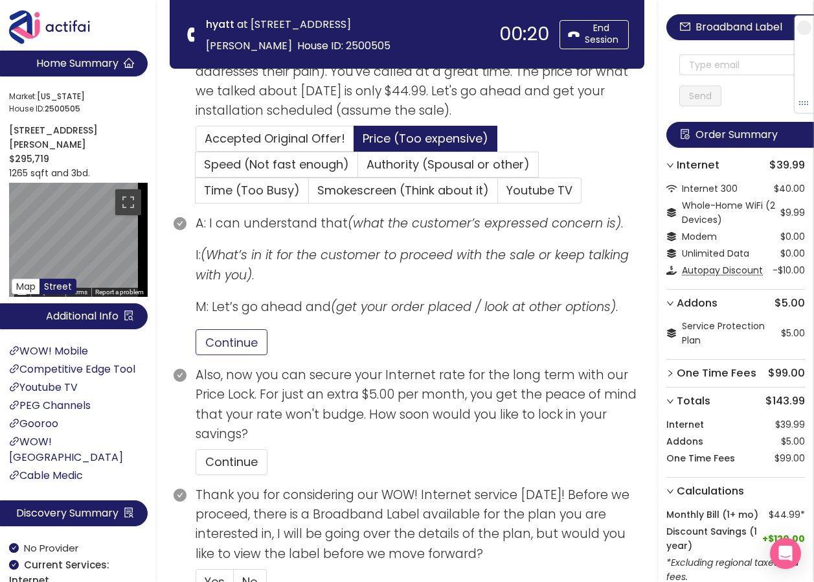
click at [233, 351] on button "Continue" at bounding box center [232, 342] width 72 height 26
drag, startPoint x: 238, startPoint y: 457, endPoint x: 271, endPoint y: 438, distance: 38.6
click at [240, 458] on button "Continue" at bounding box center [232, 462] width 72 height 26
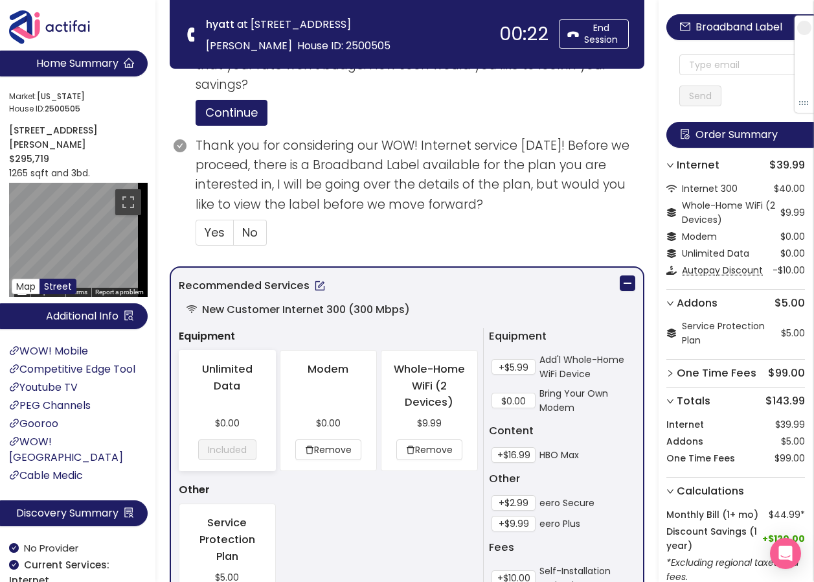
scroll to position [648, 0]
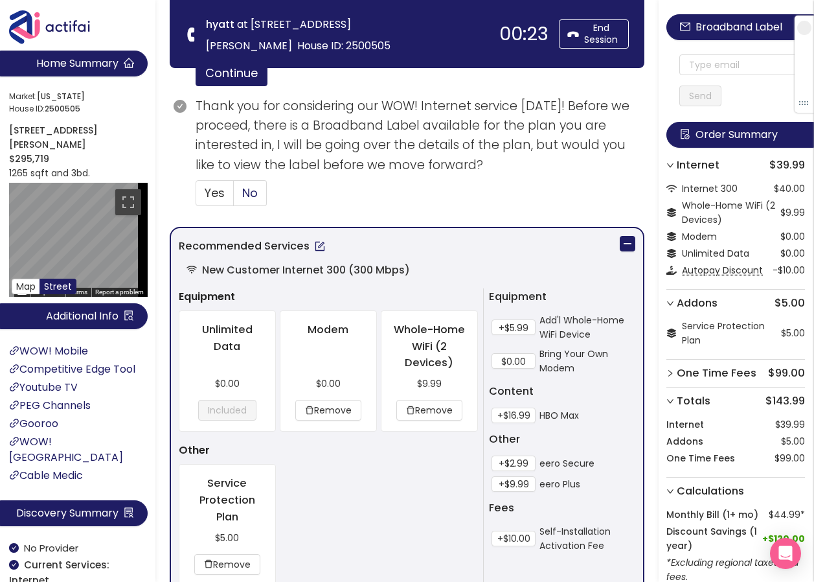
click at [253, 201] on label "No" at bounding box center [250, 193] width 33 height 26
click at [234, 197] on input "No" at bounding box center [234, 197] width 0 height 0
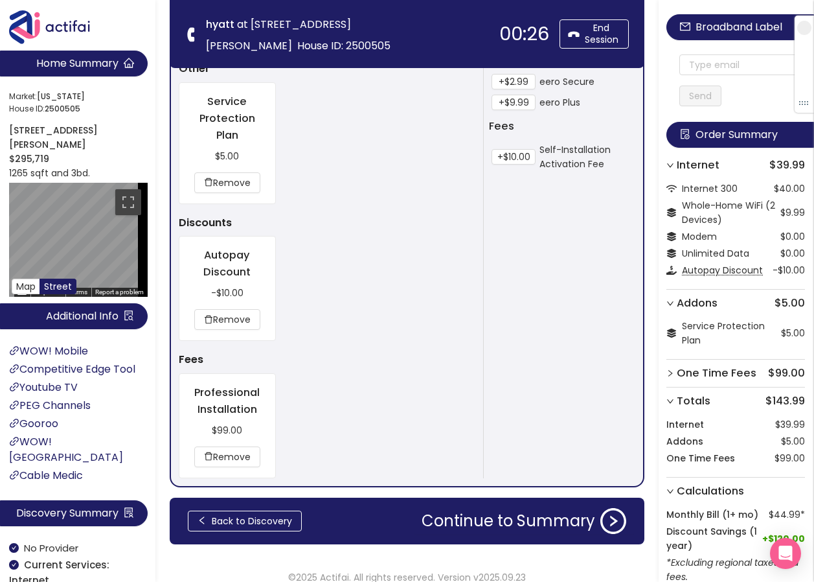
scroll to position [1043, 0]
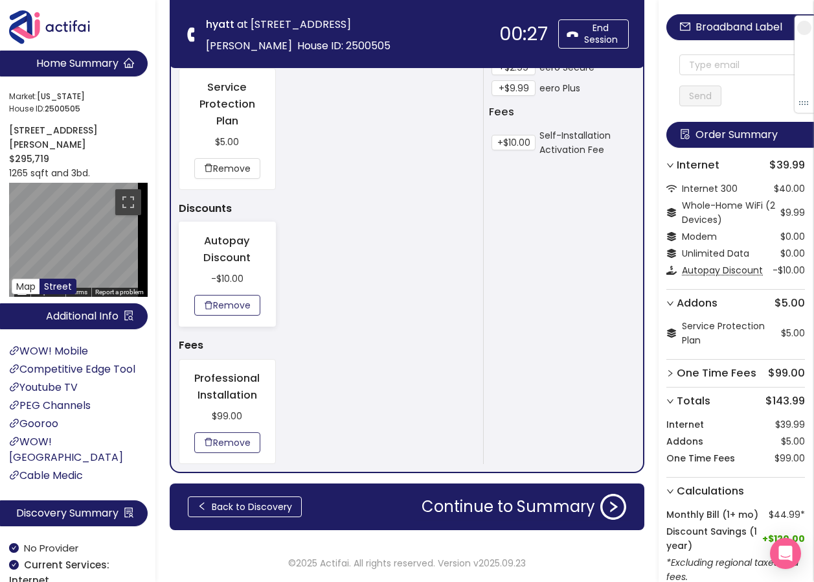
drag, startPoint x: 232, startPoint y: 448, endPoint x: 237, endPoint y: 453, distance: 6.9
click at [232, 449] on button "Remove" at bounding box center [227, 442] width 66 height 21
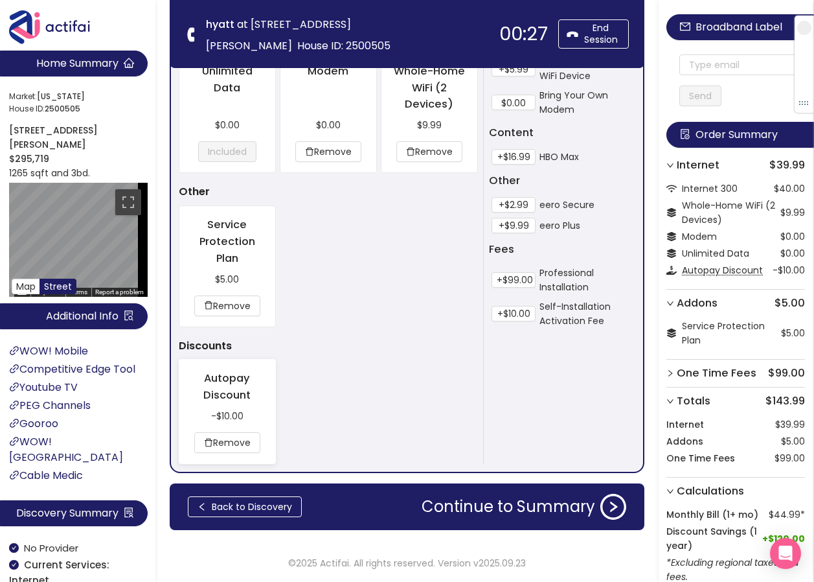
scroll to position [906, 0]
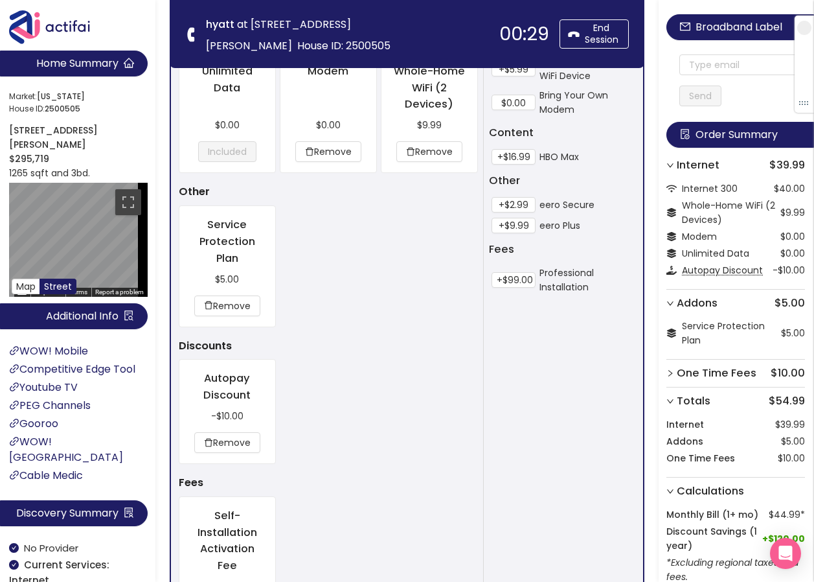
scroll to position [1043, 0]
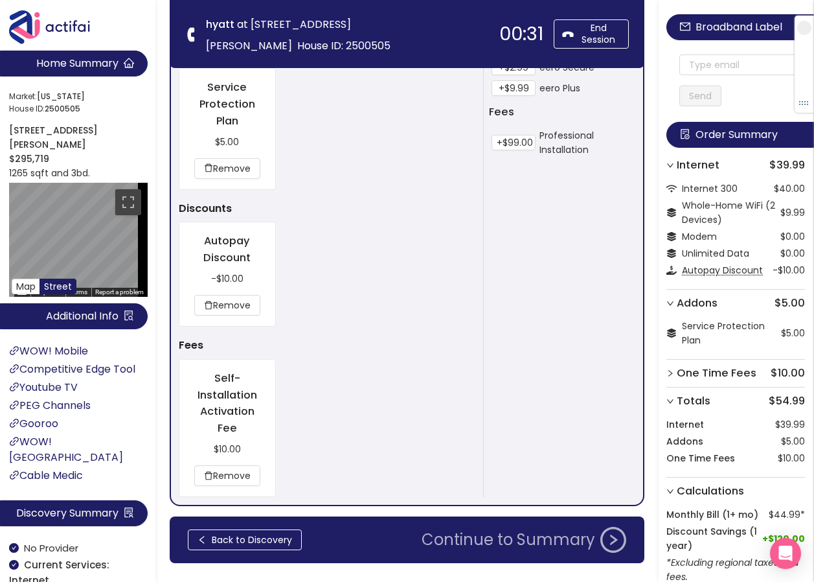
drag, startPoint x: 462, startPoint y: 545, endPoint x: 473, endPoint y: 552, distance: 12.6
click at [472, 552] on button "Continue to Summary" at bounding box center [524, 539] width 220 height 26
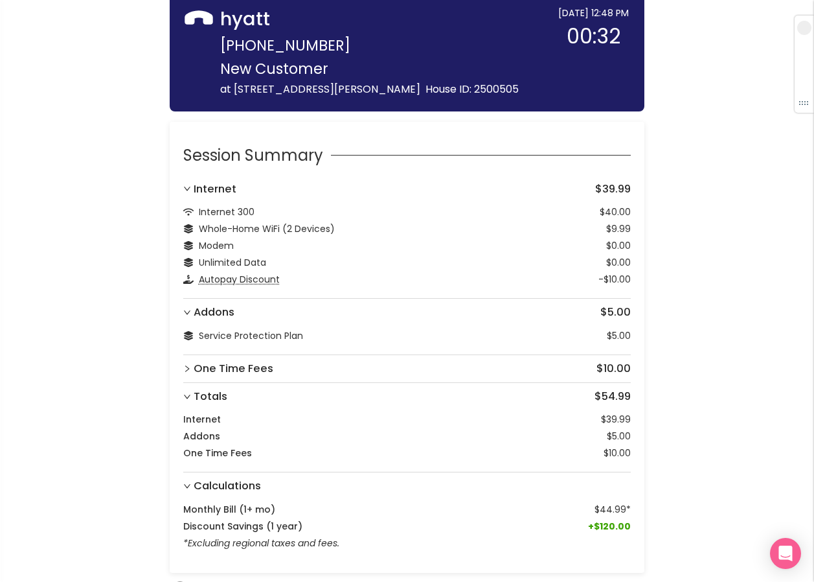
scroll to position [102, 0]
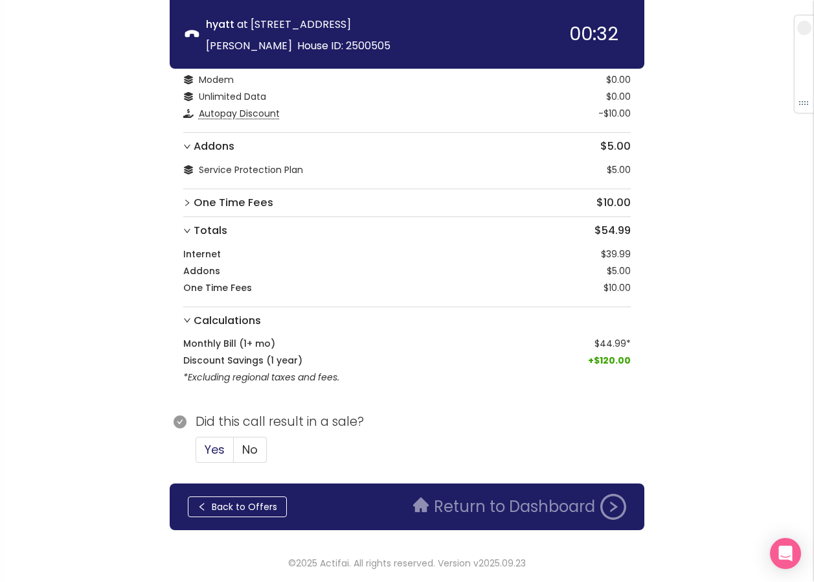
click at [217, 453] on span "Yes" at bounding box center [215, 449] width 20 height 16
click at [196, 453] on input "Yes" at bounding box center [196, 453] width 0 height 0
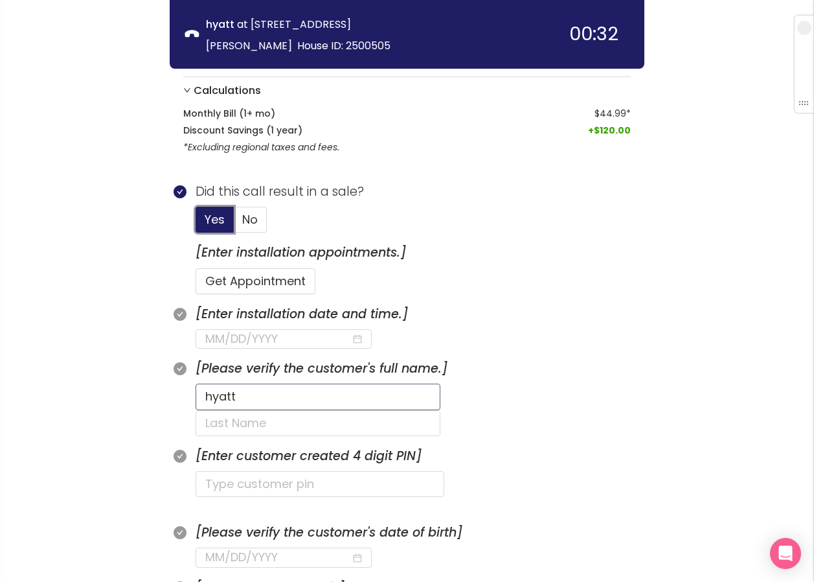
scroll to position [361, 0]
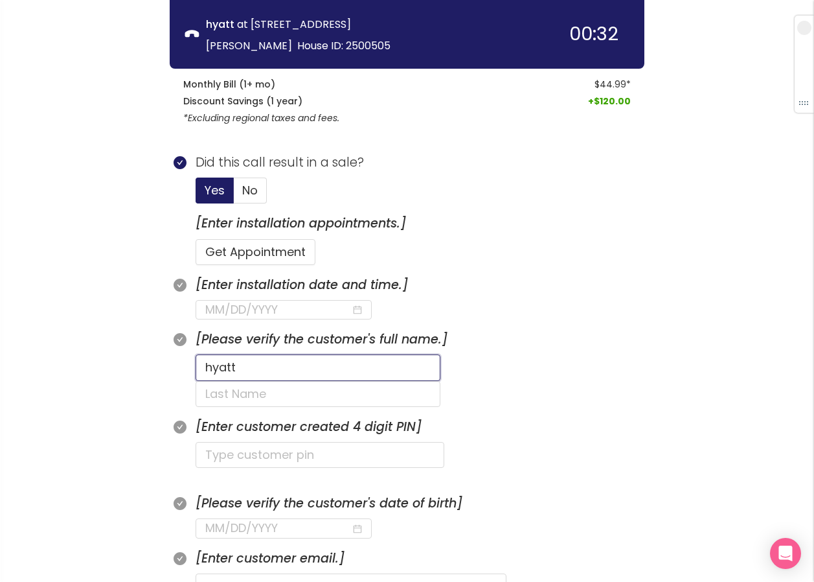
drag, startPoint x: 256, startPoint y: 371, endPoint x: 202, endPoint y: 365, distance: 54.7
click at [202, 365] on input "hyatt" at bounding box center [318, 367] width 245 height 26
type input "U"
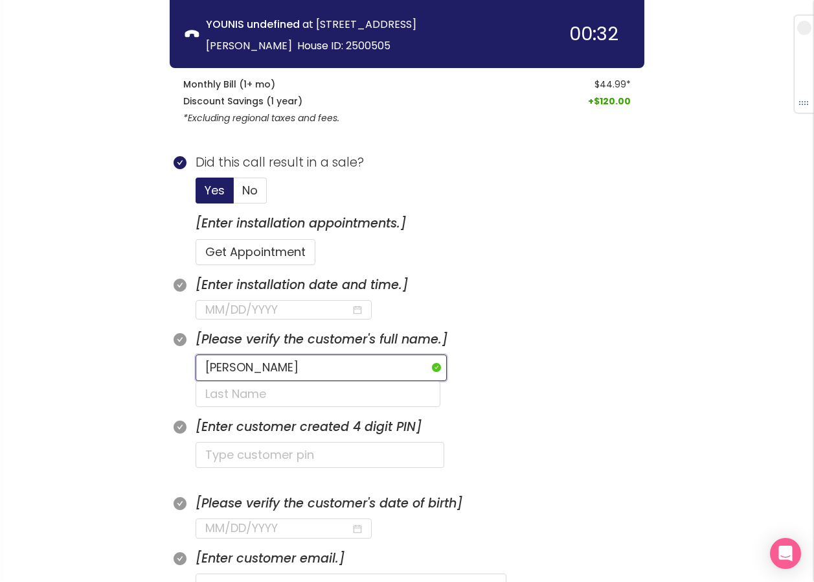
type input "[PERSON_NAME]"
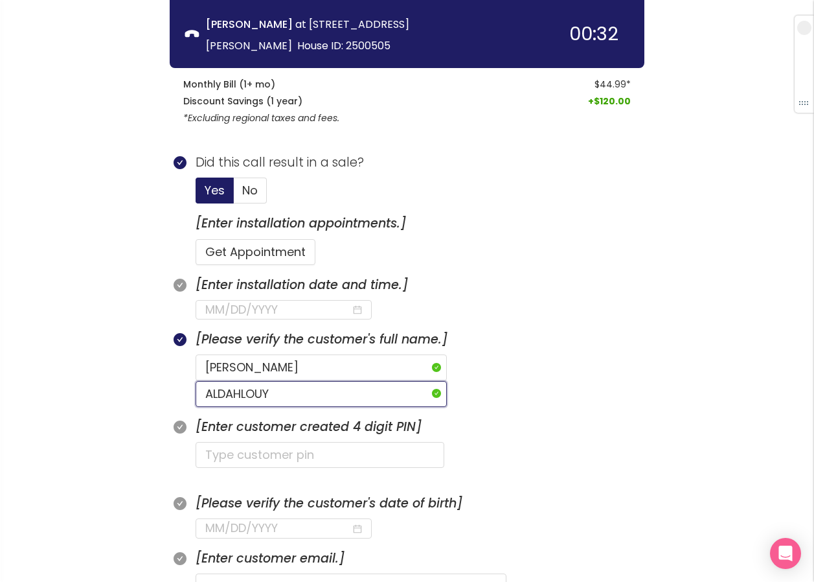
click at [408, 381] on input "ALDAHLOUY" at bounding box center [321, 394] width 251 height 26
click at [438, 381] on input "ALBAHLOUY" at bounding box center [321, 394] width 251 height 26
click at [439, 381] on input "ALBAHLUY" at bounding box center [321, 394] width 251 height 26
type input "ALBAHLULY"
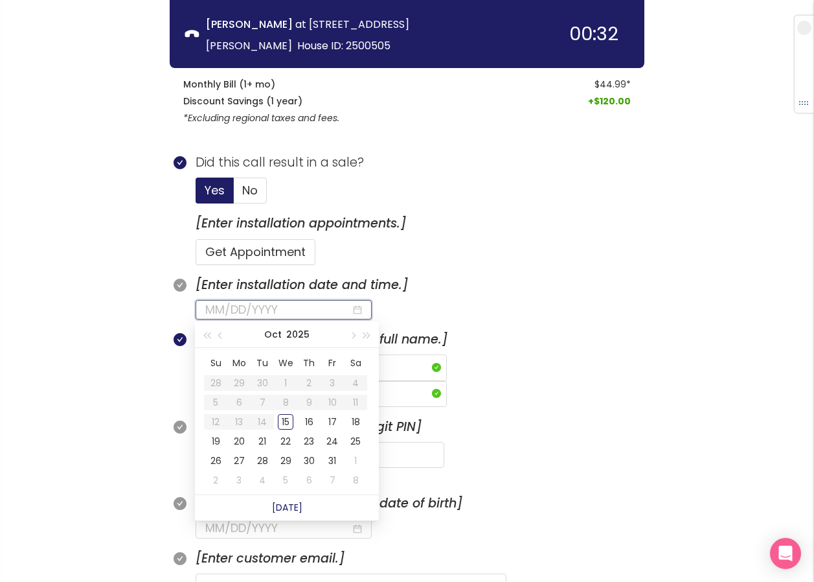
click at [291, 311] on input at bounding box center [278, 309] width 146 height 18
type input "[DATE]"
click at [301, 418] on div "16" at bounding box center [309, 422] width 16 height 16
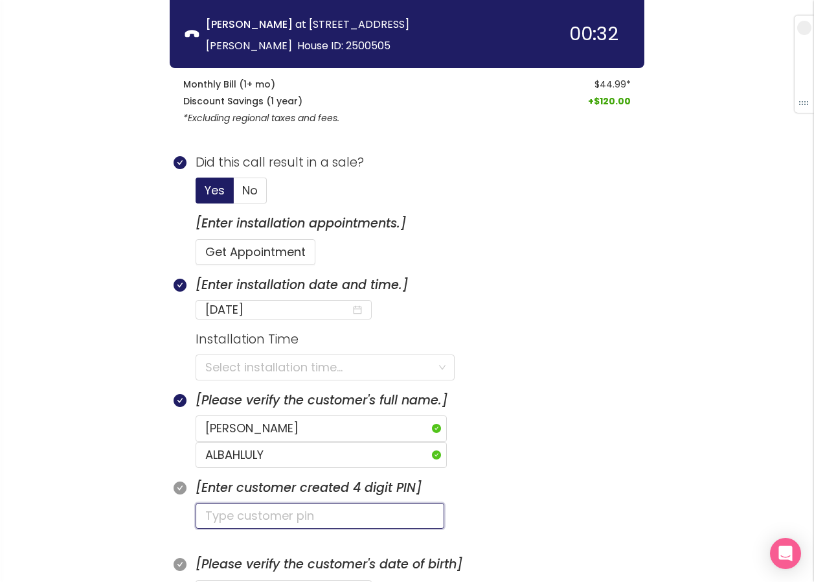
click at [218, 503] on input "text" at bounding box center [320, 516] width 249 height 26
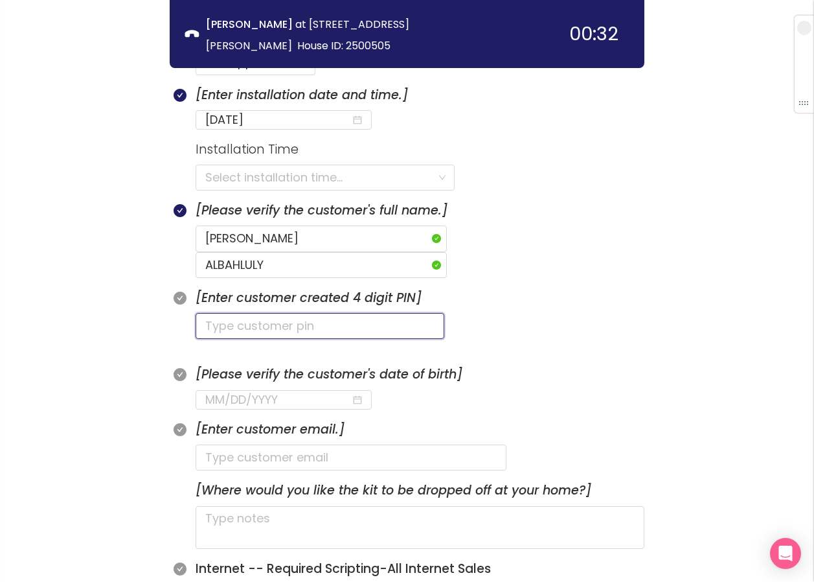
scroll to position [556, 0]
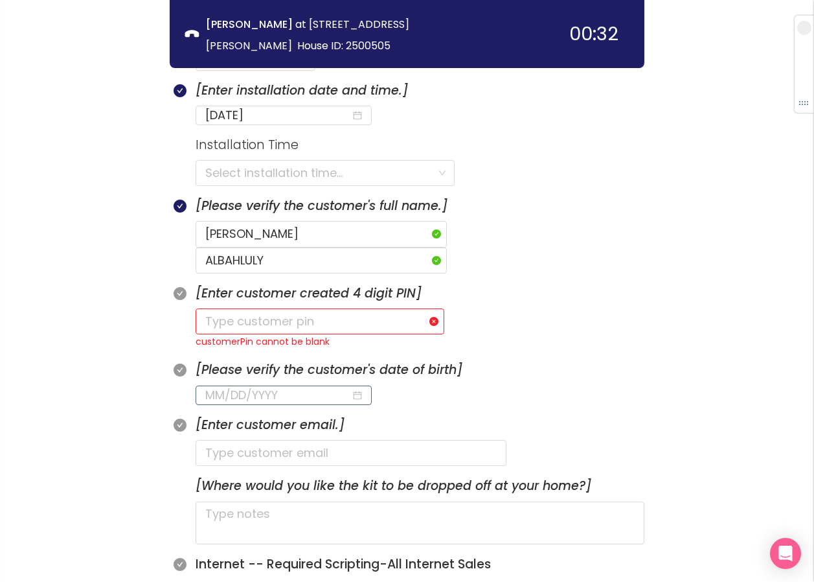
click at [202, 385] on div at bounding box center [284, 394] width 177 height 19
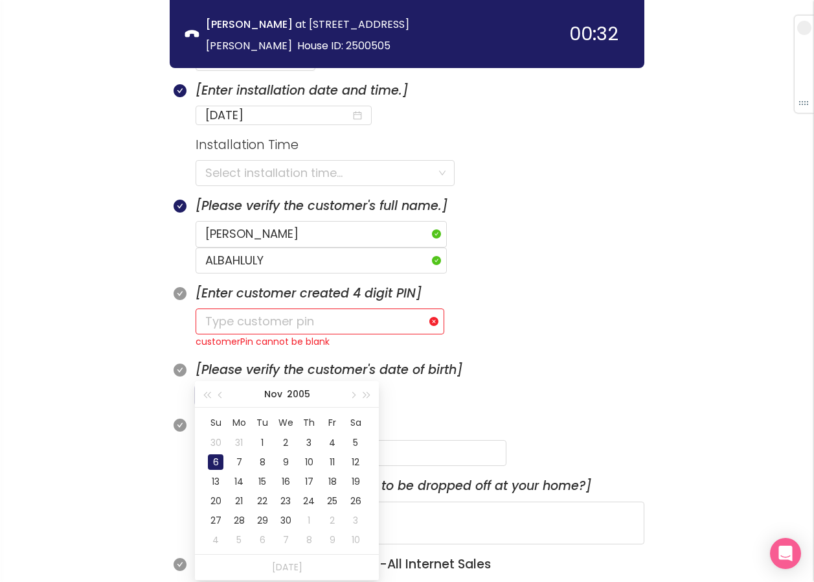
click at [214, 459] on div "6" at bounding box center [216, 462] width 16 height 16
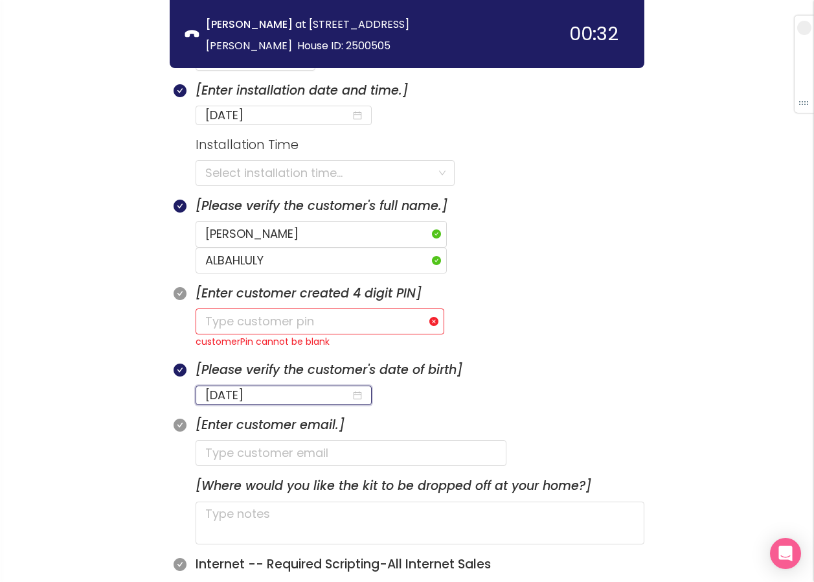
type input "[DATE]"
click at [266, 308] on input "text" at bounding box center [320, 321] width 249 height 26
click at [220, 171] on input "search" at bounding box center [320, 173] width 231 height 25
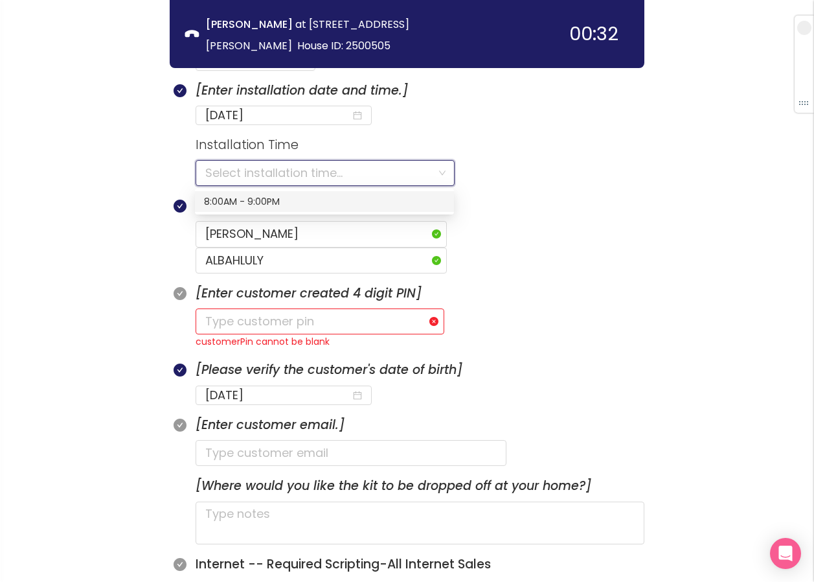
click at [217, 209] on div "8:00AM - 9:00PM" at bounding box center [324, 201] width 259 height 21
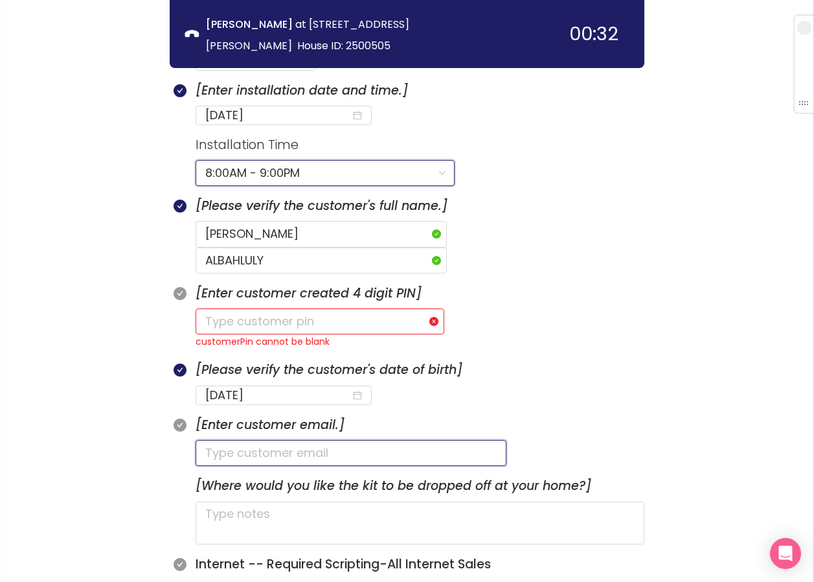
click at [240, 440] on input "text" at bounding box center [351, 453] width 311 height 26
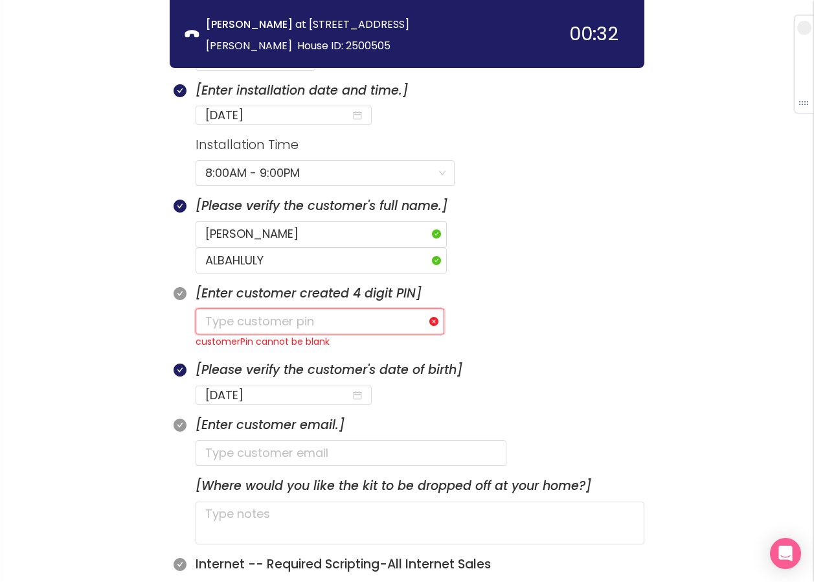
click at [213, 308] on input "text" at bounding box center [320, 321] width 249 height 26
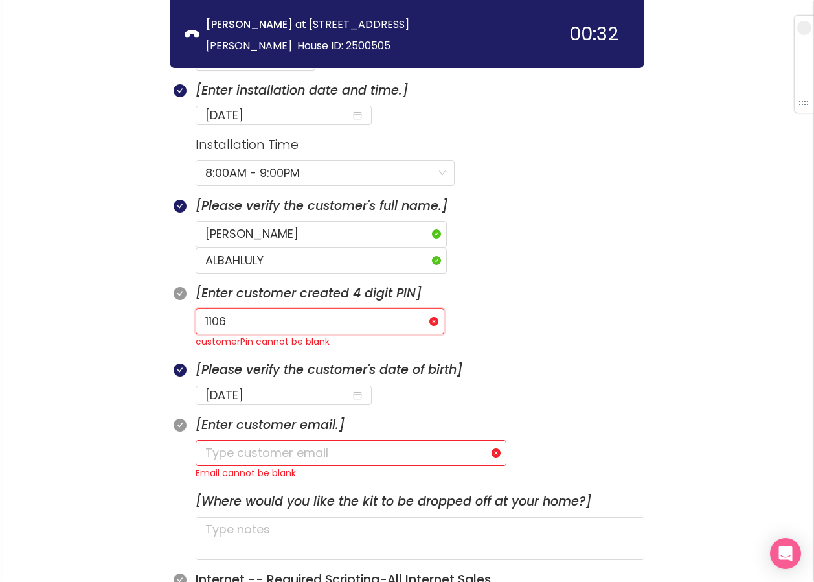
type input "1106"
click at [209, 440] on input "text" at bounding box center [351, 453] width 311 height 26
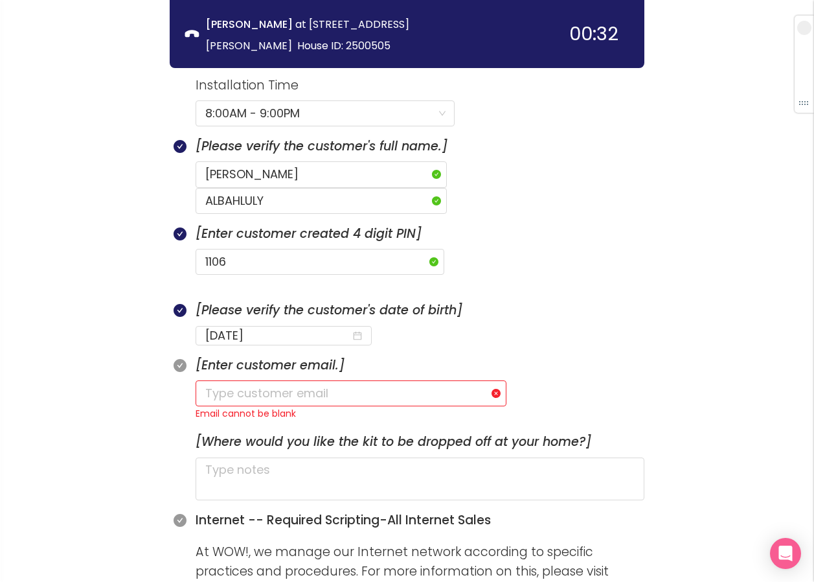
scroll to position [620, 0]
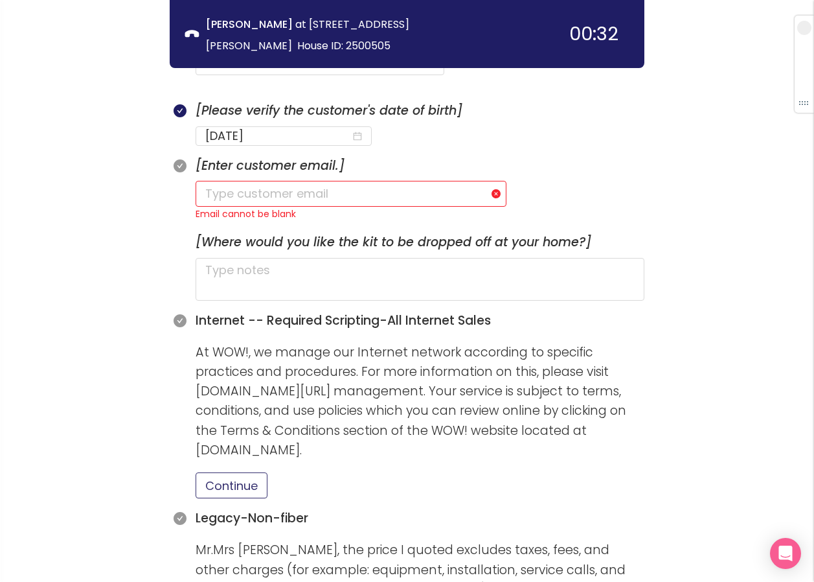
click at [256, 472] on button "Continue" at bounding box center [232, 485] width 72 height 26
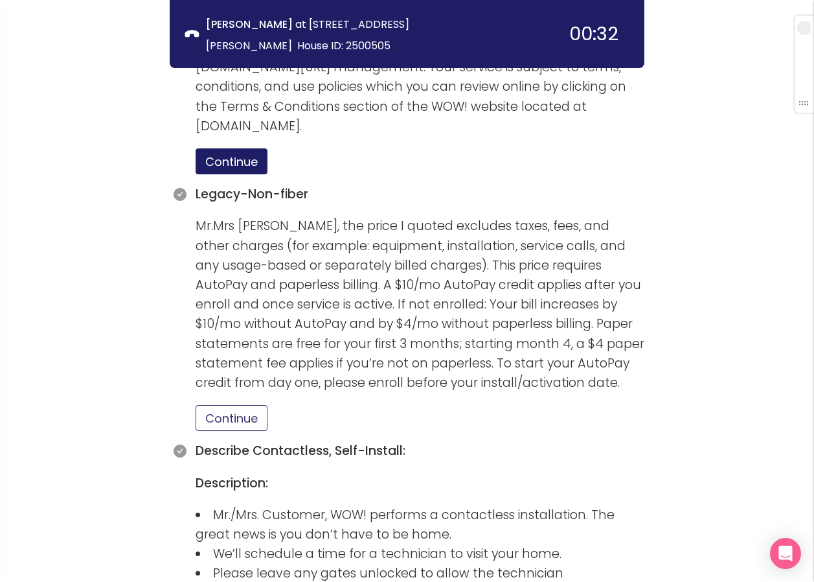
click at [247, 405] on button "Continue" at bounding box center [232, 418] width 72 height 26
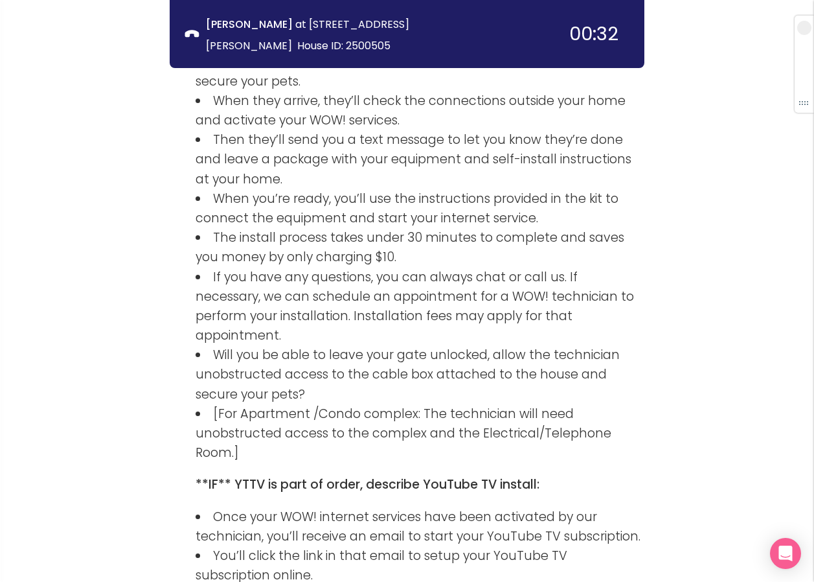
scroll to position [1844, 0]
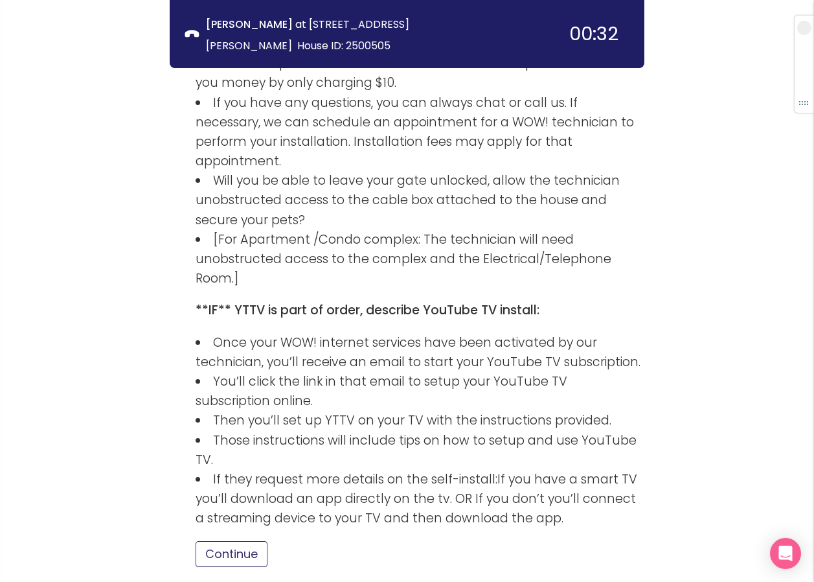
click at [248, 541] on button "Continue" at bounding box center [232, 554] width 72 height 26
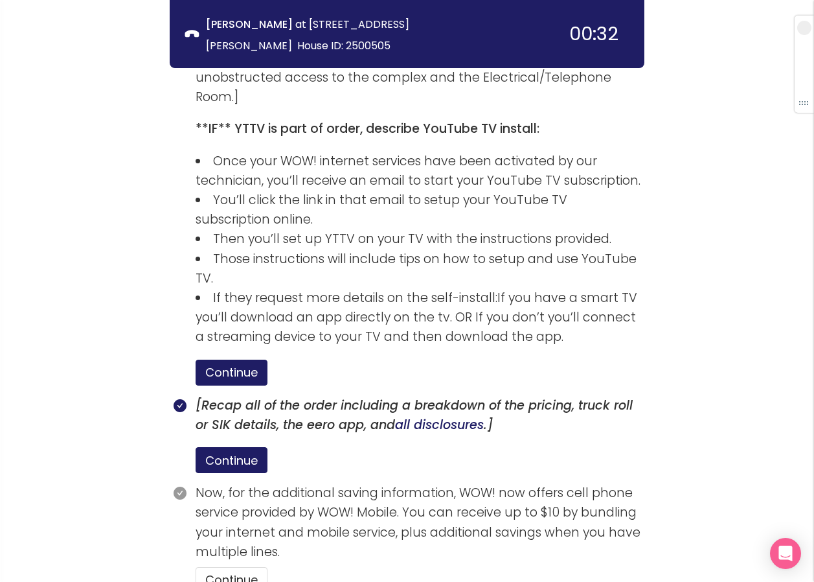
scroll to position [2051, 0]
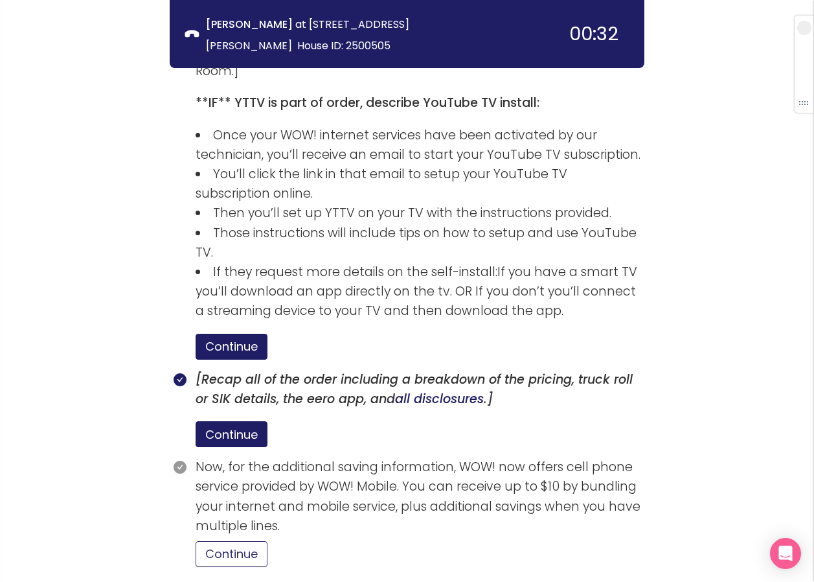
click at [249, 541] on button "Continue" at bounding box center [232, 554] width 72 height 26
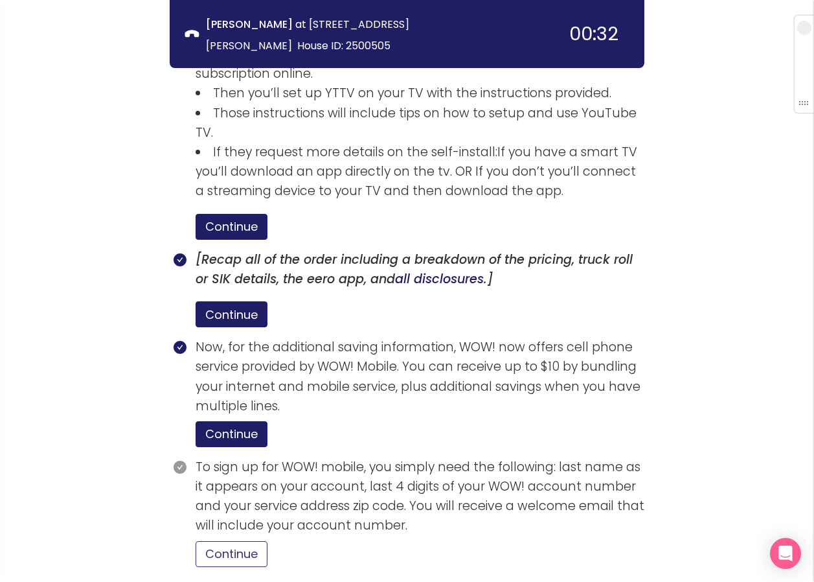
click at [246, 541] on button "Continue" at bounding box center [232, 554] width 72 height 26
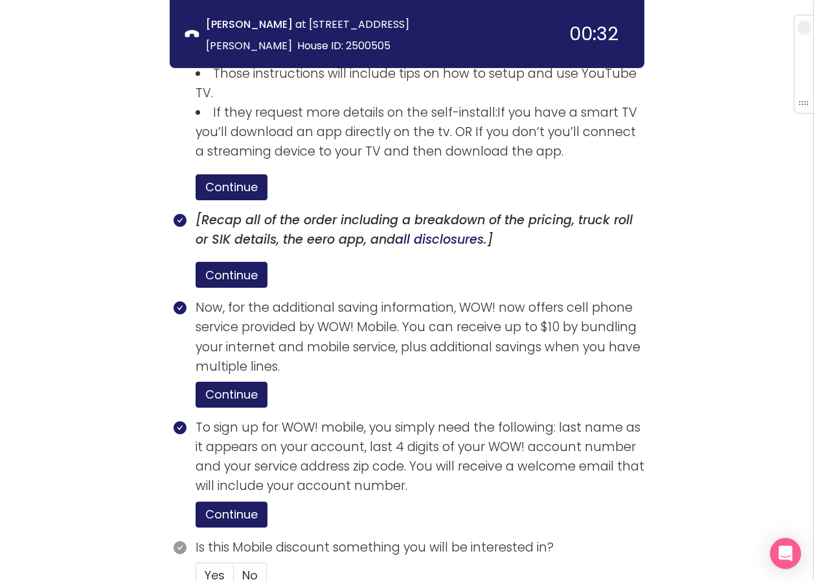
scroll to position [2232, 0]
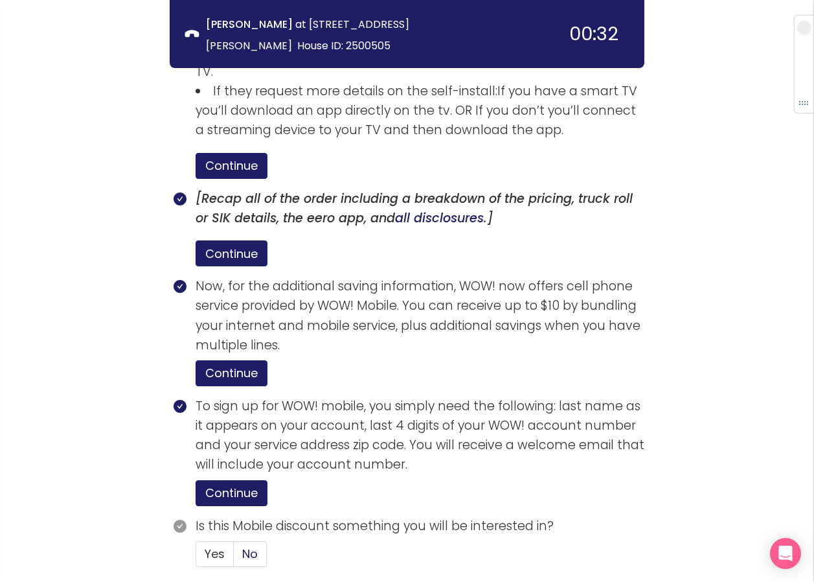
click at [251, 545] on span "No" at bounding box center [250, 553] width 16 height 16
click at [234, 558] on input "No" at bounding box center [234, 558] width 0 height 0
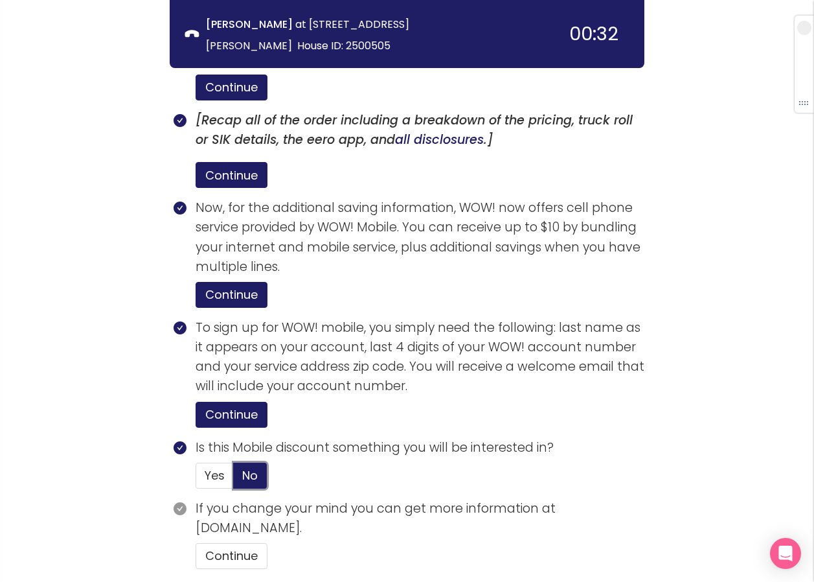
scroll to position [2312, 0]
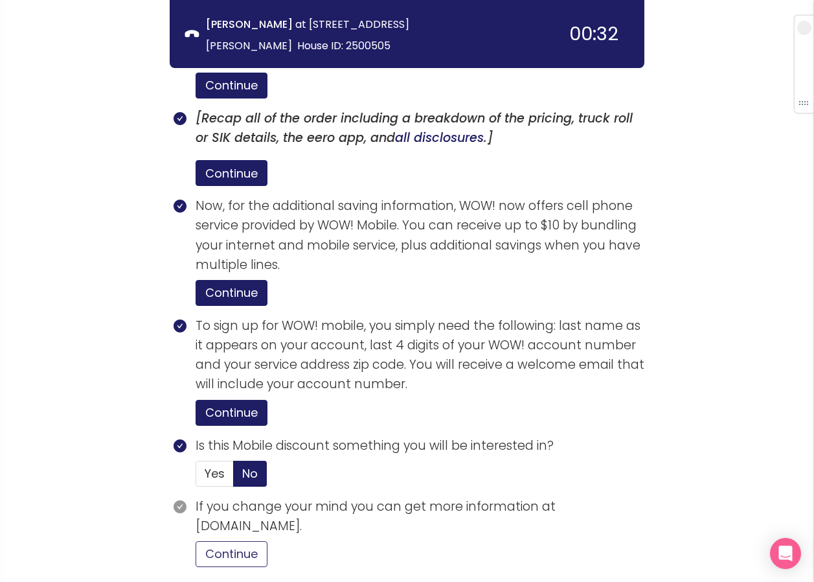
click at [248, 541] on button "Continue" at bounding box center [232, 554] width 72 height 26
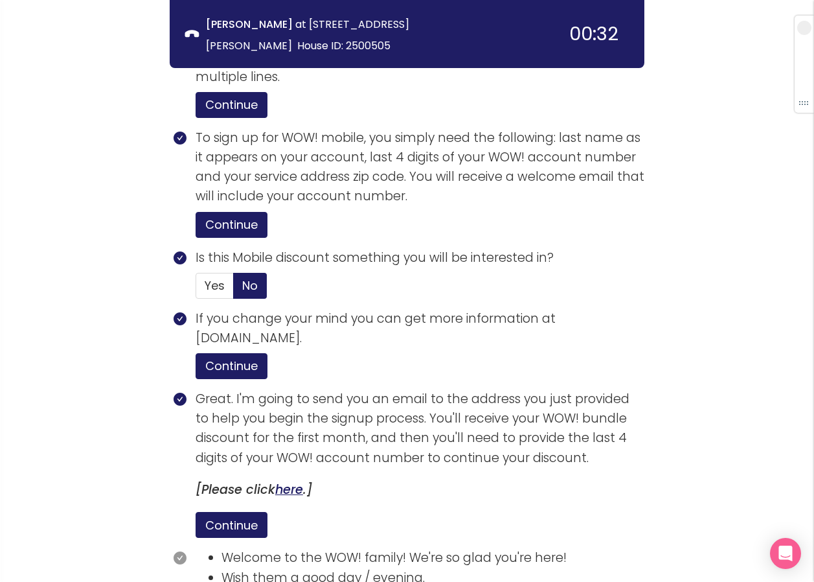
scroll to position [2559, 0]
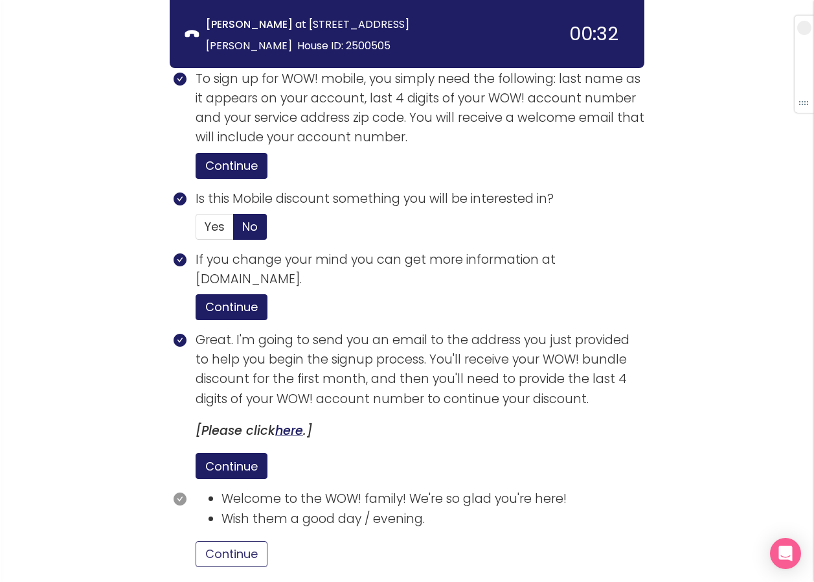
click at [237, 541] on button "Continue" at bounding box center [232, 554] width 72 height 26
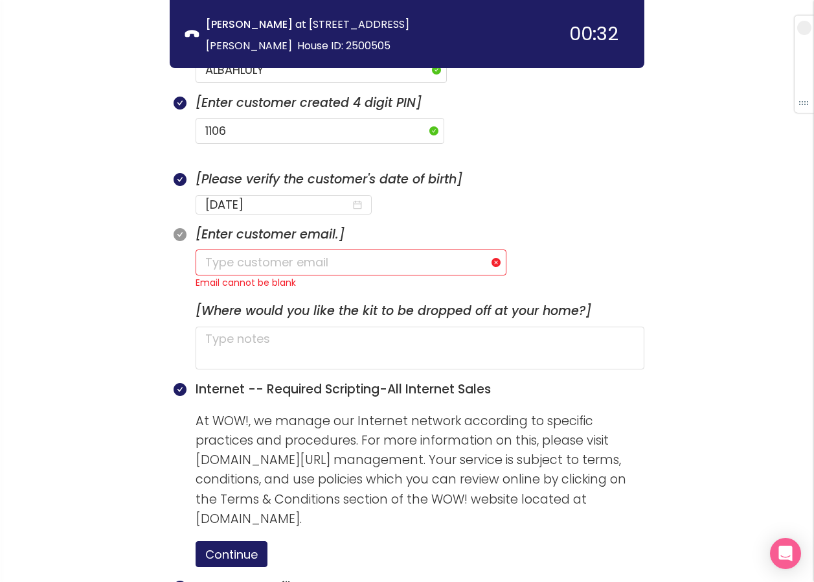
scroll to position [745, 0]
click at [207, 250] on input "text" at bounding box center [351, 263] width 311 height 26
type input "[EMAIL_ADDRESS][DOMAIN_NAME]"
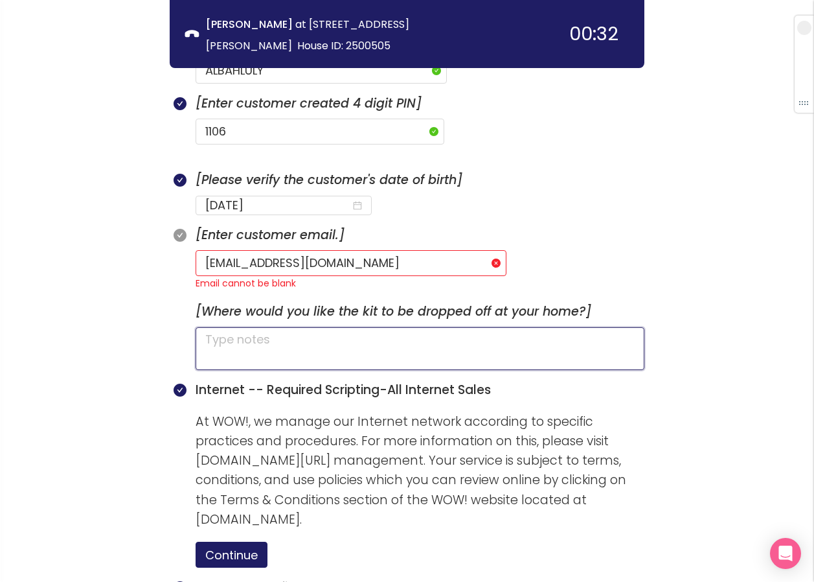
click at [356, 327] on textarea at bounding box center [420, 348] width 449 height 43
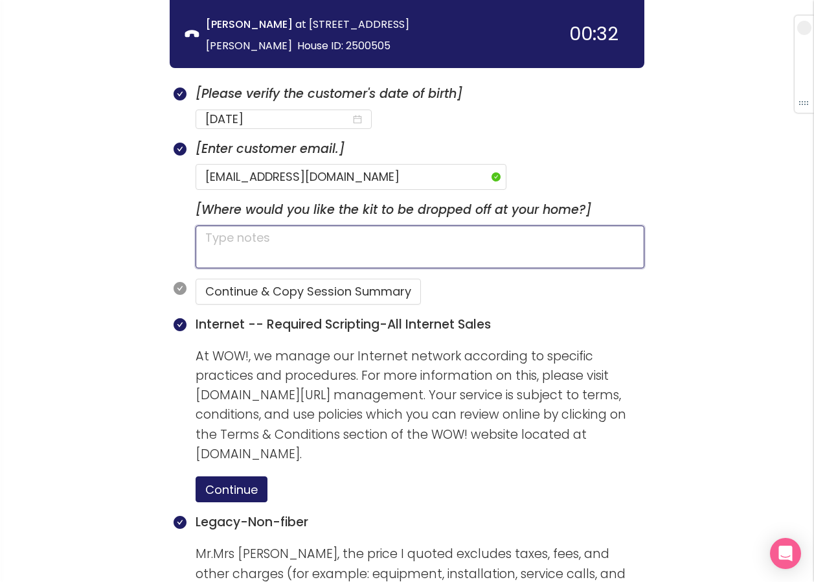
scroll to position [721, 0]
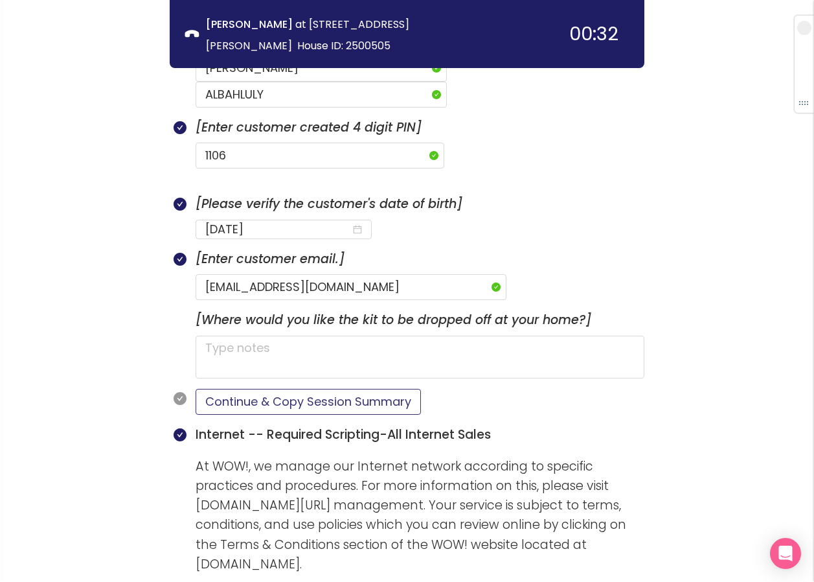
click at [315, 389] on button "Continue & Copy Session Summary" at bounding box center [308, 402] width 225 height 26
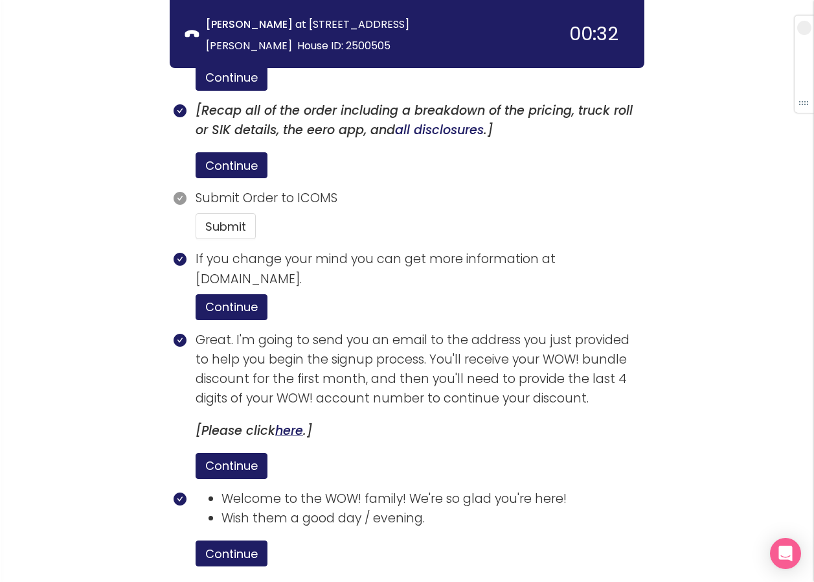
scroll to position [2276, 0]
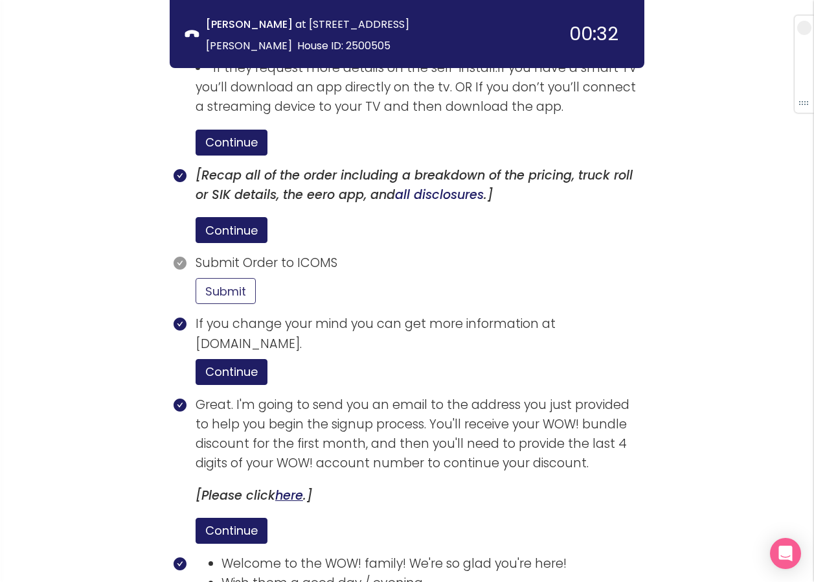
click at [227, 278] on button "Submit" at bounding box center [226, 291] width 60 height 26
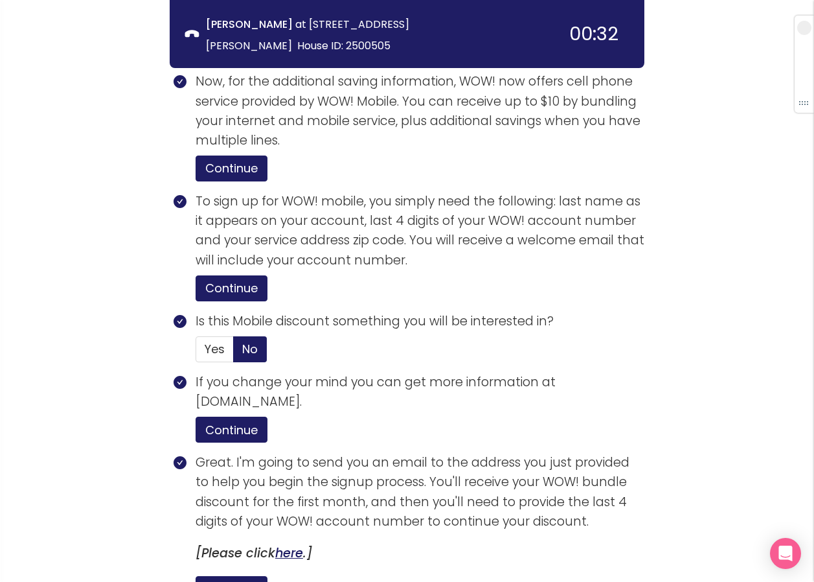
scroll to position [2640, 0]
